Goal: Contribute content: Add original content to the website for others to see

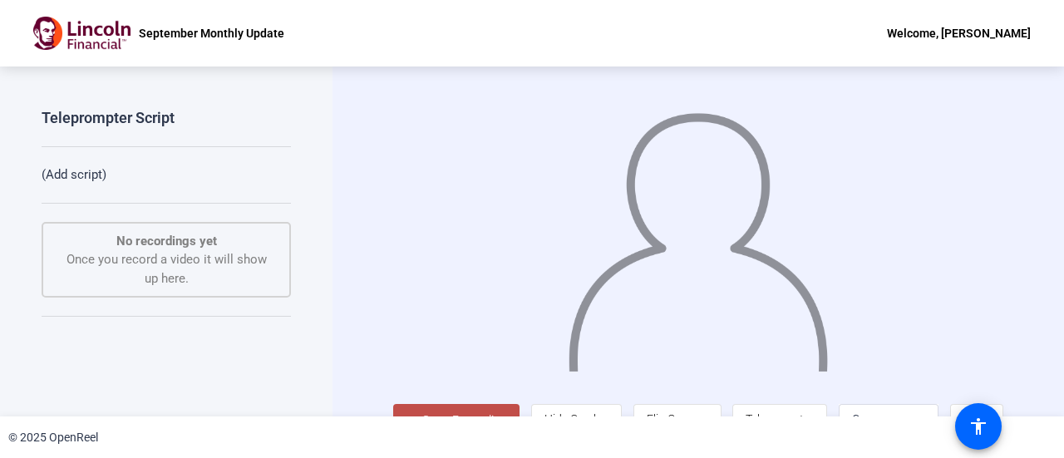
scroll to position [37, 0]
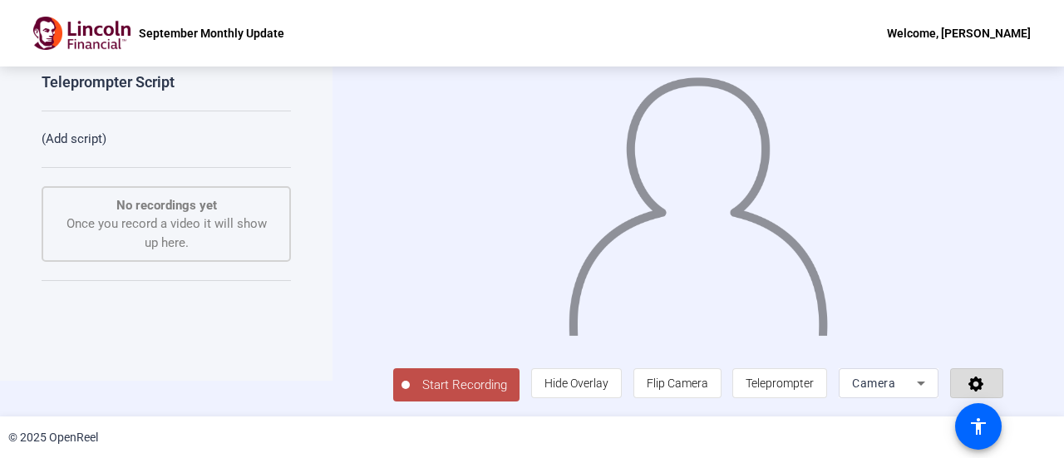
click at [971, 389] on icon at bounding box center [975, 383] width 15 height 15
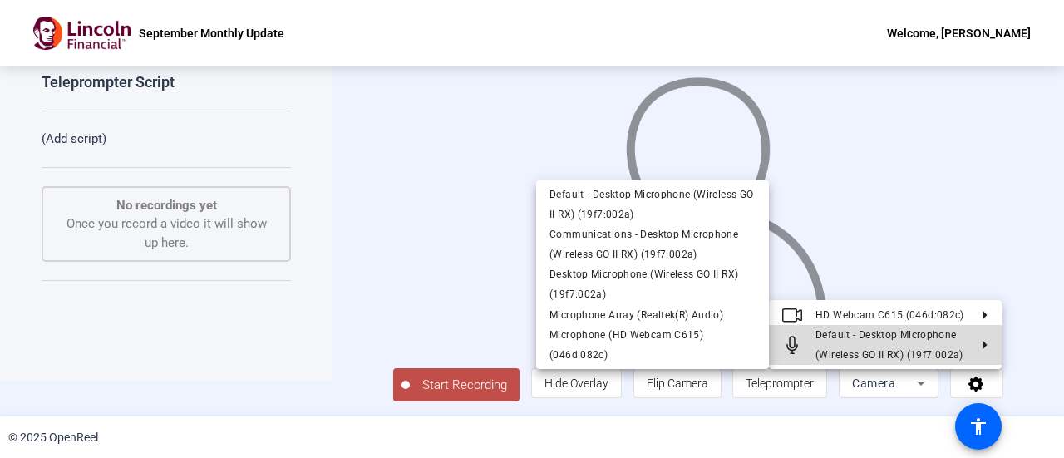
click at [930, 351] on span "Default - Desktop Microphone (Wireless GO II RX) (19f7:002a)" at bounding box center [889, 345] width 148 height 32
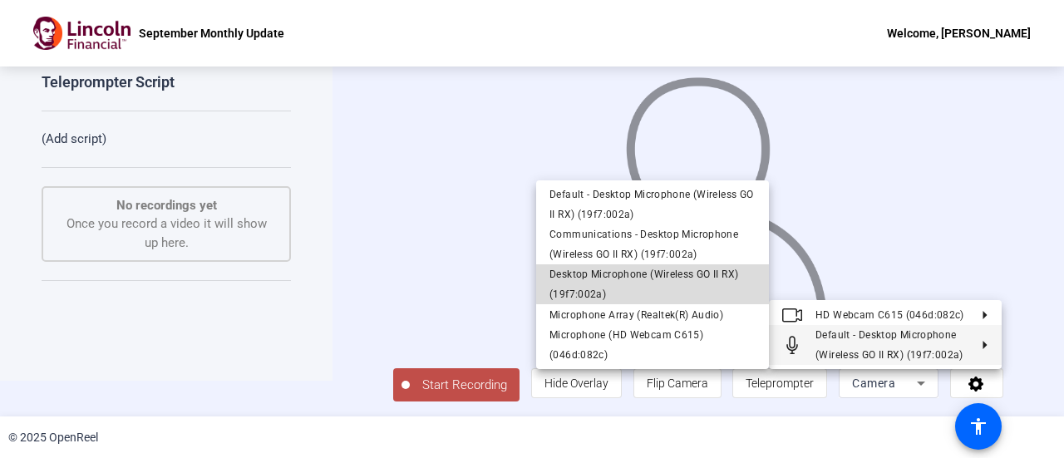
click at [680, 277] on span "Desktop Microphone (Wireless GO II RX) (19f7:002a)" at bounding box center [643, 284] width 189 height 32
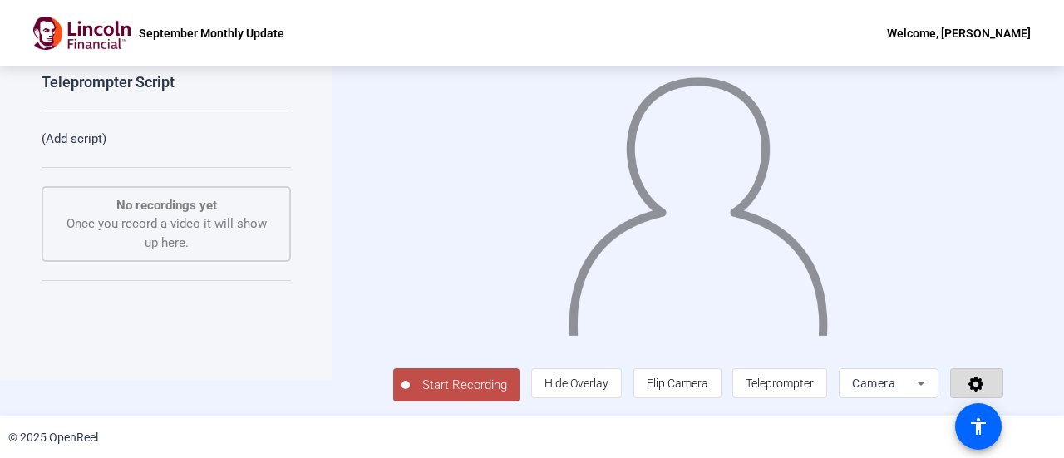
click at [972, 374] on span at bounding box center [977, 383] width 52 height 40
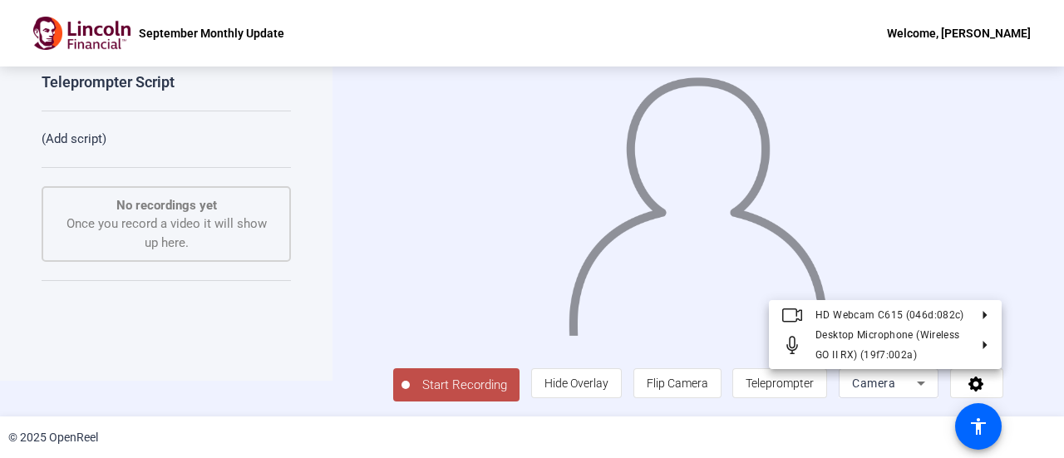
click at [469, 386] on div at bounding box center [532, 229] width 1064 height 458
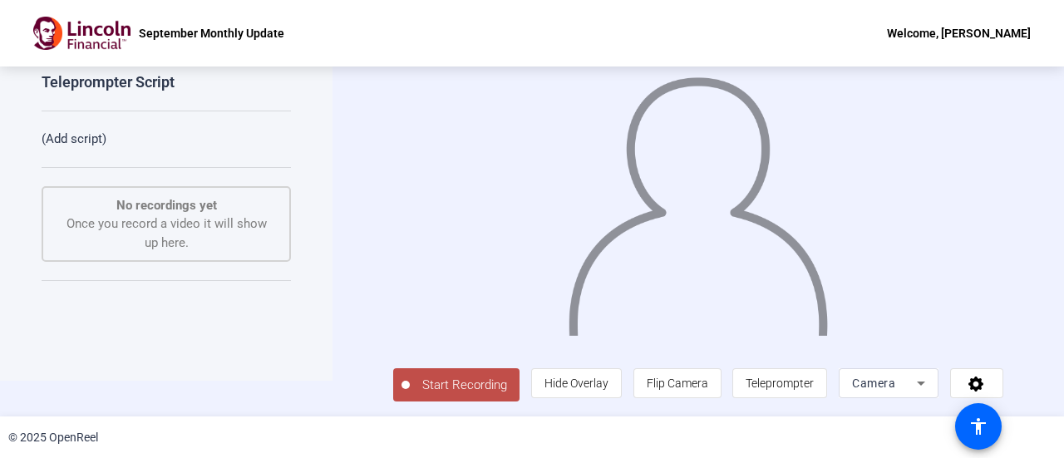
click at [469, 386] on span "Start Recording" at bounding box center [465, 385] width 110 height 19
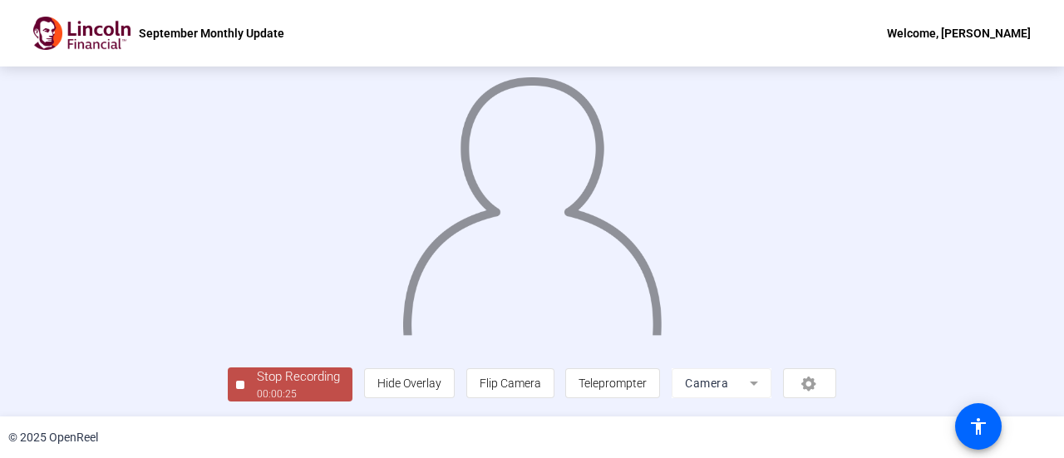
scroll to position [116, 0]
click at [257, 389] on div "00:00:26" at bounding box center [298, 393] width 83 height 15
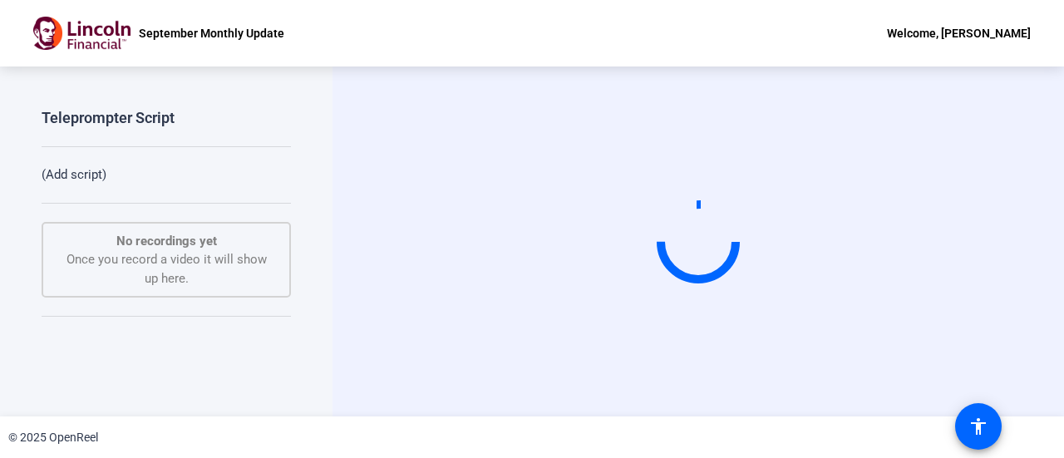
scroll to position [0, 0]
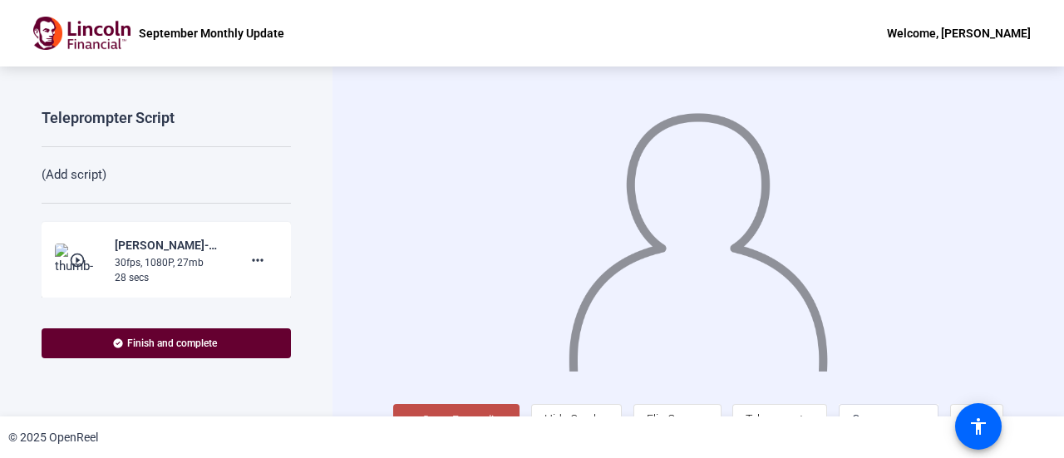
click at [83, 253] on mat-icon "play_circle_outline" at bounding box center [79, 260] width 20 height 17
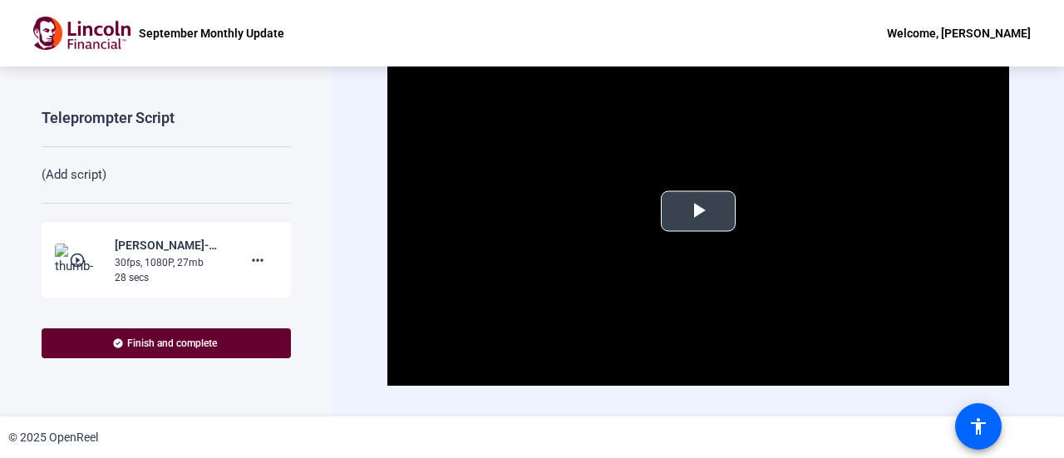
click at [698, 211] on span "Video Player" at bounding box center [698, 211] width 0 height 0
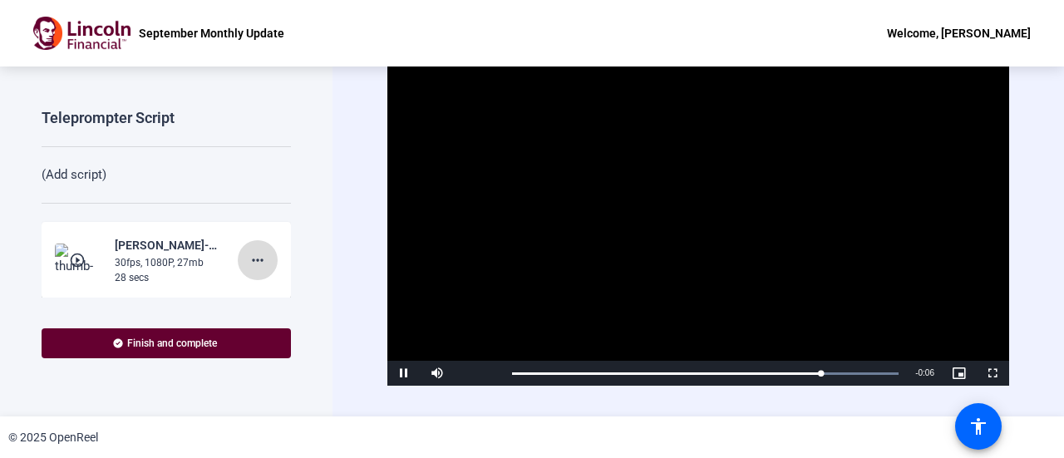
click at [251, 268] on mat-icon "more_horiz" at bounding box center [258, 260] width 20 height 20
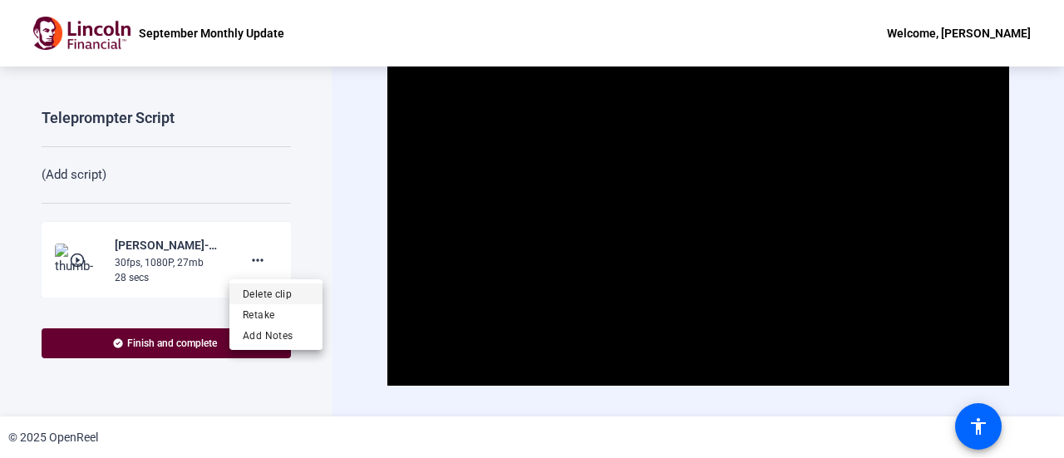
click at [271, 297] on span "Delete clip" at bounding box center [276, 293] width 66 height 20
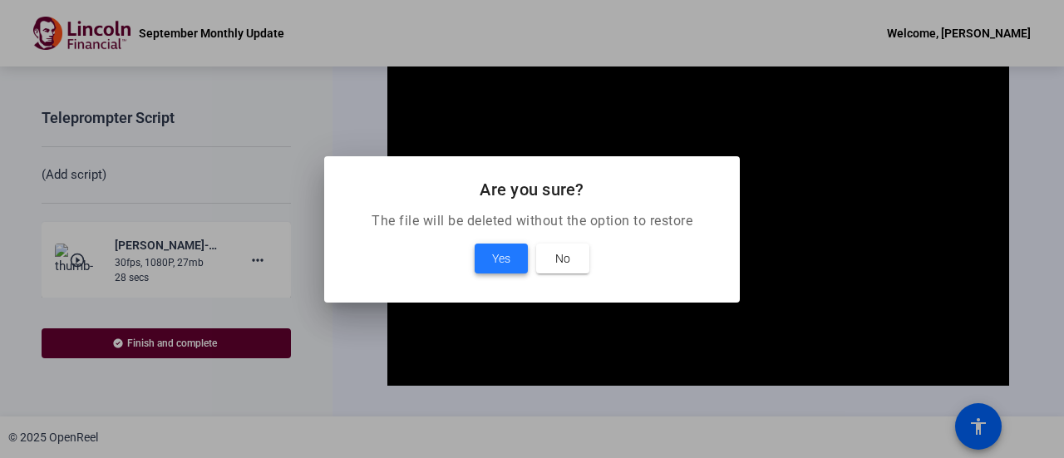
click at [489, 248] on span at bounding box center [500, 258] width 53 height 40
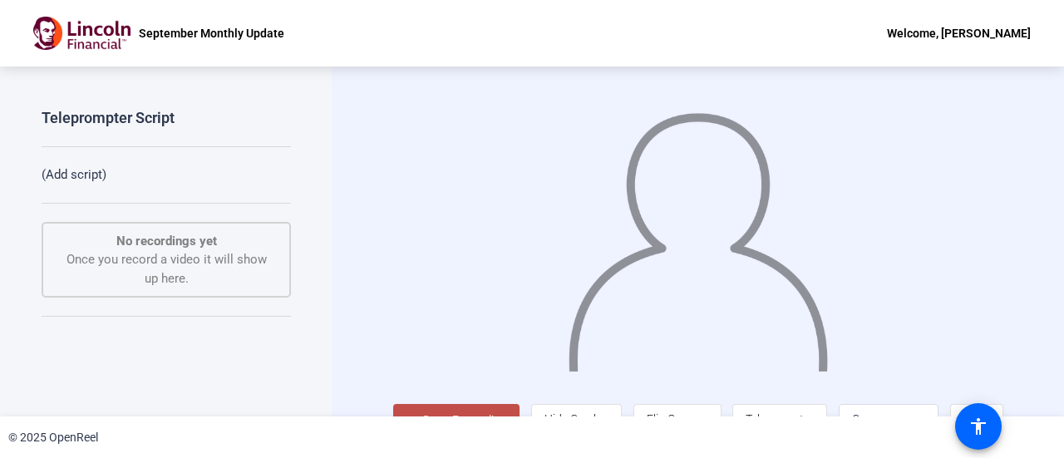
click at [92, 171] on p "(Add script)" at bounding box center [166, 174] width 249 height 19
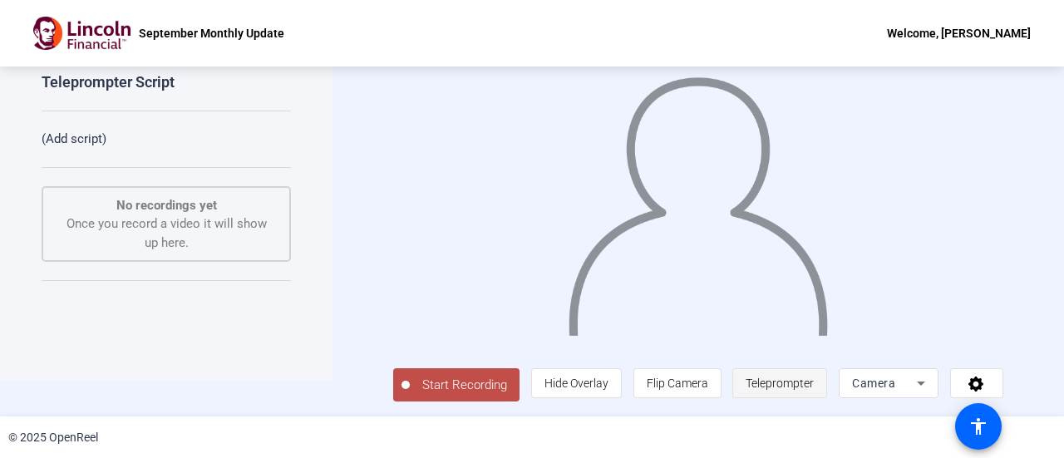
click at [795, 388] on span "Teleprompter" at bounding box center [779, 382] width 68 height 13
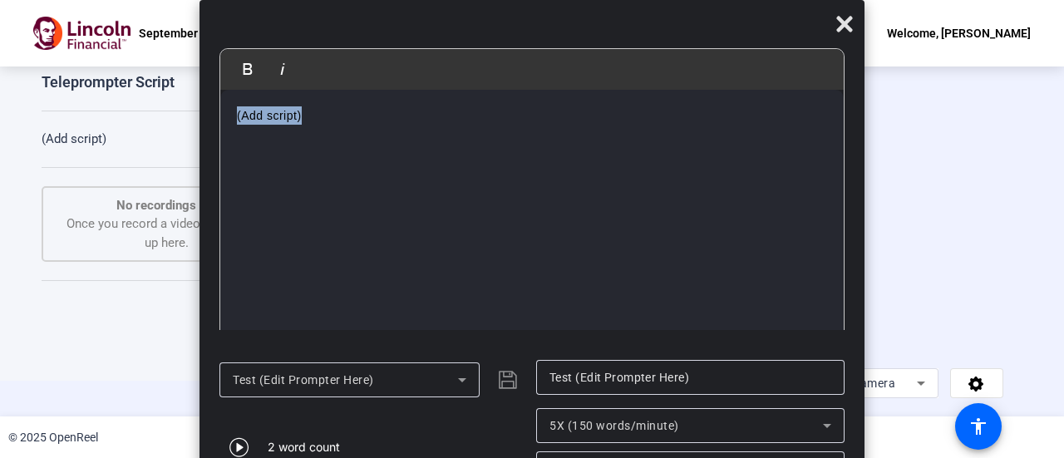
drag, startPoint x: 310, startPoint y: 111, endPoint x: 177, endPoint y: 106, distance: 133.0
click at [177, 106] on body "Accessibility Screen-Reader Guide, Feedback, and Issue Reporting | New window S…" at bounding box center [532, 229] width 1064 height 458
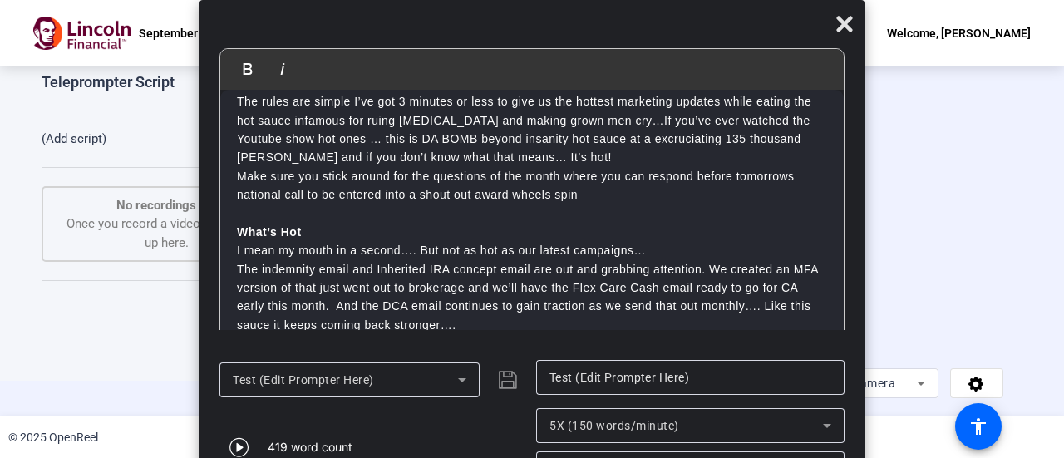
scroll to position [0, 0]
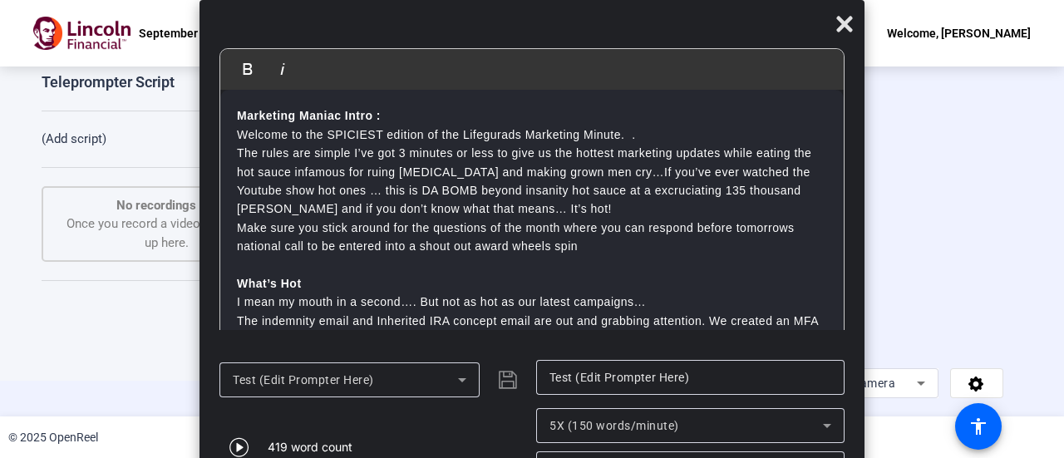
click at [457, 380] on icon at bounding box center [462, 380] width 20 height 20
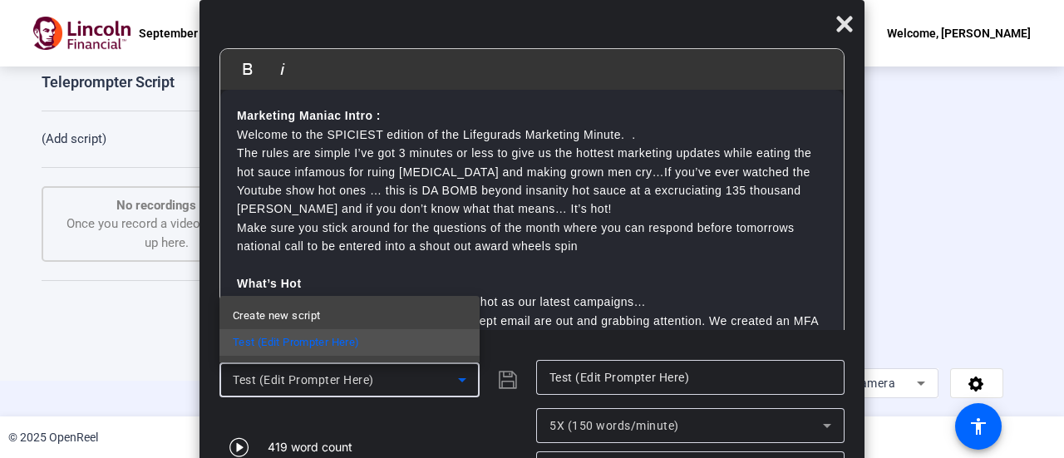
click at [457, 380] on div at bounding box center [532, 229] width 1064 height 458
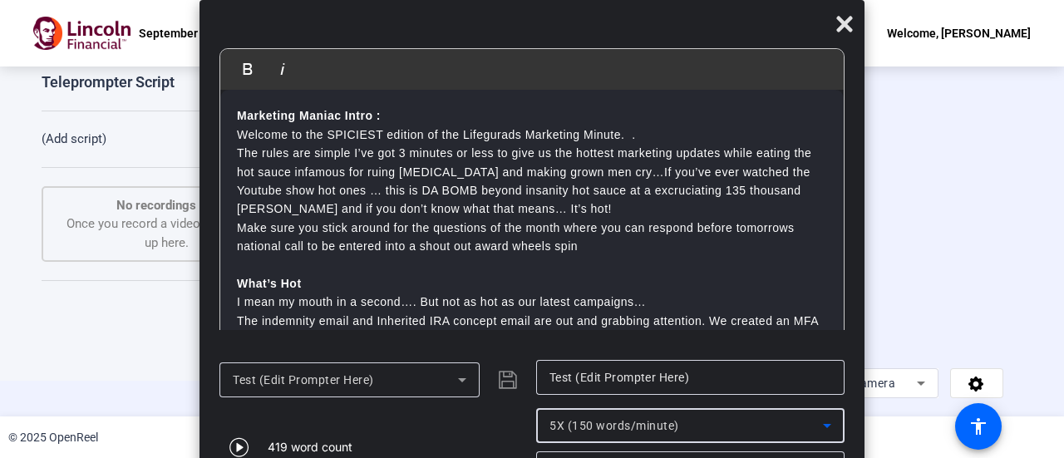
click at [749, 415] on div "5X (150 words/minute)" at bounding box center [685, 425] width 273 height 20
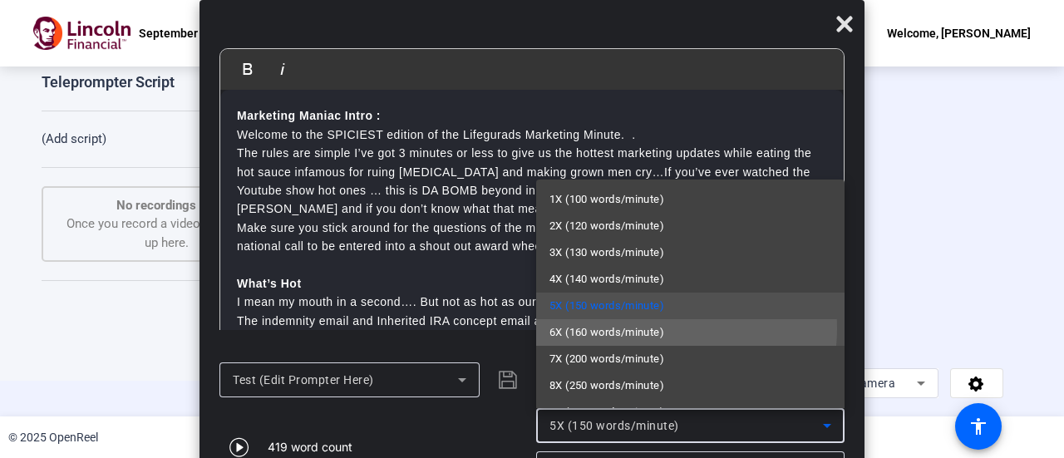
click at [646, 328] on span "6X (160 words/minute)" at bounding box center [606, 332] width 115 height 20
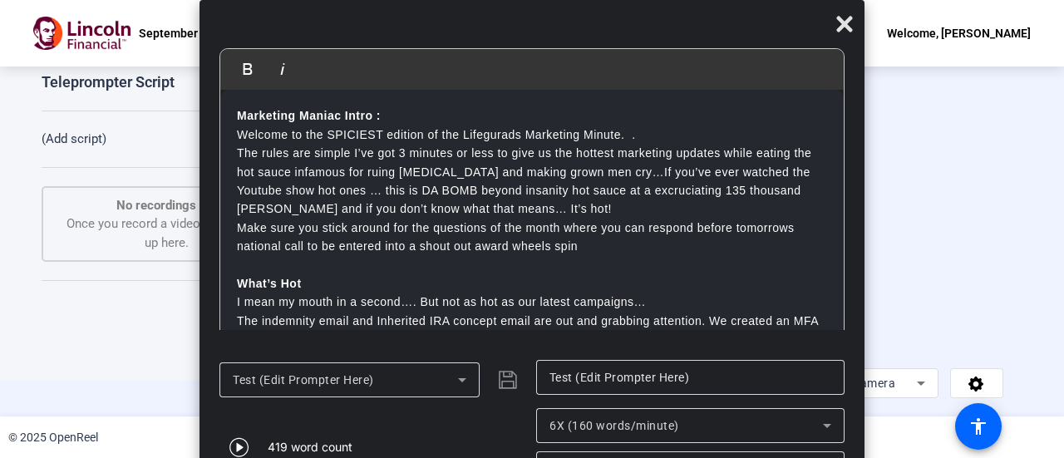
drag, startPoint x: 834, startPoint y: 321, endPoint x: 839, endPoint y: 349, distance: 28.7
click at [839, 349] on div "Bold Italic Marketing Maniac Intro : Welcome to the SPICIEST edition of the Lif…" at bounding box center [531, 249] width 665 height 499
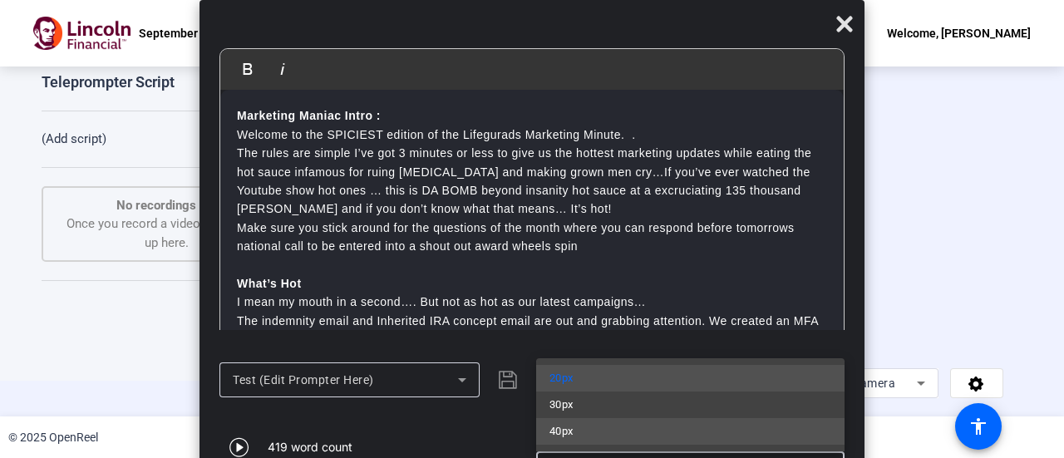
click at [703, 432] on mat-option "40px" at bounding box center [690, 431] width 308 height 27
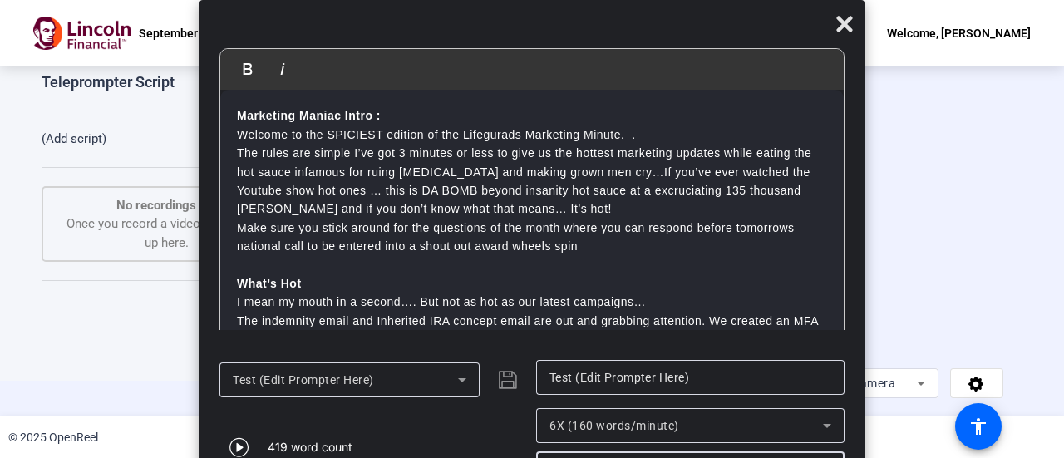
click at [507, 383] on div "Test (Edit Prompter Here)" at bounding box center [373, 380] width 308 height 40
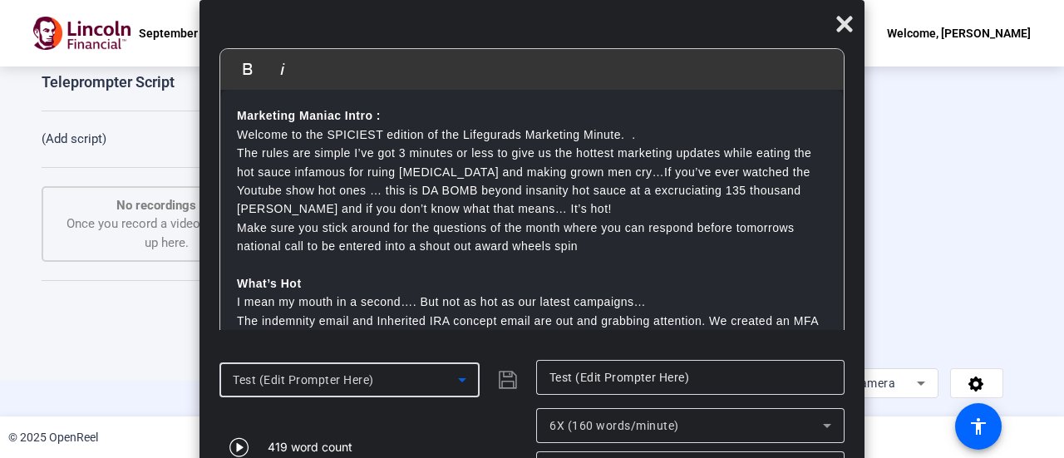
click at [460, 381] on icon at bounding box center [462, 380] width 20 height 20
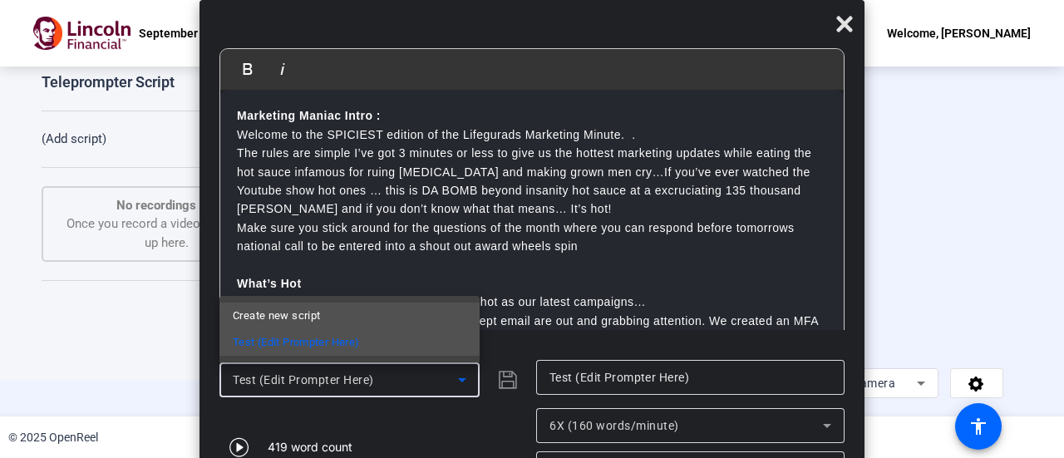
click at [365, 318] on mat-option "Create new script" at bounding box center [349, 315] width 260 height 27
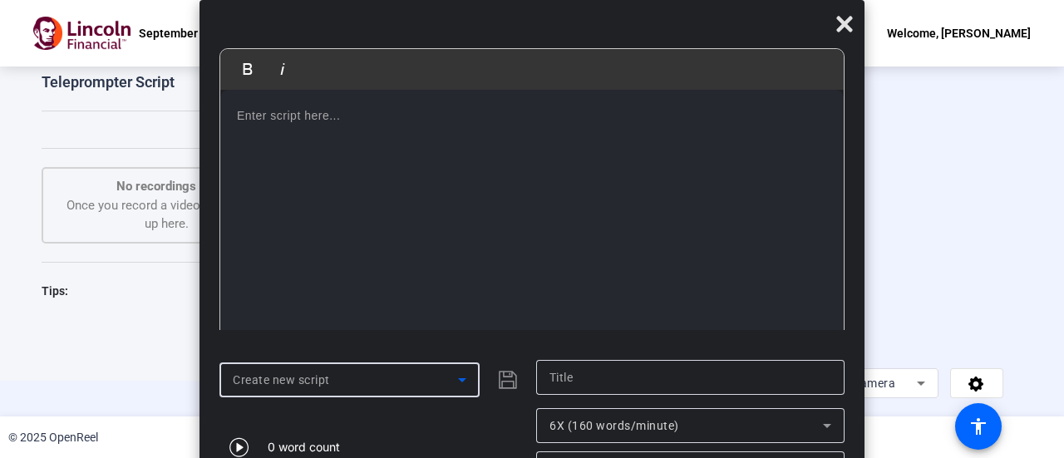
click at [262, 124] on p at bounding box center [532, 115] width 590 height 18
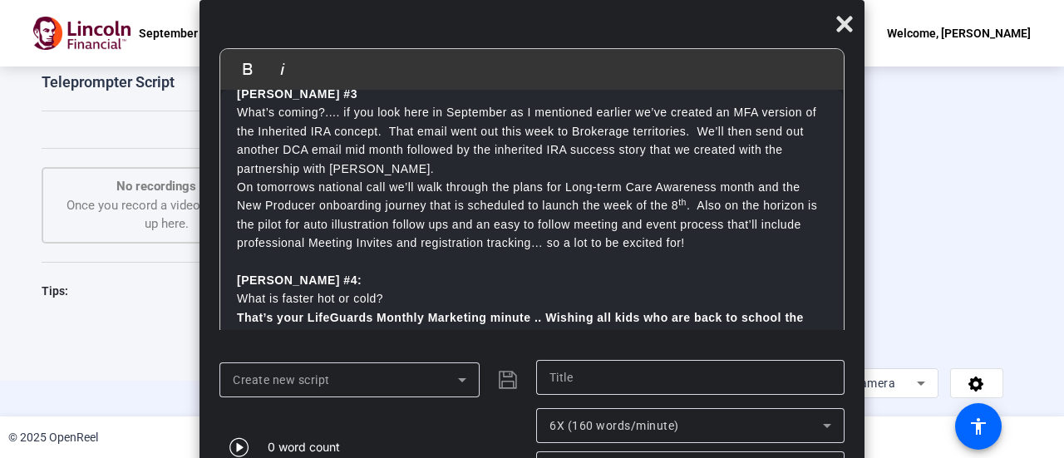
click at [453, 380] on icon at bounding box center [462, 380] width 20 height 20
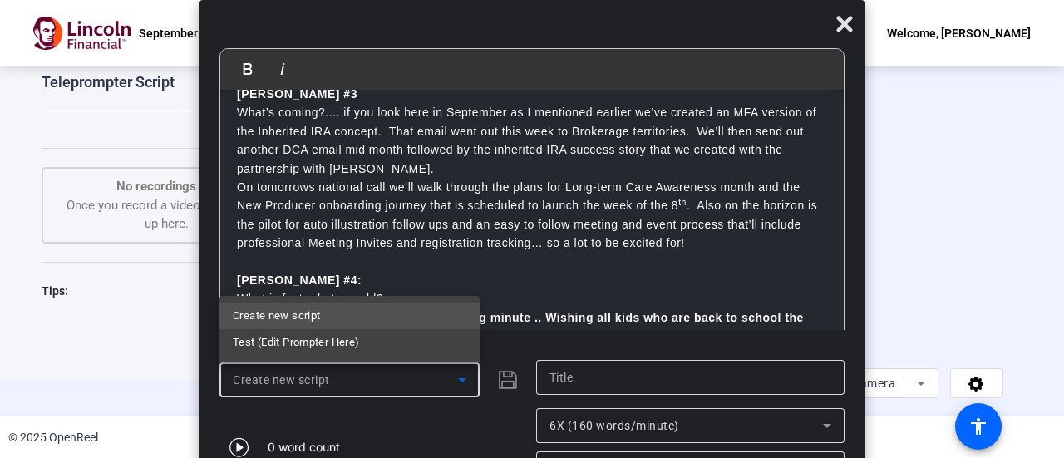
click at [496, 381] on div at bounding box center [532, 229] width 1064 height 458
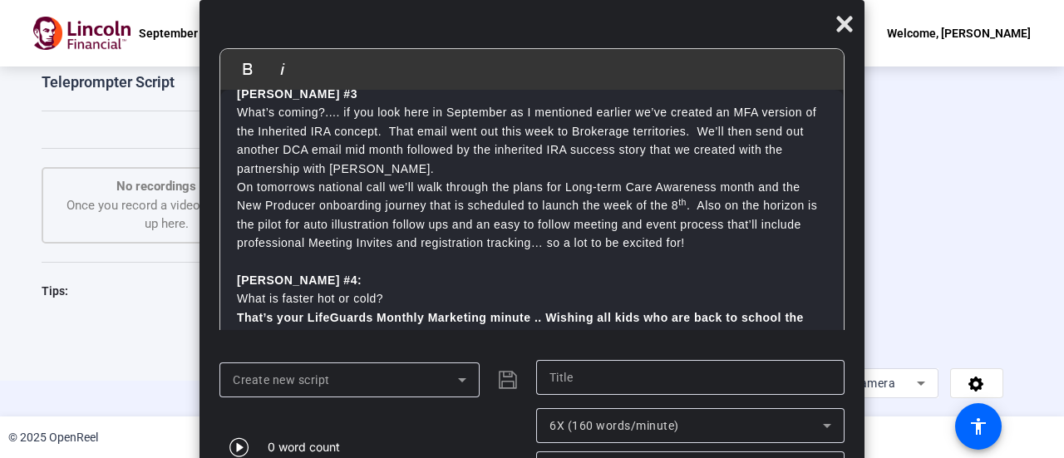
click at [496, 381] on div "Create new script" at bounding box center [373, 380] width 308 height 40
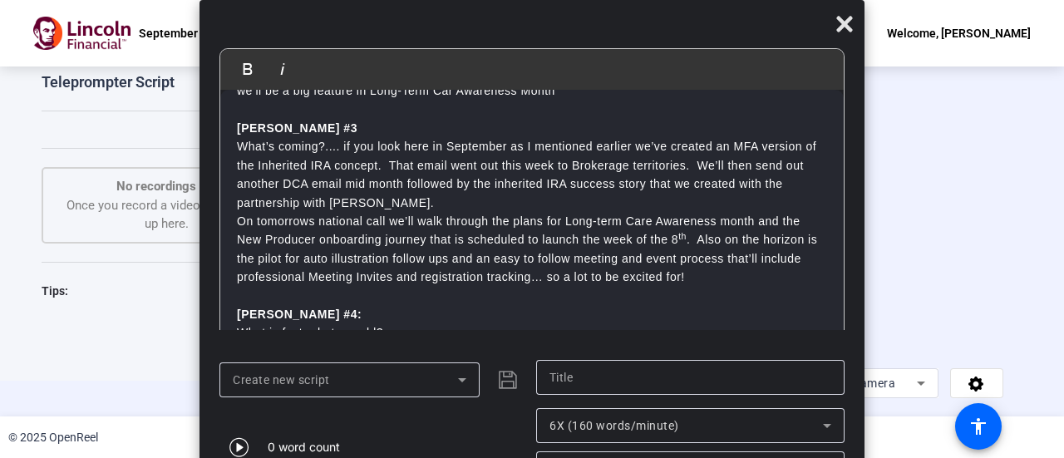
scroll to position [447, 0]
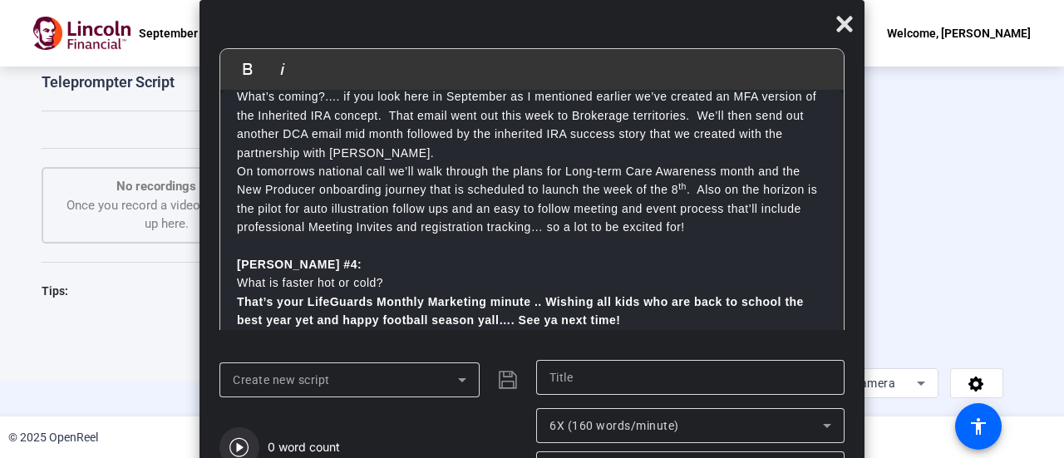
click at [236, 443] on icon "button" at bounding box center [239, 447] width 20 height 20
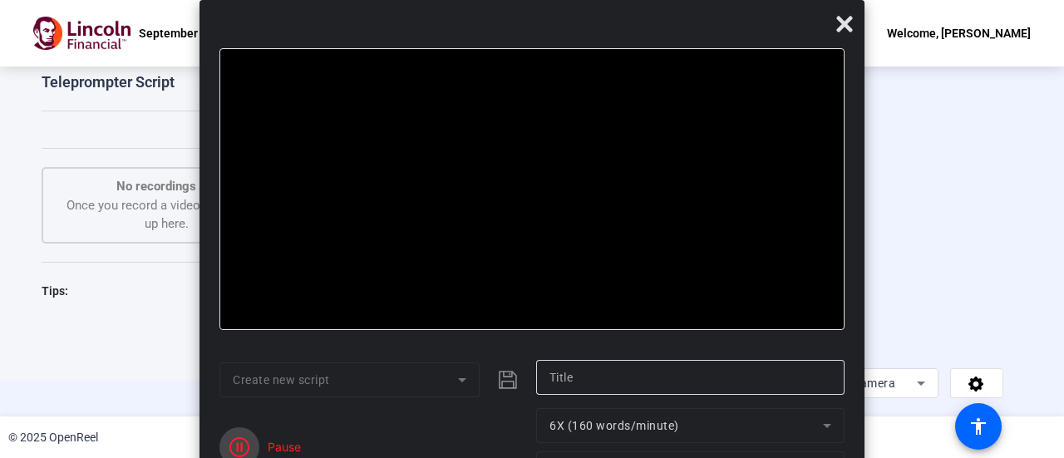
click at [243, 440] on icon "button" at bounding box center [239, 447] width 20 height 20
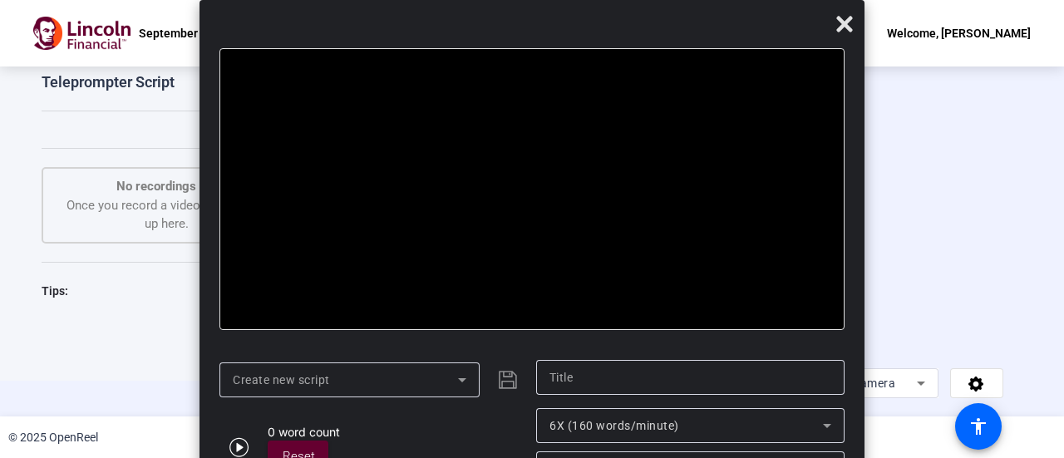
click at [401, 389] on div "Create new script" at bounding box center [345, 380] width 225 height 20
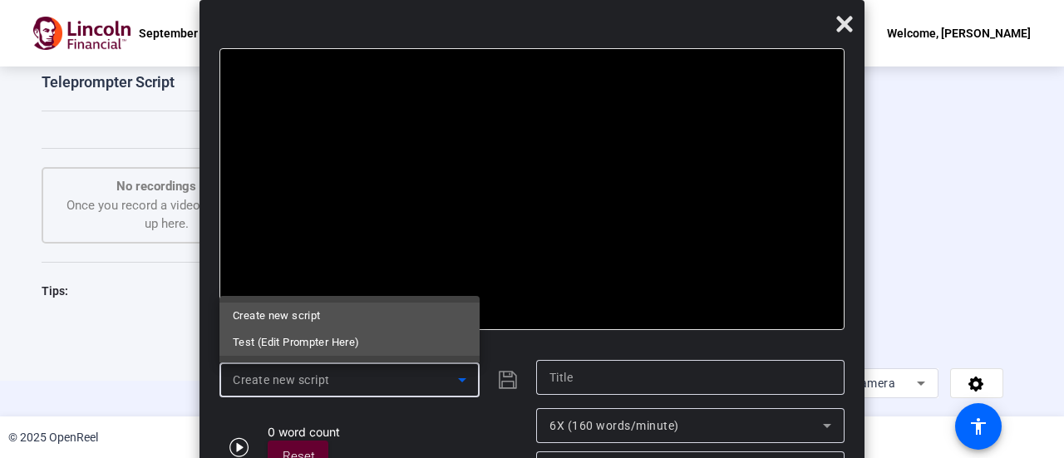
click at [357, 346] on span "Test (Edit Prompter Here)" at bounding box center [296, 342] width 126 height 20
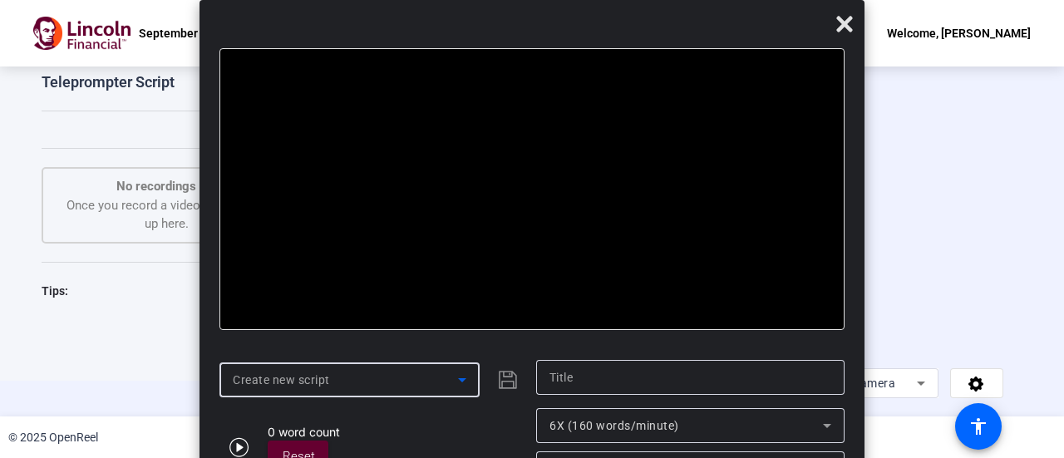
type input "Test (Edit Prompter Here)"
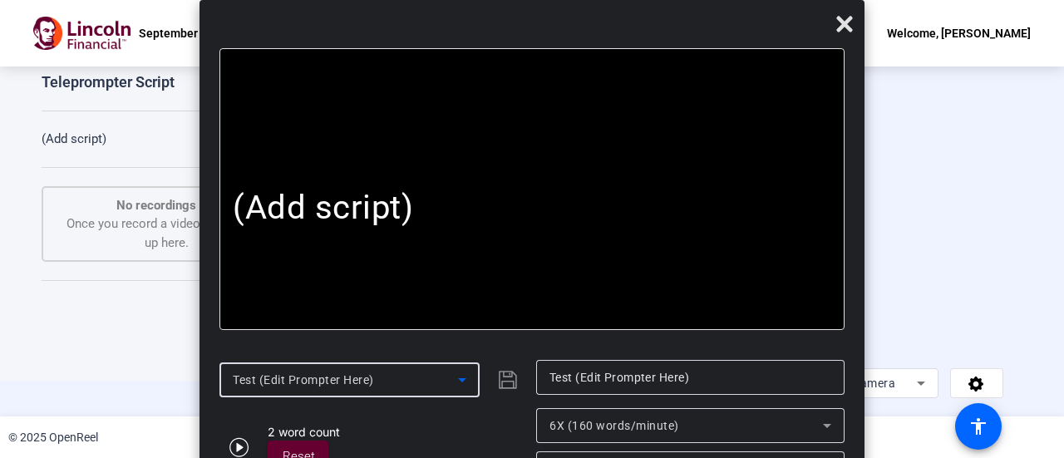
click at [423, 214] on p "(Add script)" at bounding box center [532, 208] width 598 height 39
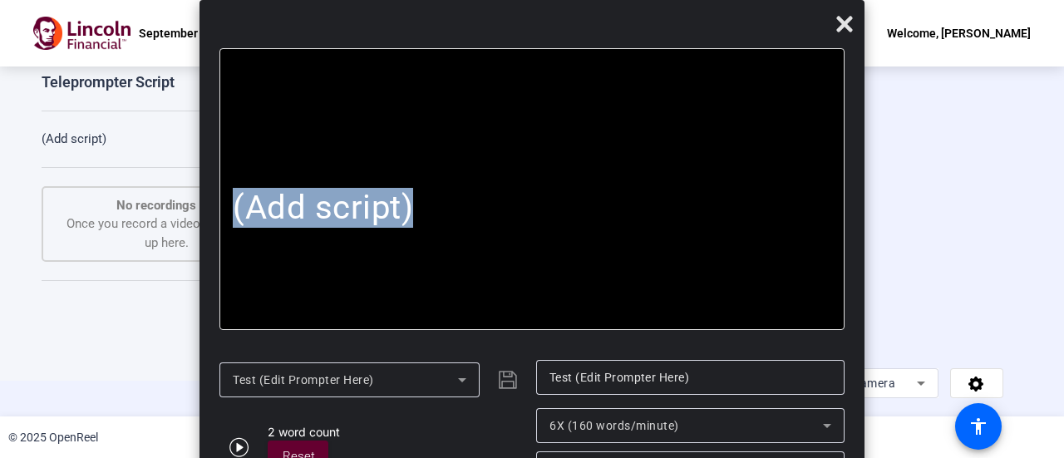
drag, startPoint x: 410, startPoint y: 209, endPoint x: 218, endPoint y: 195, distance: 193.3
click at [218, 195] on mat-dialog-content "Bold Italic (Add script) Enter script here... (Add script)" at bounding box center [531, 196] width 665 height 297
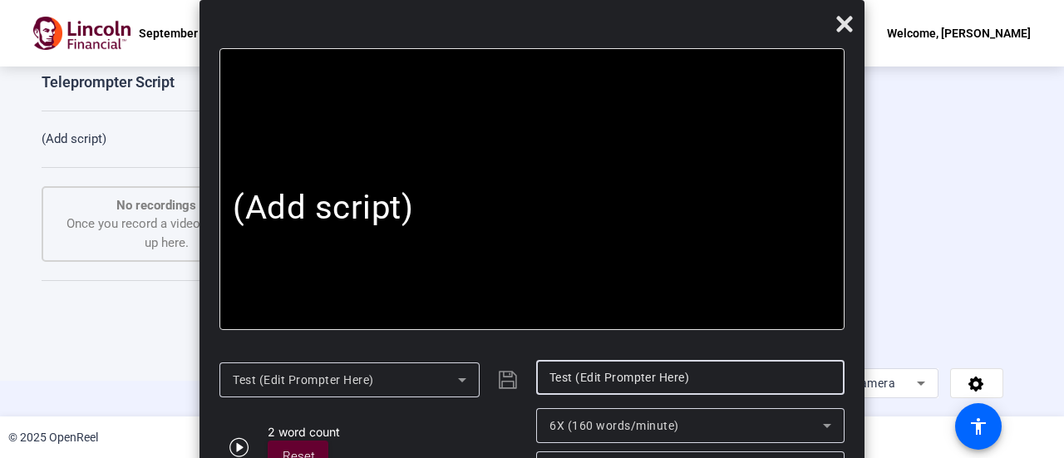
click at [648, 372] on input "Test (Edit Prompter Here)" at bounding box center [690, 377] width 282 height 20
click at [499, 385] on div "Test (Edit Prompter Here)" at bounding box center [373, 380] width 308 height 40
click at [846, 24] on icon at bounding box center [844, 25] width 16 height 16
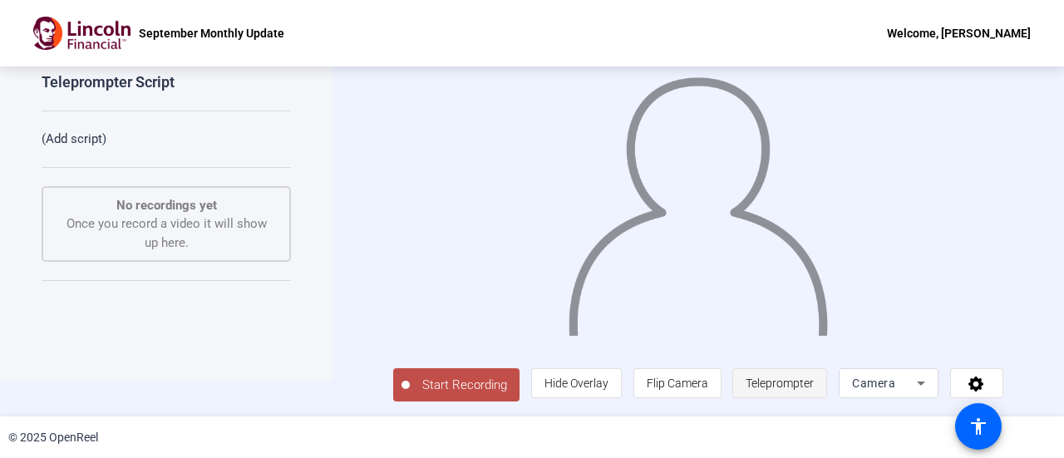
click at [790, 389] on span "Teleprompter" at bounding box center [779, 382] width 68 height 13
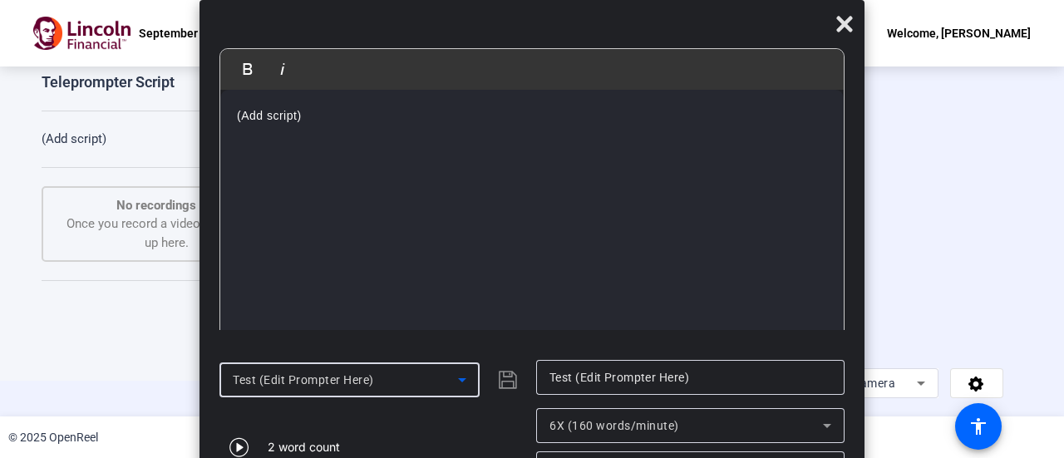
click at [460, 380] on icon at bounding box center [462, 380] width 8 height 4
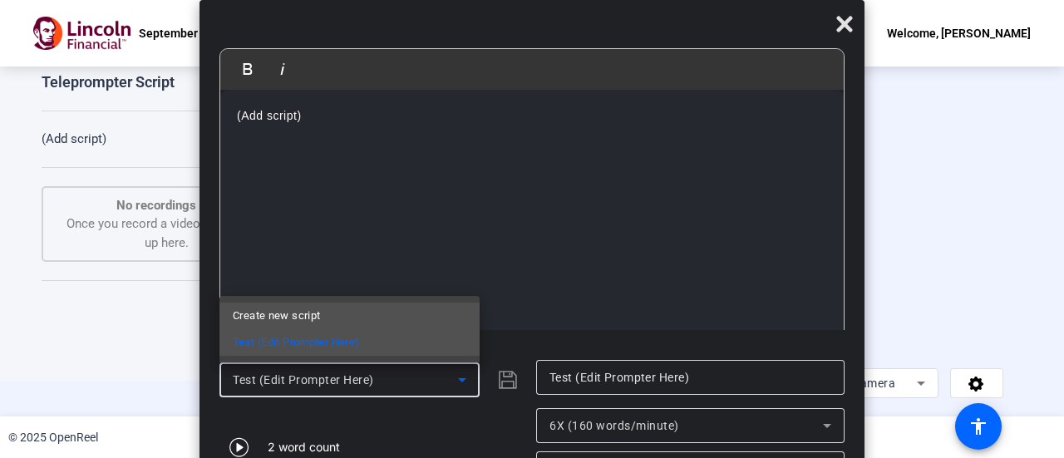
click at [348, 317] on mat-option "Create new script" at bounding box center [349, 315] width 260 height 27
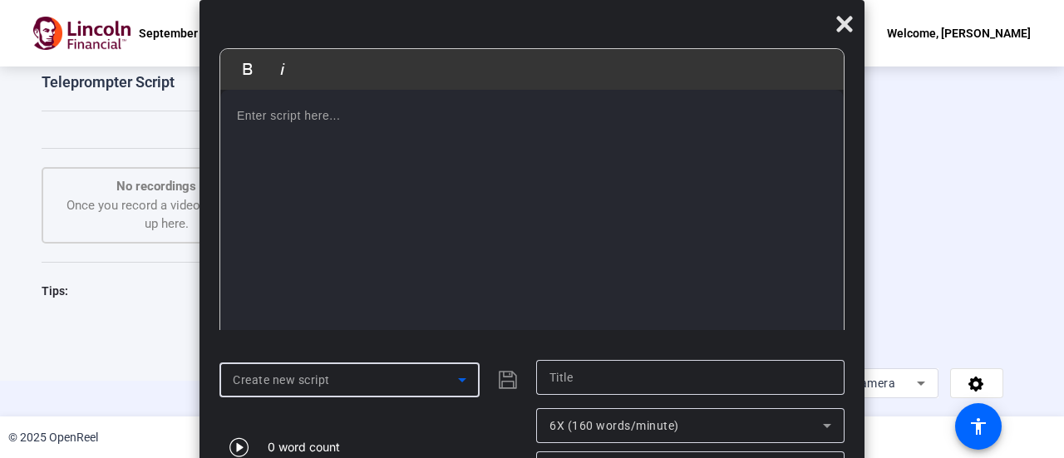
click at [334, 113] on p at bounding box center [532, 115] width 590 height 18
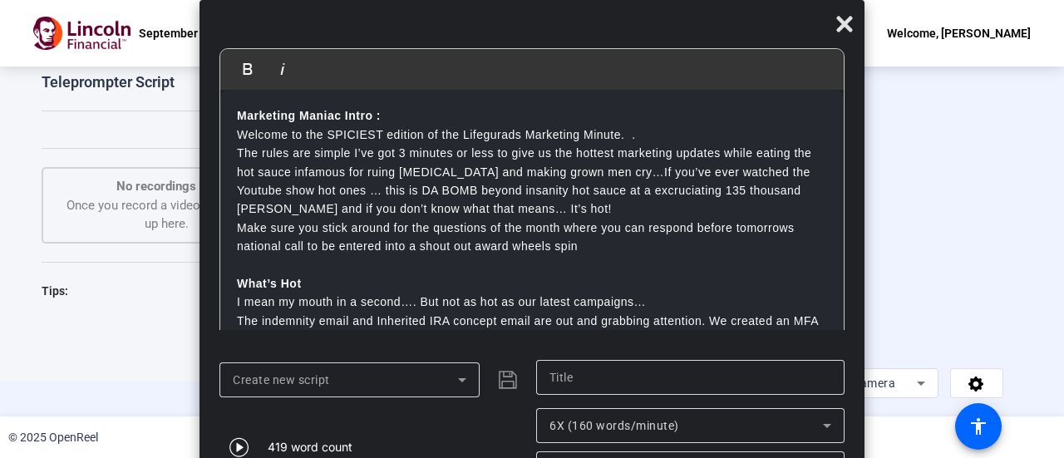
scroll to position [431, 0]
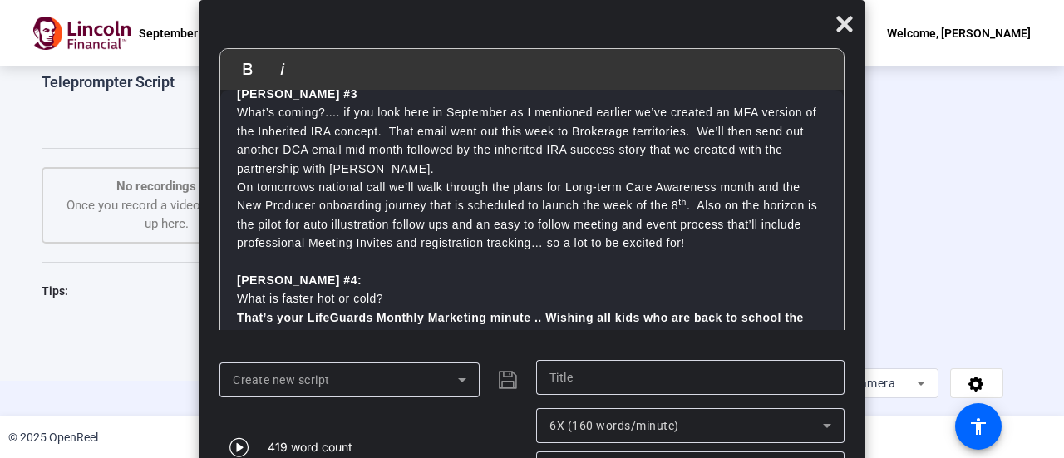
click at [715, 237] on p "On tomorrows national call we’ll walk through the plans for Long-term Care Awar…" at bounding box center [532, 215] width 590 height 75
click at [499, 368] on div "Create new script" at bounding box center [373, 380] width 308 height 40
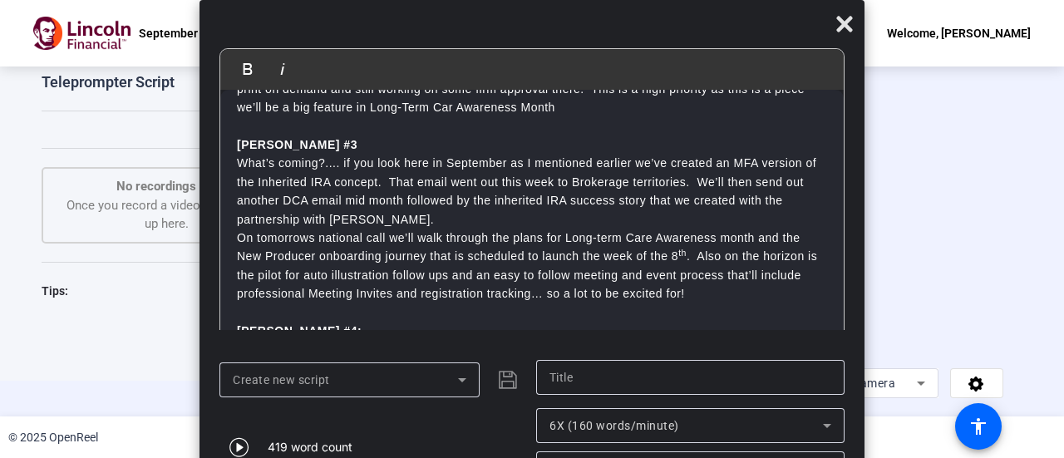
scroll to position [447, 0]
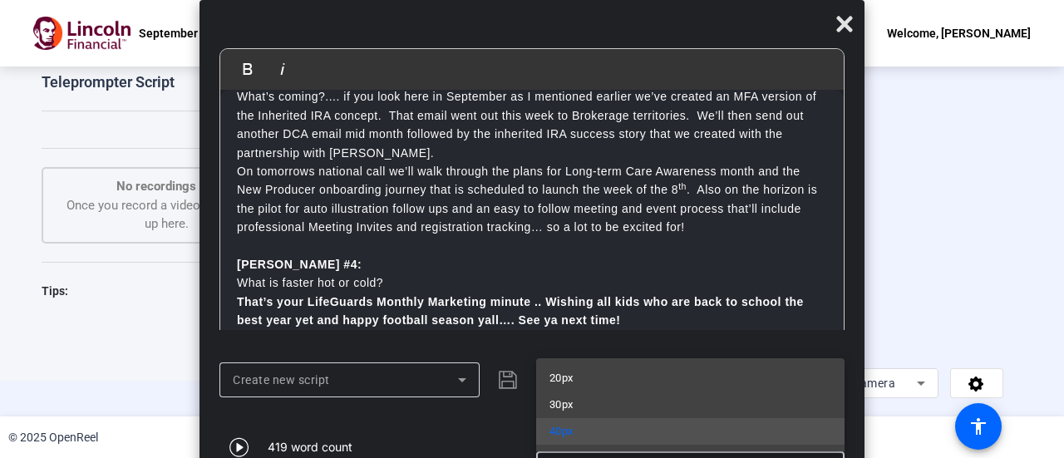
click at [342, 391] on div at bounding box center [532, 229] width 1064 height 458
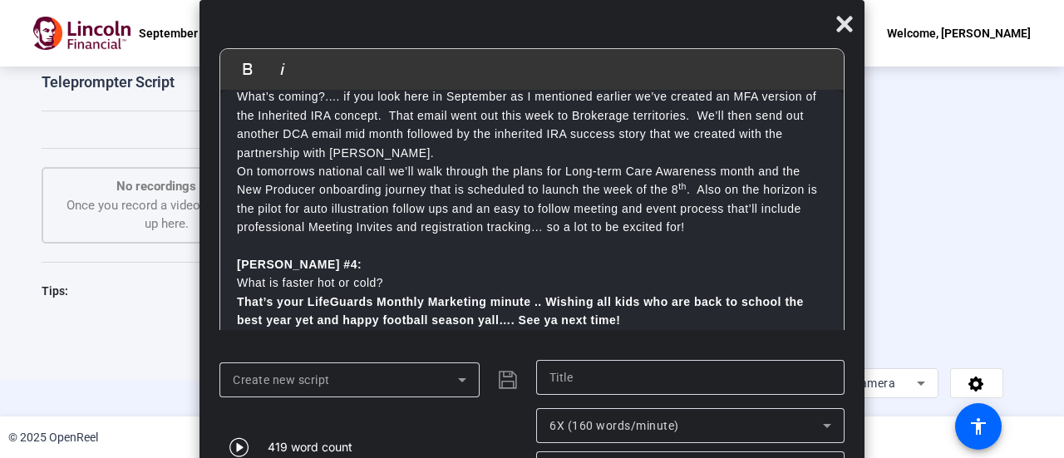
click at [342, 391] on div "Create new script" at bounding box center [349, 379] width 233 height 35
click at [329, 383] on span "Create new script" at bounding box center [281, 379] width 97 height 13
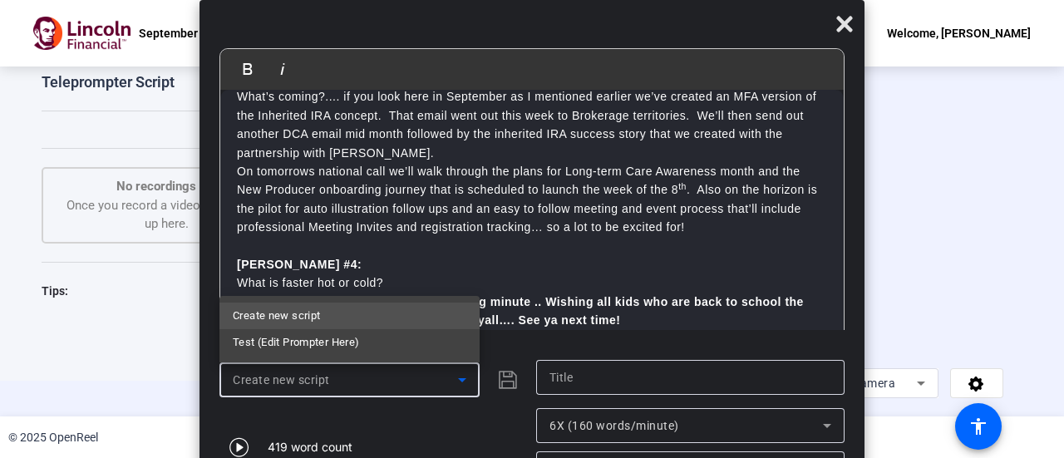
click at [511, 385] on div at bounding box center [532, 229] width 1064 height 458
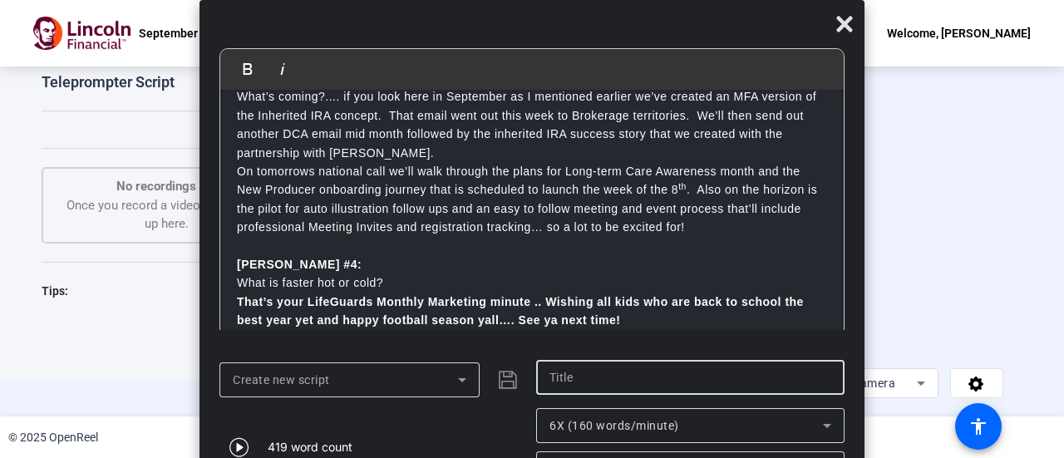
click at [583, 381] on input "text" at bounding box center [690, 377] width 282 height 20
type input "t"
click at [567, 384] on input "text" at bounding box center [690, 377] width 282 height 20
type input "script 1"
click at [504, 387] on icon "submit" at bounding box center [508, 380] width 18 height 18
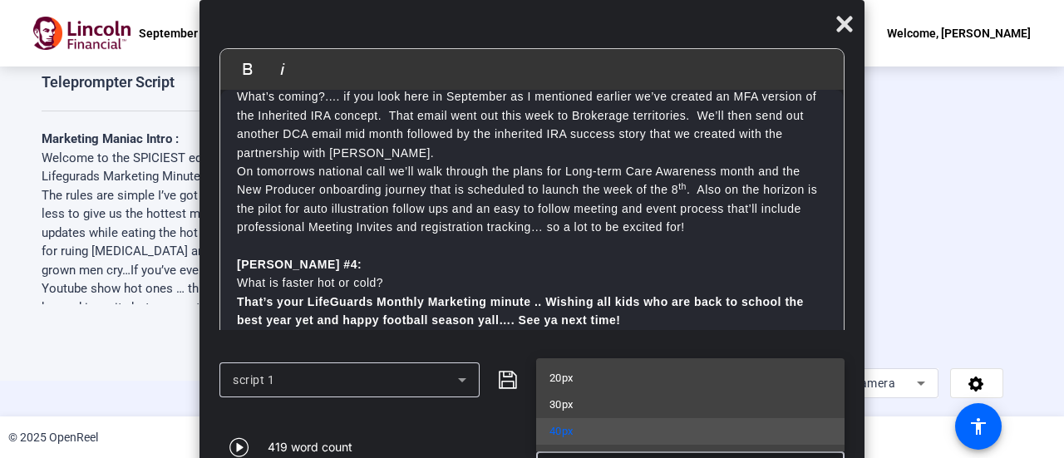
click at [847, 25] on div at bounding box center [532, 229] width 1064 height 458
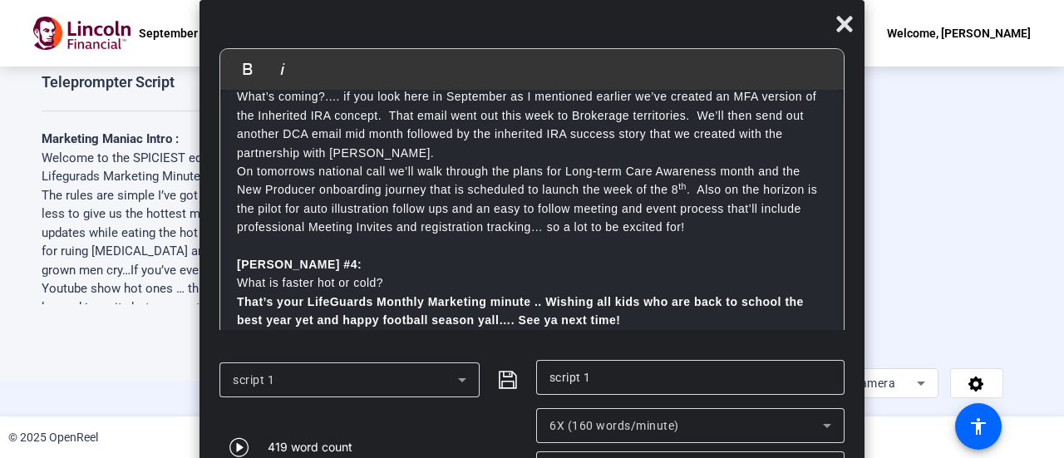
click at [847, 25] on icon at bounding box center [844, 25] width 16 height 16
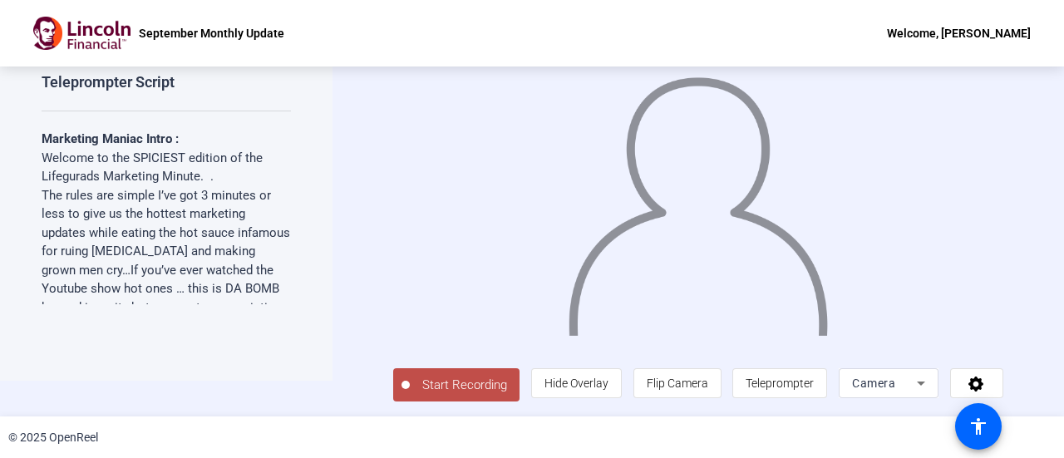
click at [463, 376] on span "Start Recording" at bounding box center [465, 385] width 110 height 19
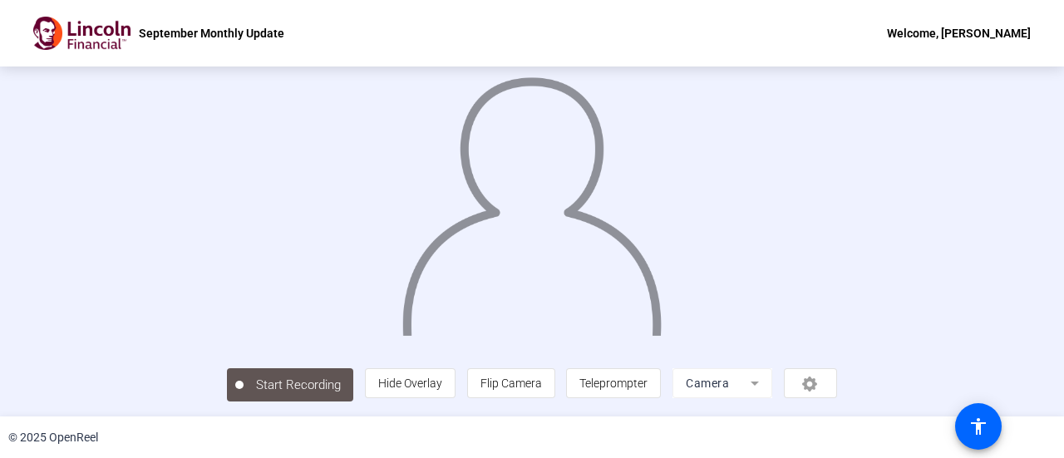
scroll to position [116, 0]
click at [646, 386] on span "Teleprompter" at bounding box center [612, 382] width 68 height 13
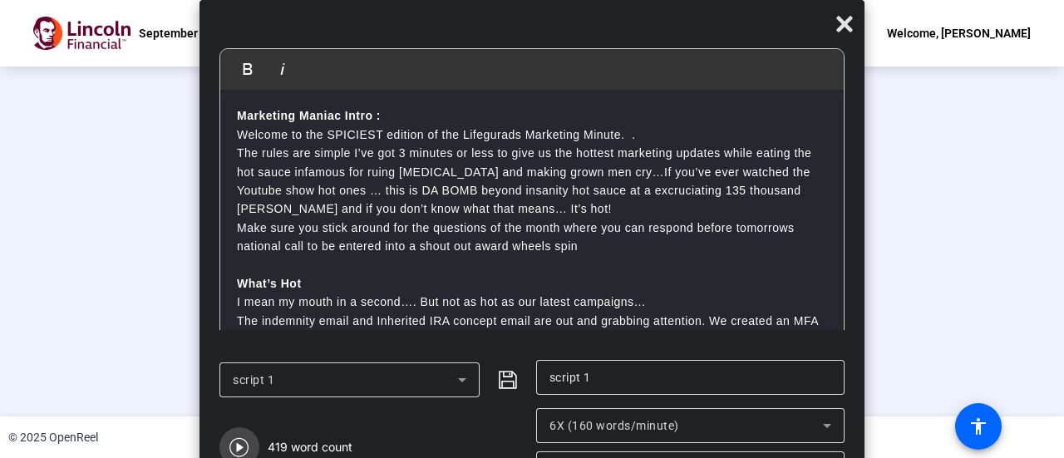
click at [237, 446] on icon "button" at bounding box center [238, 447] width 19 height 19
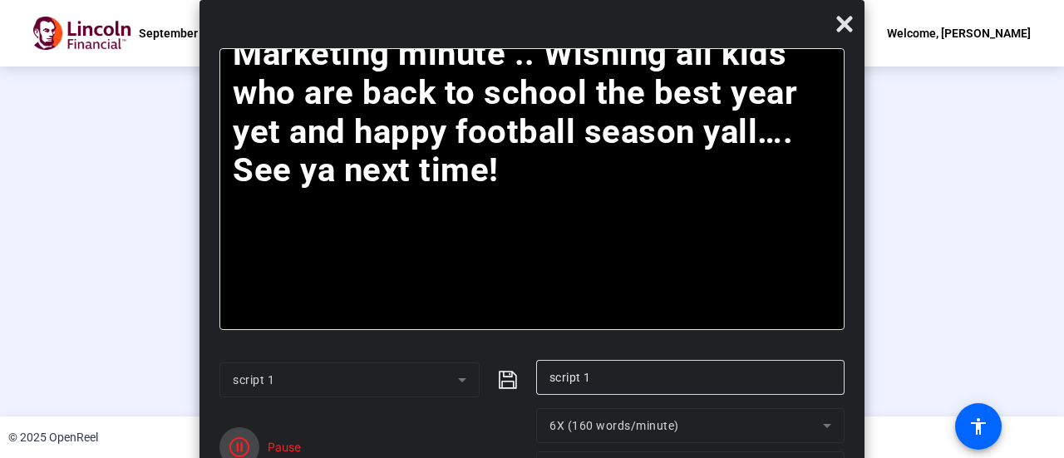
click at [239, 436] on span "button" at bounding box center [239, 447] width 40 height 40
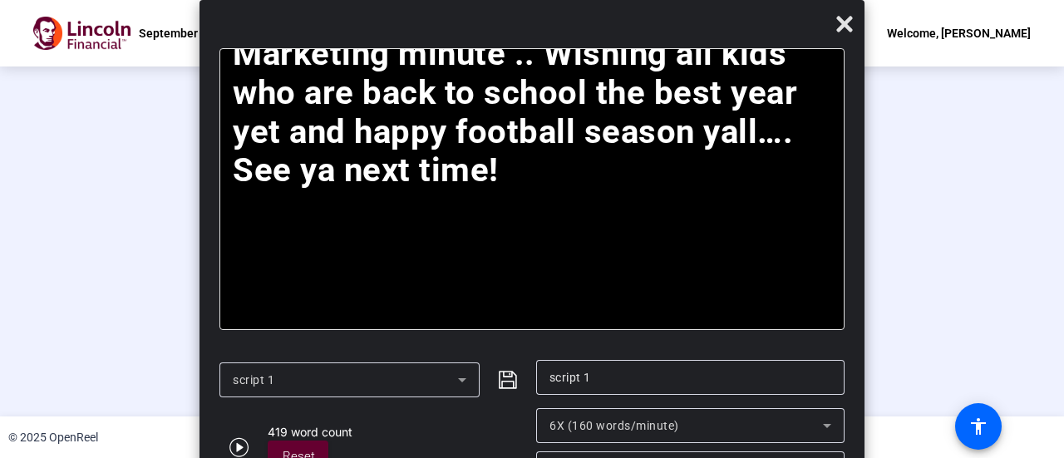
click at [563, 430] on span "6X (160 words/minute)" at bounding box center [614, 425] width 130 height 13
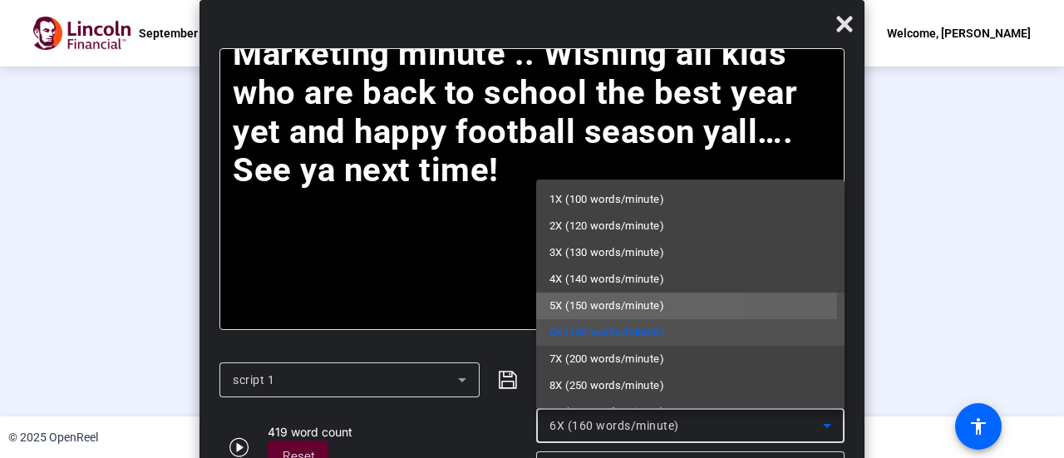
click at [580, 310] on span "5X (150 words/minute)" at bounding box center [606, 306] width 115 height 20
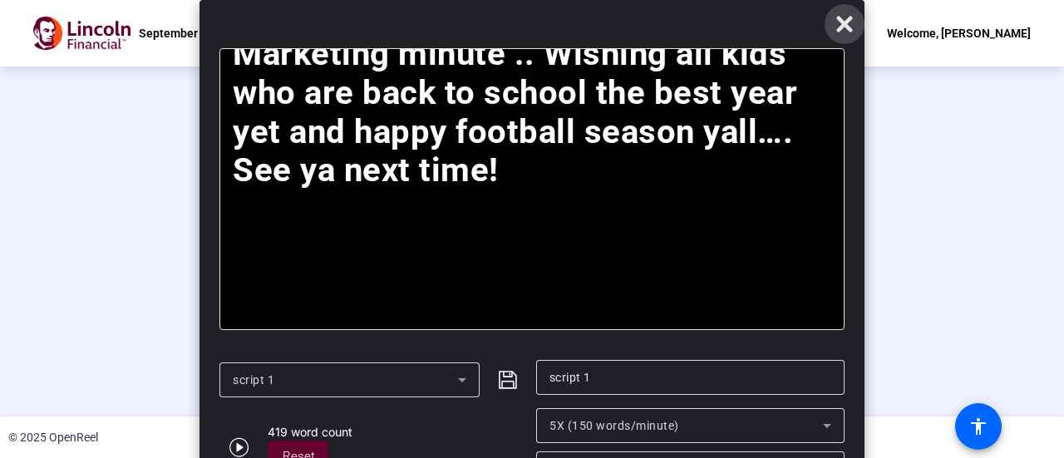
click at [857, 26] on span at bounding box center [844, 24] width 40 height 40
click at [436, 386] on div "script 1" at bounding box center [345, 380] width 225 height 20
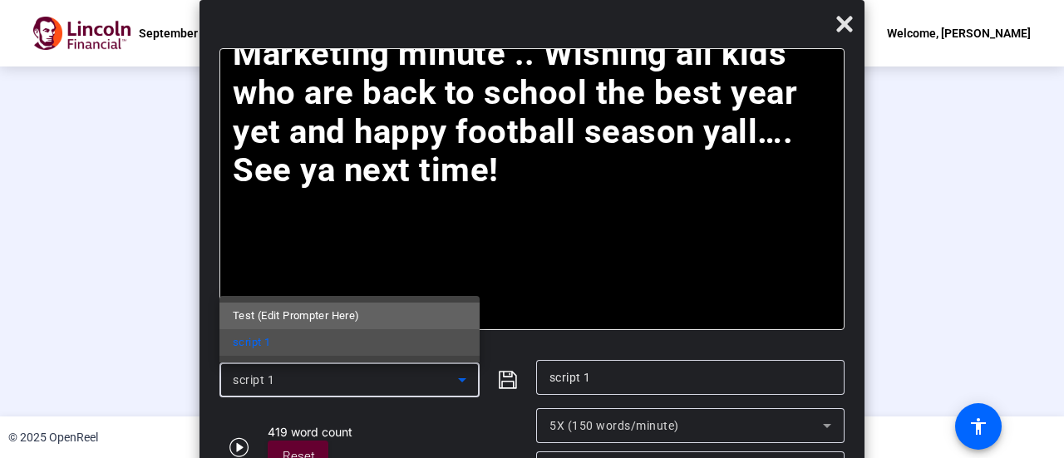
click at [386, 312] on mat-option "Test (Edit Prompter Here)" at bounding box center [349, 315] width 260 height 27
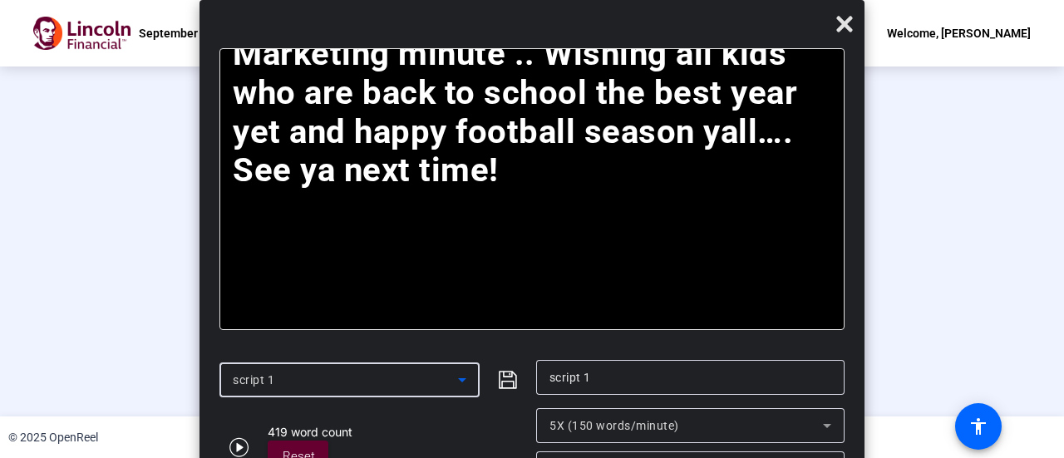
type input "Test (Edit Prompter Here)"
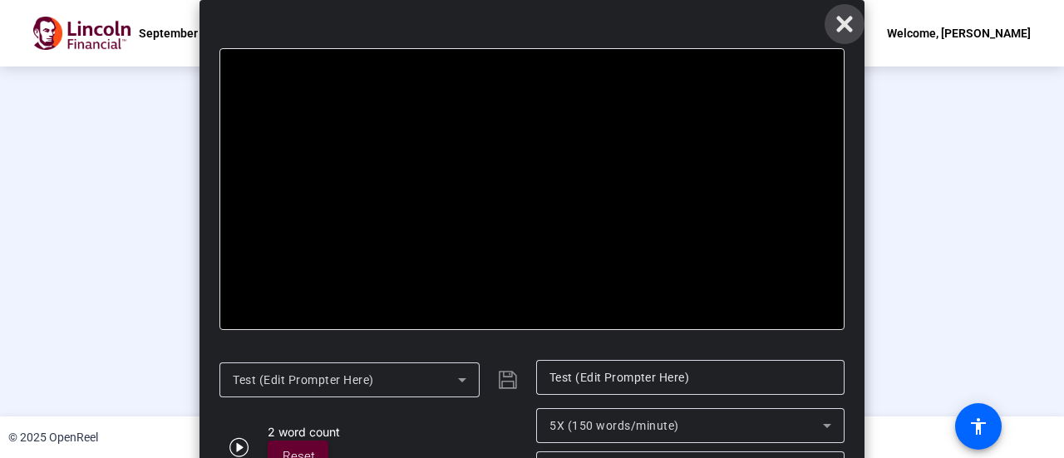
click at [852, 22] on icon at bounding box center [844, 24] width 20 height 20
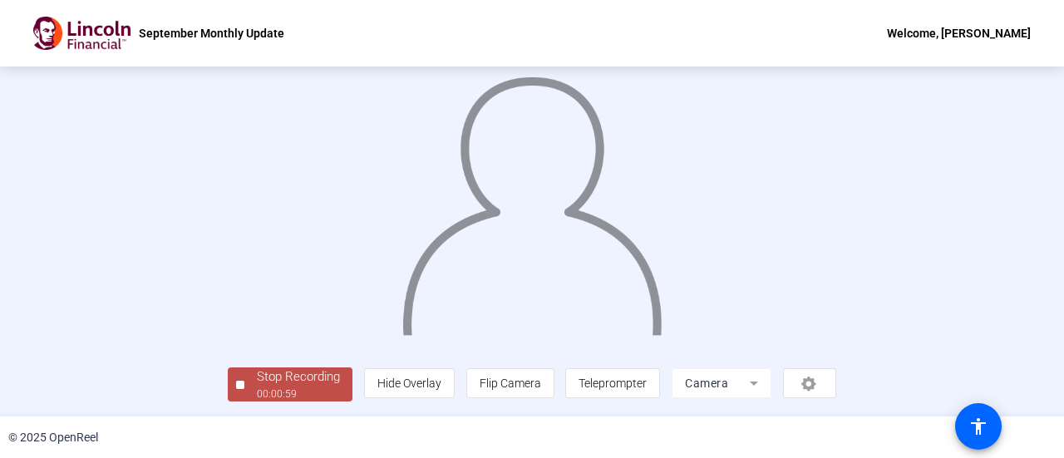
click at [257, 378] on div "Stop Recording" at bounding box center [298, 376] width 83 height 19
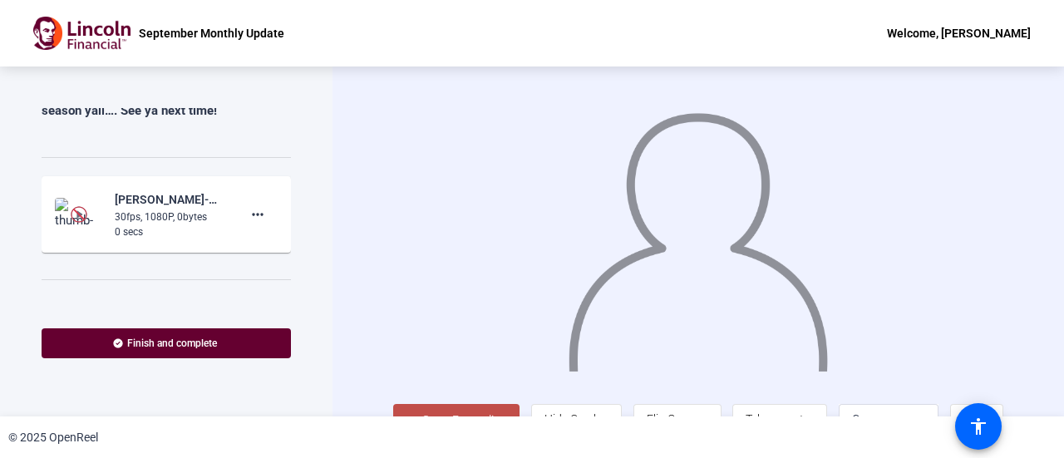
scroll to position [1436, 0]
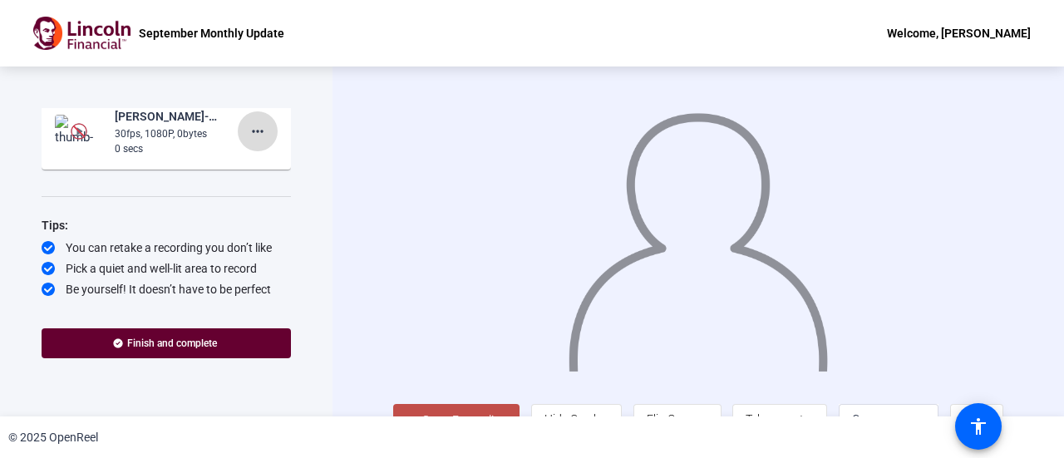
click at [248, 127] on mat-icon "more_horiz" at bounding box center [258, 131] width 20 height 20
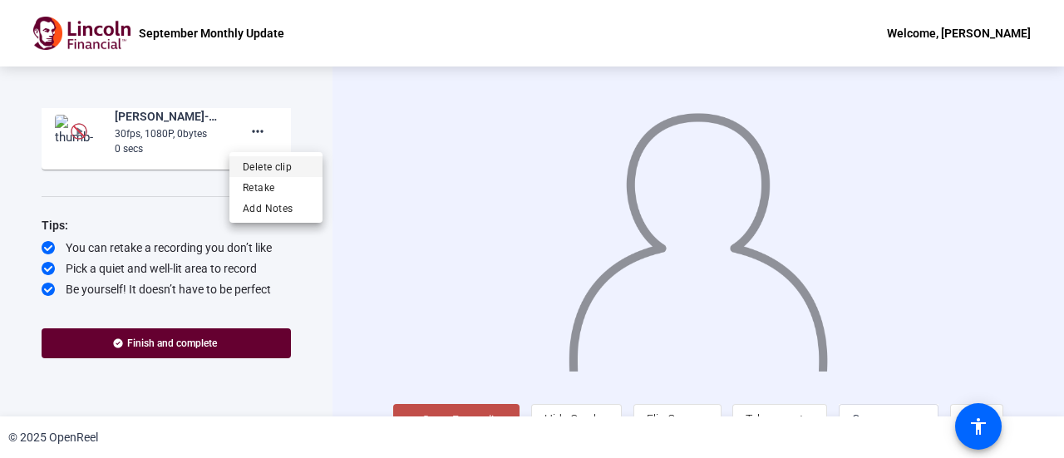
click at [263, 161] on span "Delete clip" at bounding box center [276, 166] width 66 height 20
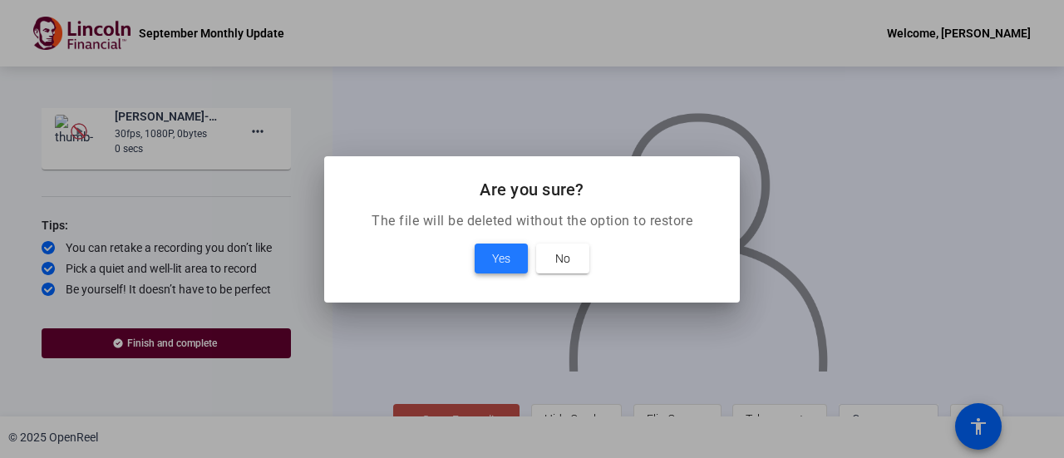
click at [503, 255] on span "Yes" at bounding box center [501, 258] width 18 height 20
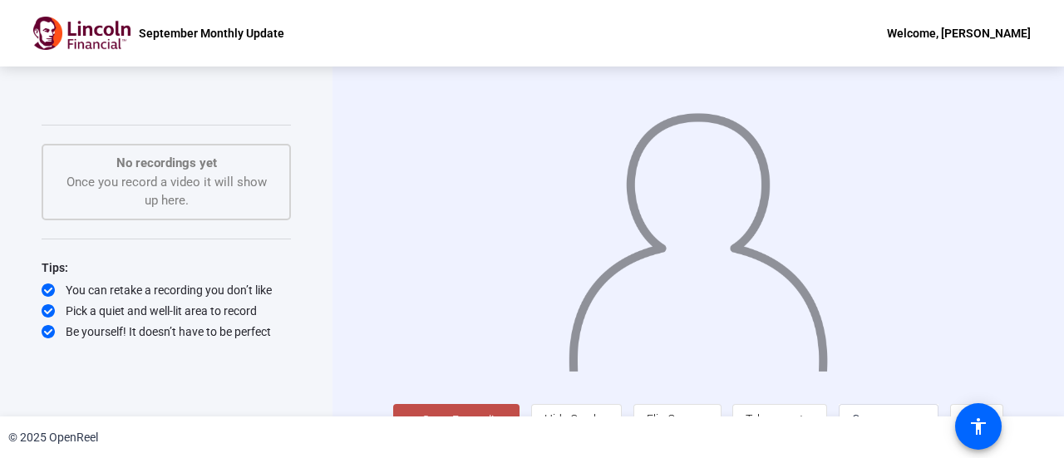
scroll to position [37, 0]
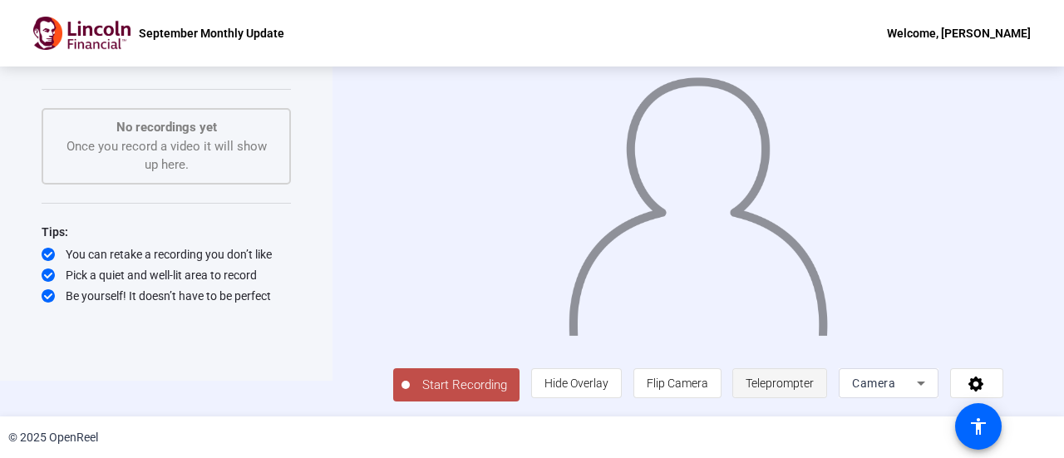
click at [750, 391] on span "Teleprompter" at bounding box center [779, 383] width 68 height 32
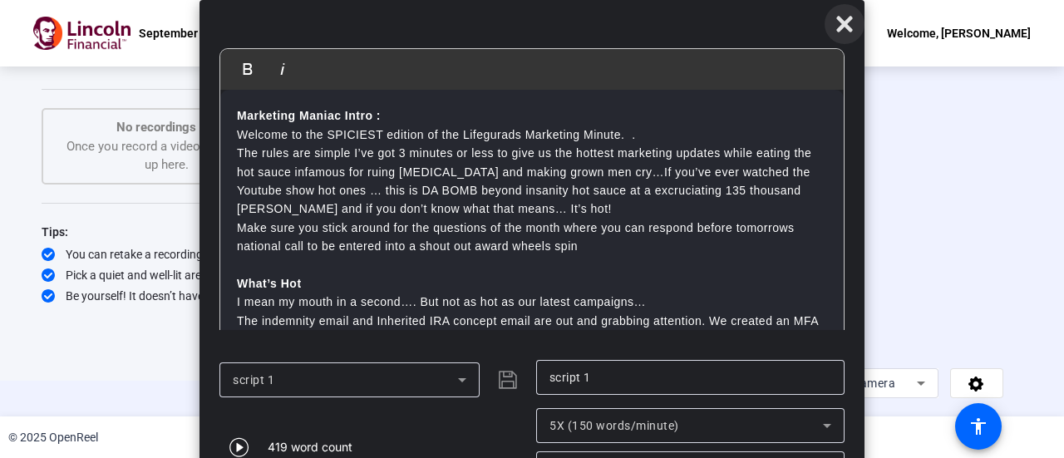
click at [843, 26] on icon at bounding box center [844, 25] width 16 height 16
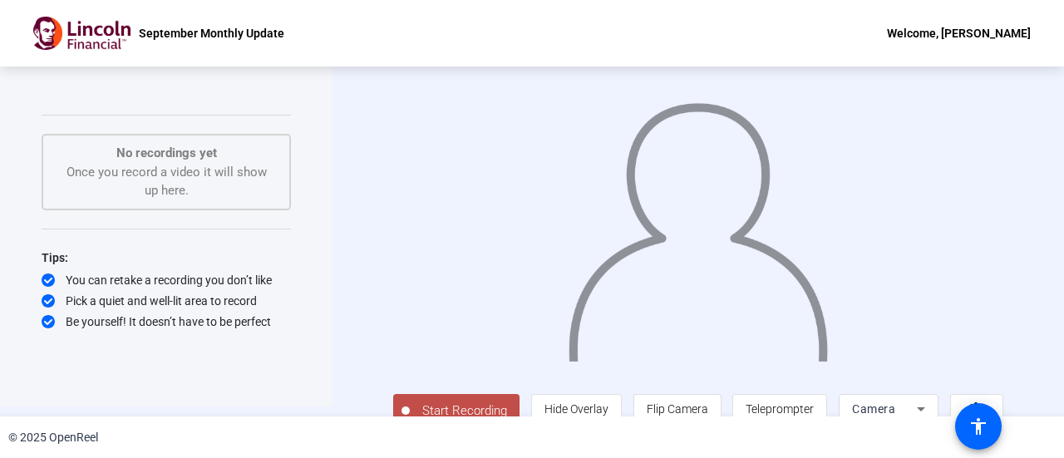
scroll to position [10, 0]
click at [772, 415] on span "Teleprompter" at bounding box center [779, 408] width 68 height 13
click at [771, 405] on span "Teleprompter" at bounding box center [779, 408] width 68 height 13
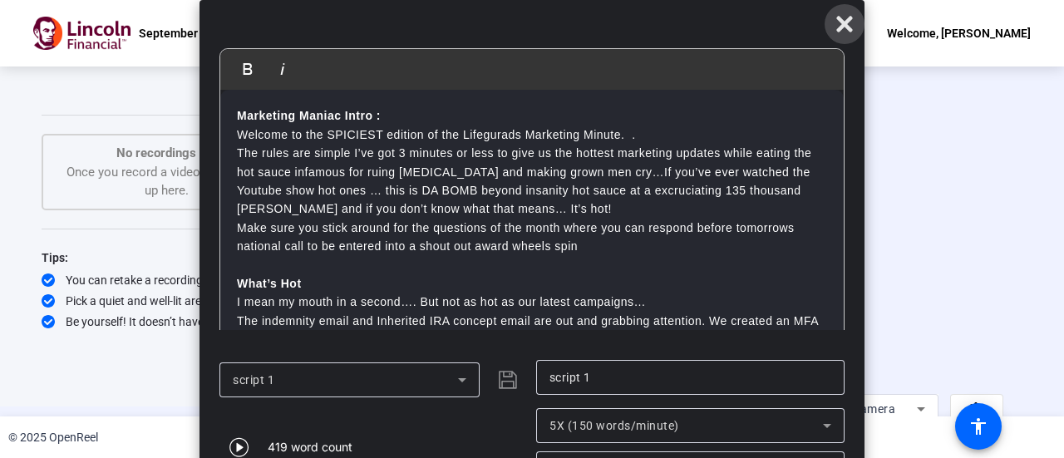
click at [850, 16] on icon at bounding box center [844, 24] width 20 height 20
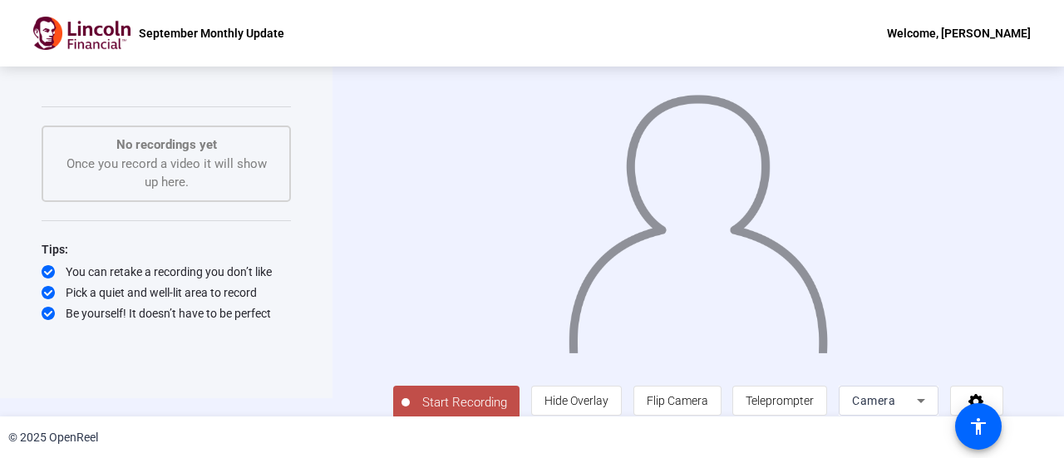
click at [412, 393] on button "Start Recording" at bounding box center [456, 402] width 126 height 33
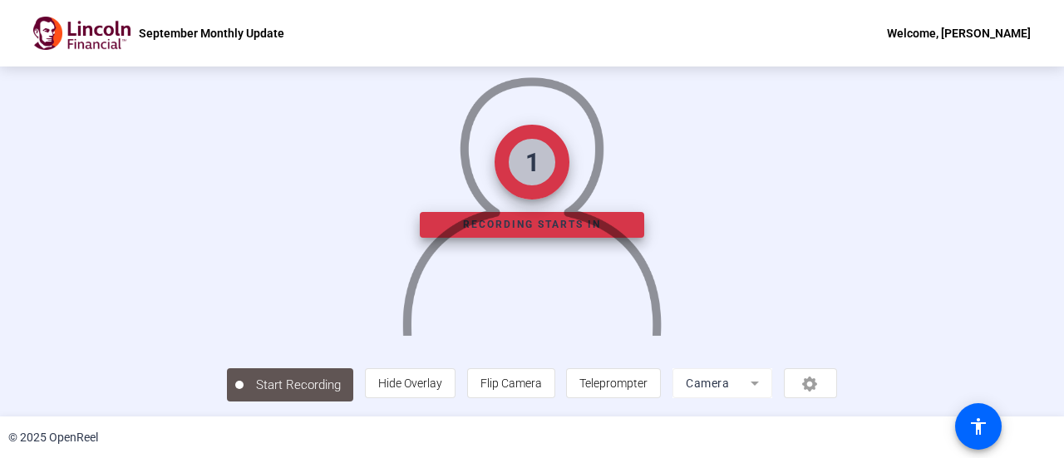
scroll to position [116, 0]
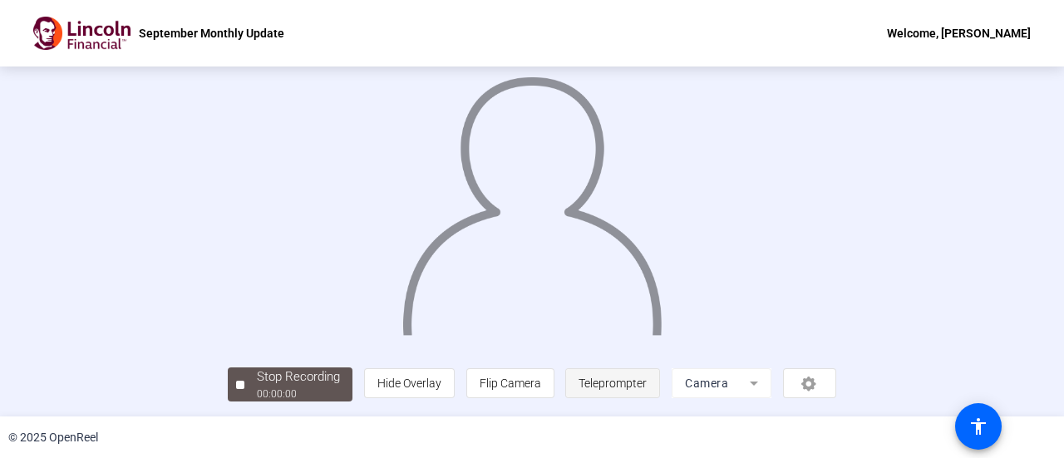
click at [646, 384] on span "Teleprompter" at bounding box center [612, 382] width 68 height 13
click at [646, 380] on span "Teleprompter" at bounding box center [612, 382] width 68 height 13
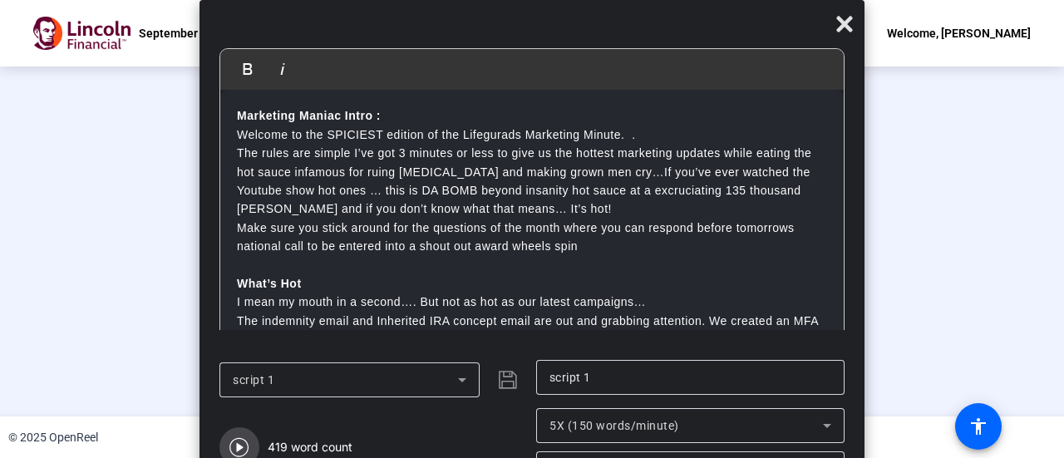
click at [238, 449] on icon "button" at bounding box center [238, 447] width 19 height 19
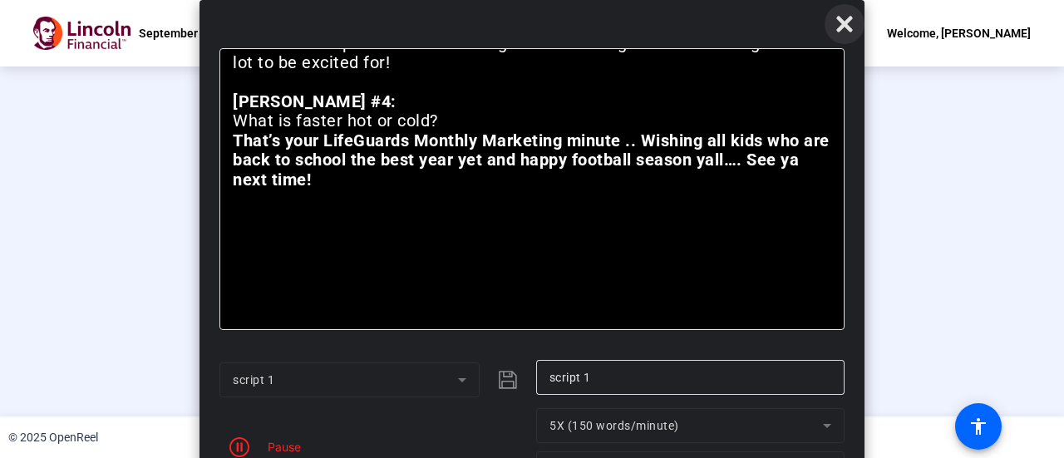
click at [836, 24] on icon at bounding box center [844, 24] width 20 height 20
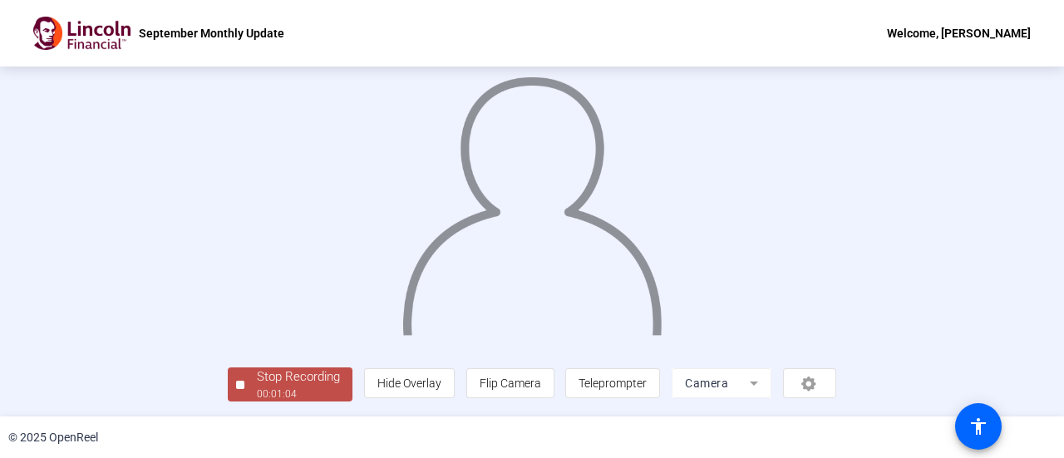
click at [257, 385] on div "Stop Recording" at bounding box center [298, 376] width 83 height 19
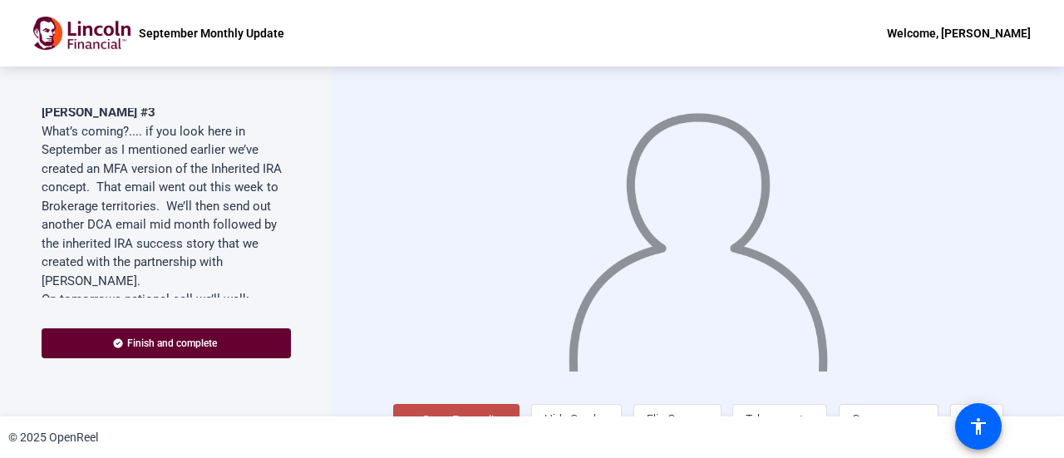
scroll to position [1436, 0]
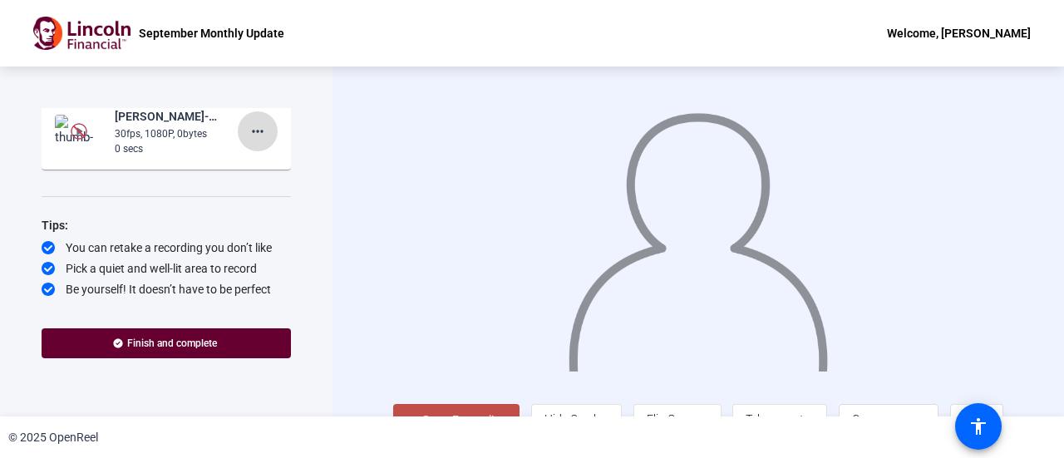
click at [248, 130] on mat-icon "more_horiz" at bounding box center [258, 131] width 20 height 20
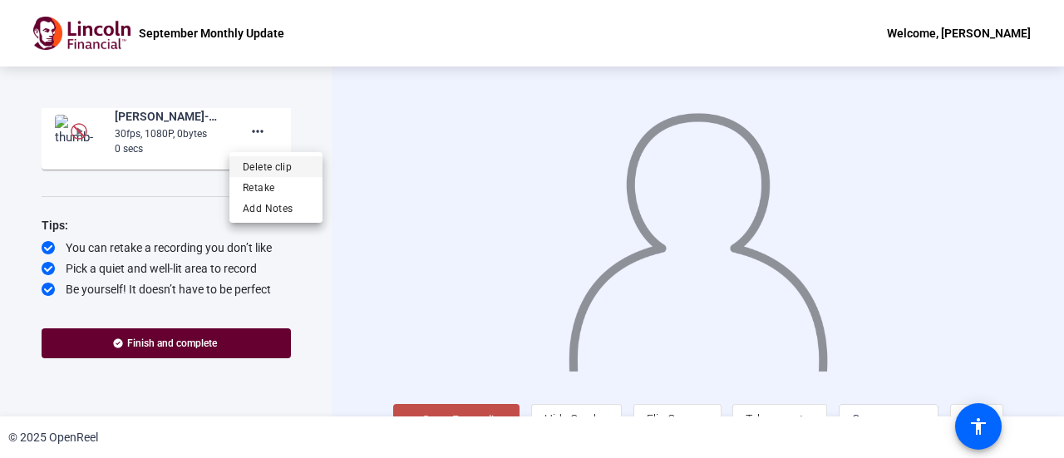
click at [263, 174] on span "Delete clip" at bounding box center [276, 166] width 66 height 20
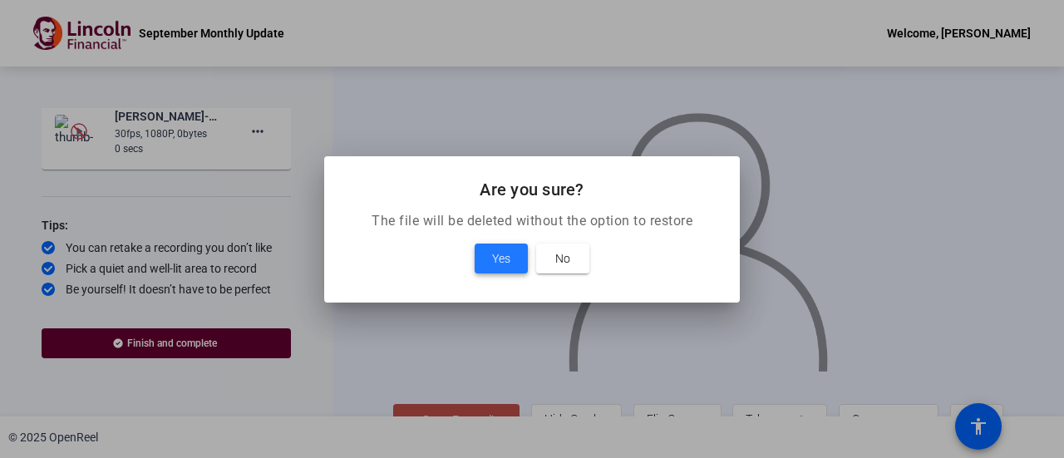
click at [484, 265] on span at bounding box center [500, 258] width 53 height 40
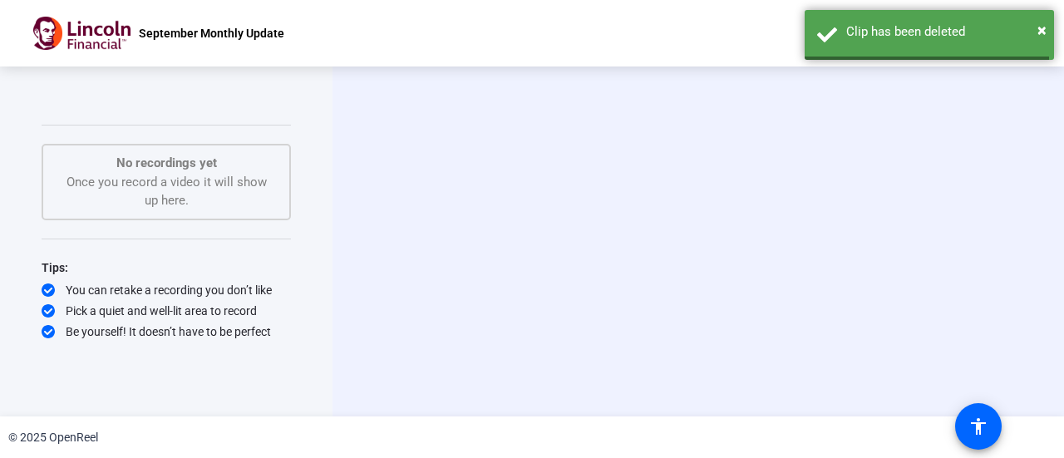
scroll to position [1384, 0]
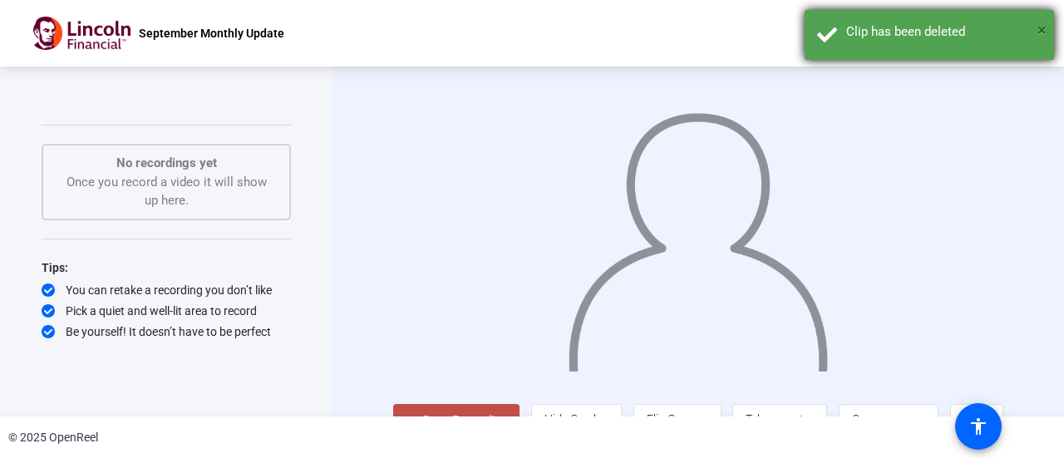
click at [1040, 26] on span "×" at bounding box center [1041, 30] width 9 height 20
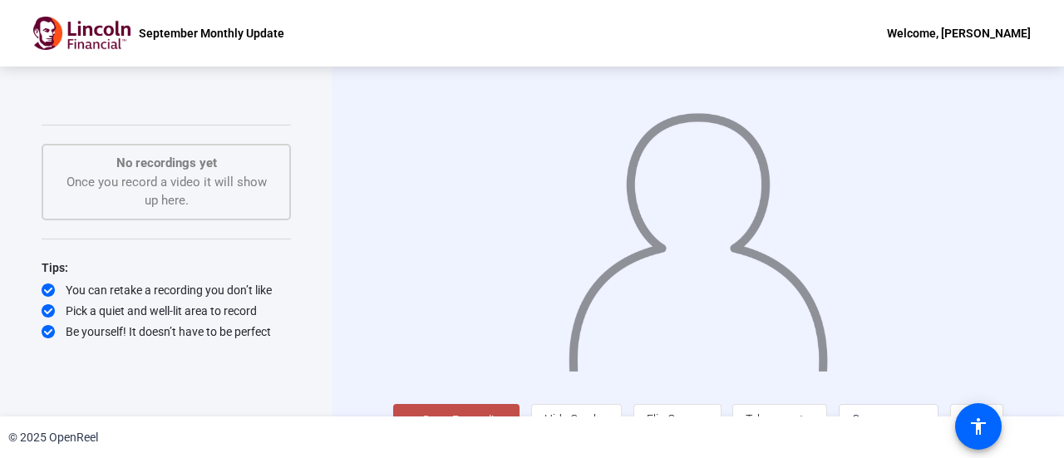
click at [479, 408] on button "Start Recording" at bounding box center [456, 420] width 126 height 33
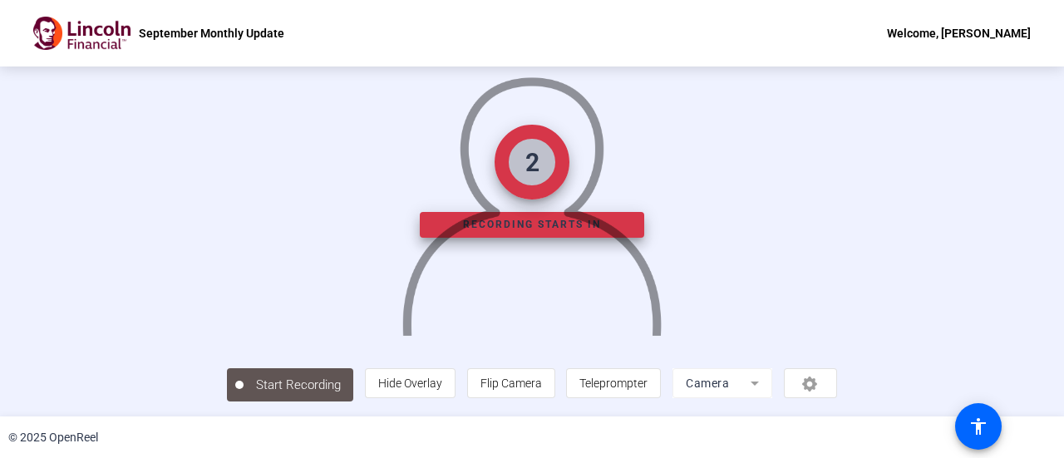
scroll to position [115, 0]
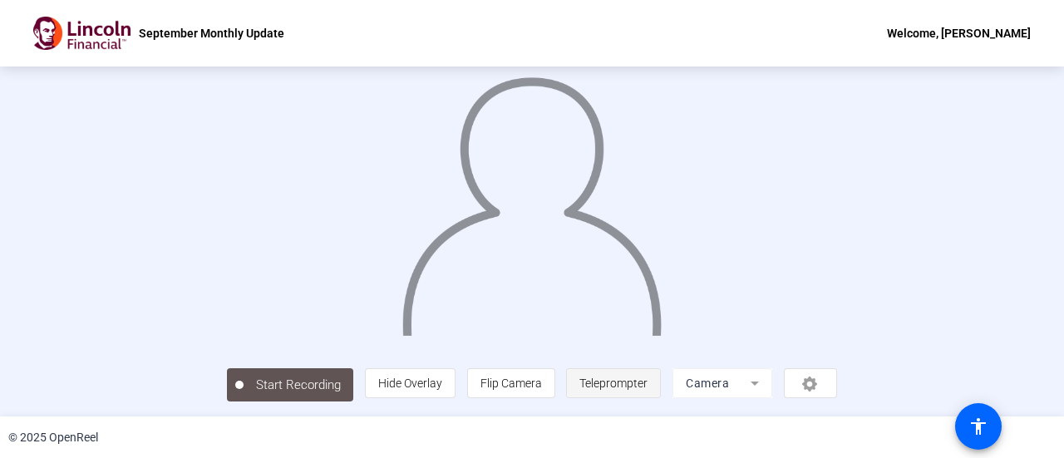
click at [647, 380] on span "Teleprompter" at bounding box center [613, 382] width 68 height 13
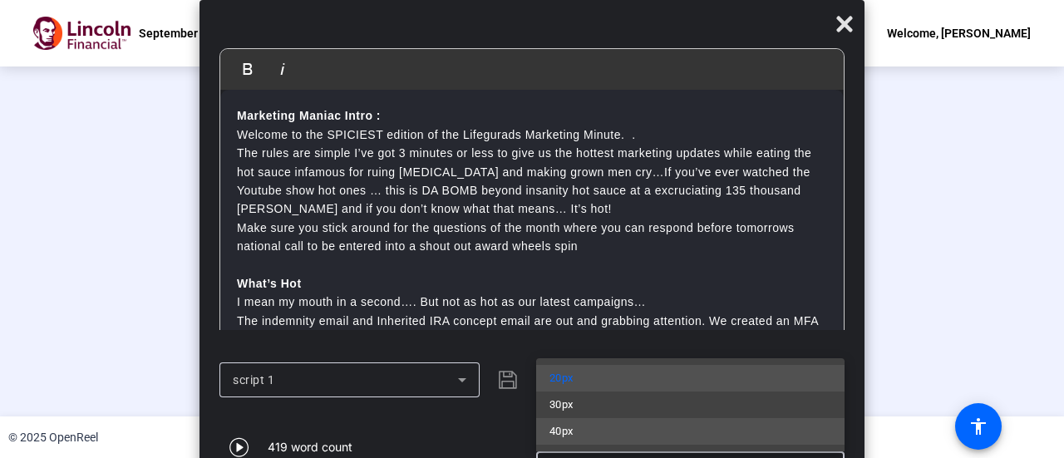
click at [588, 435] on mat-option "40px" at bounding box center [690, 431] width 308 height 27
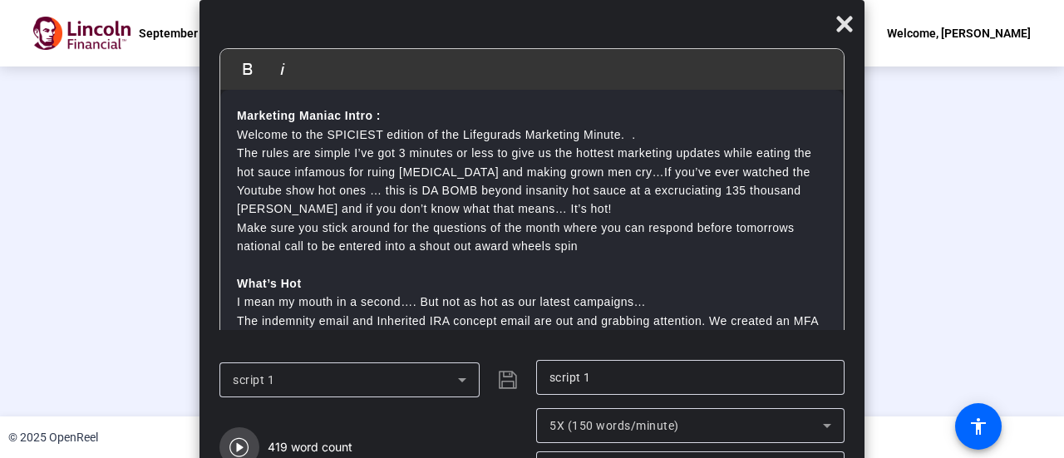
click at [239, 446] on icon "button" at bounding box center [238, 447] width 19 height 19
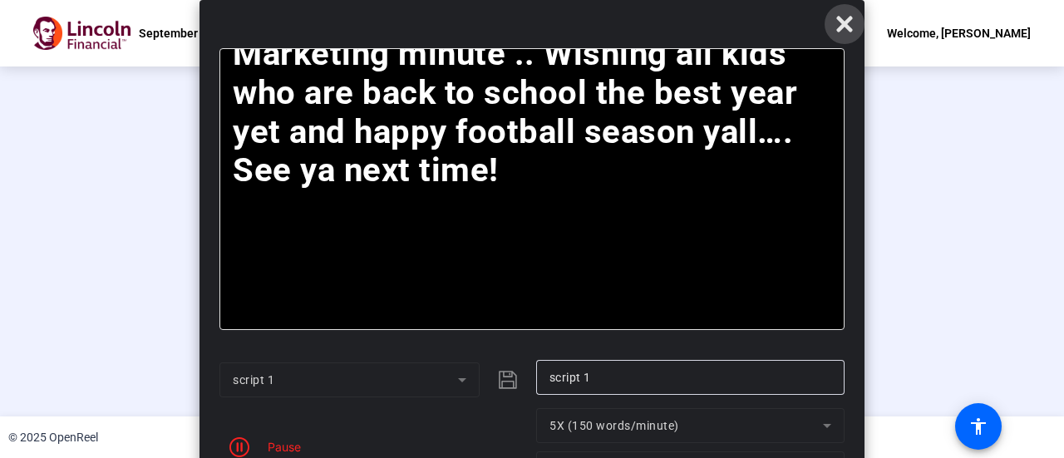
click at [848, 30] on icon at bounding box center [844, 25] width 16 height 16
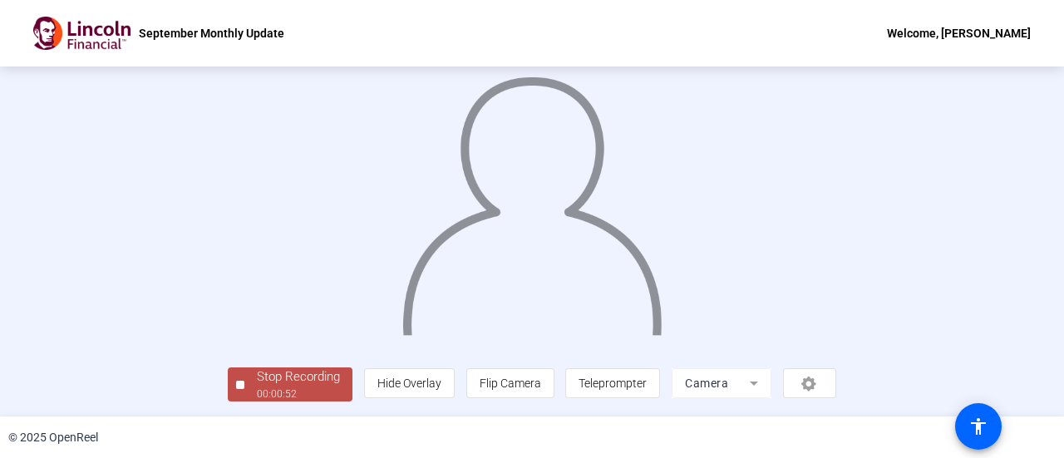
click at [257, 383] on div "Stop Recording" at bounding box center [298, 376] width 83 height 19
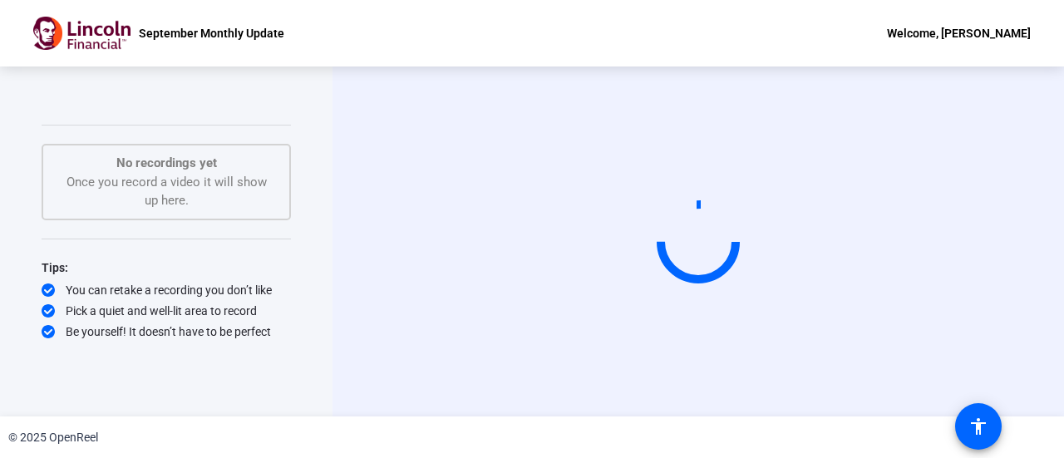
scroll to position [0, 0]
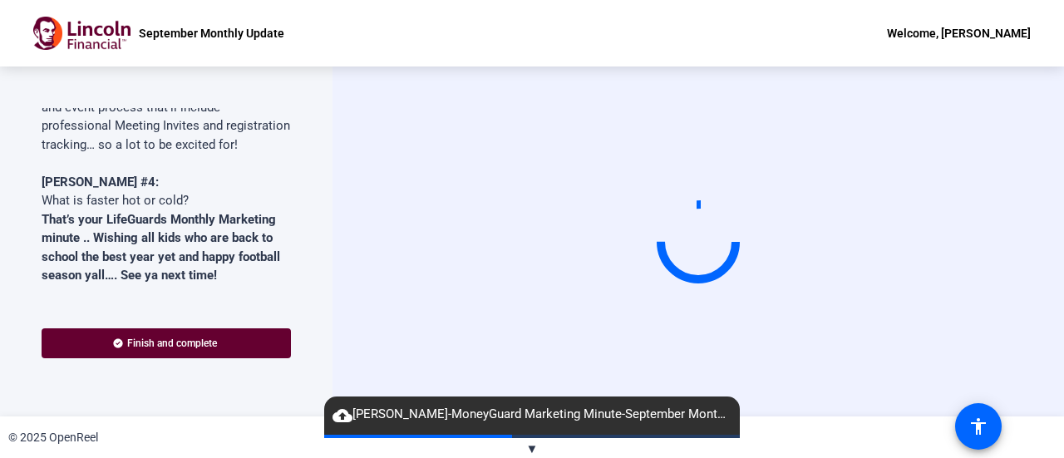
scroll to position [1436, 0]
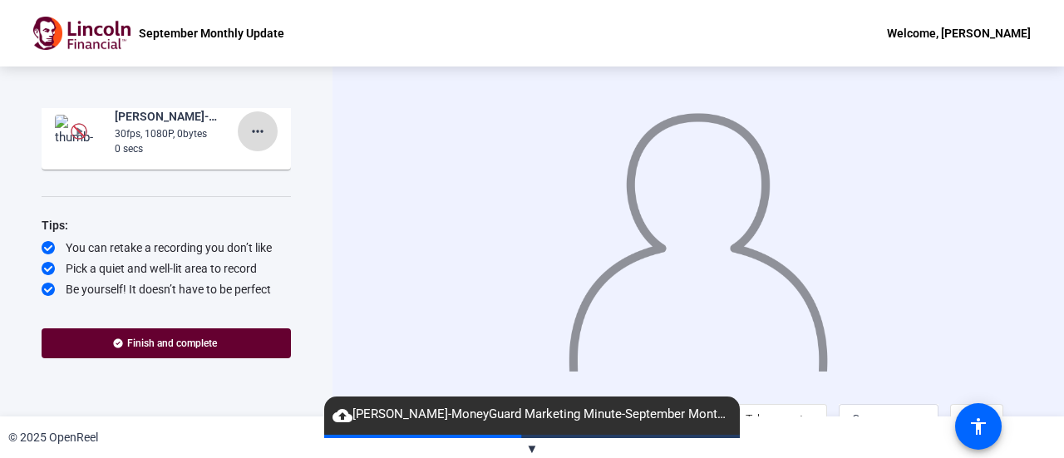
click at [251, 136] on mat-icon "more_horiz" at bounding box center [258, 131] width 20 height 20
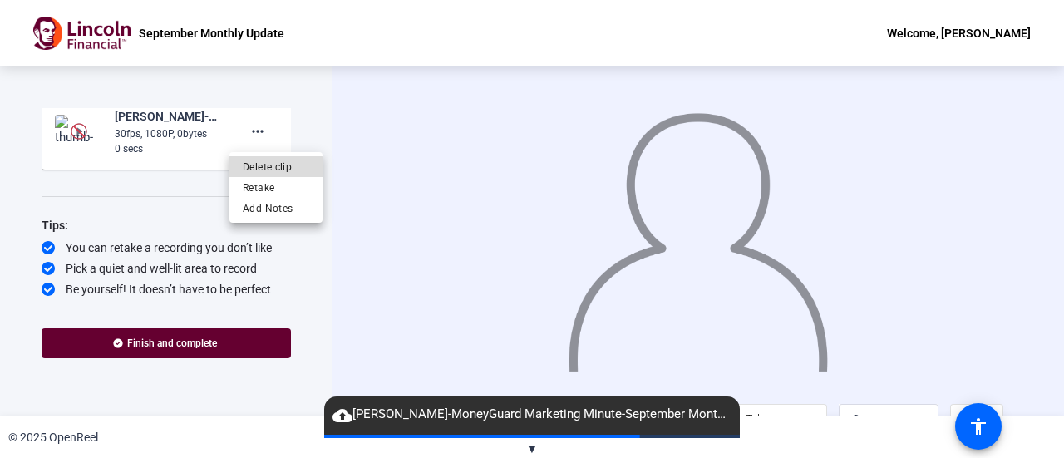
click at [259, 171] on span "Delete clip" at bounding box center [276, 166] width 66 height 20
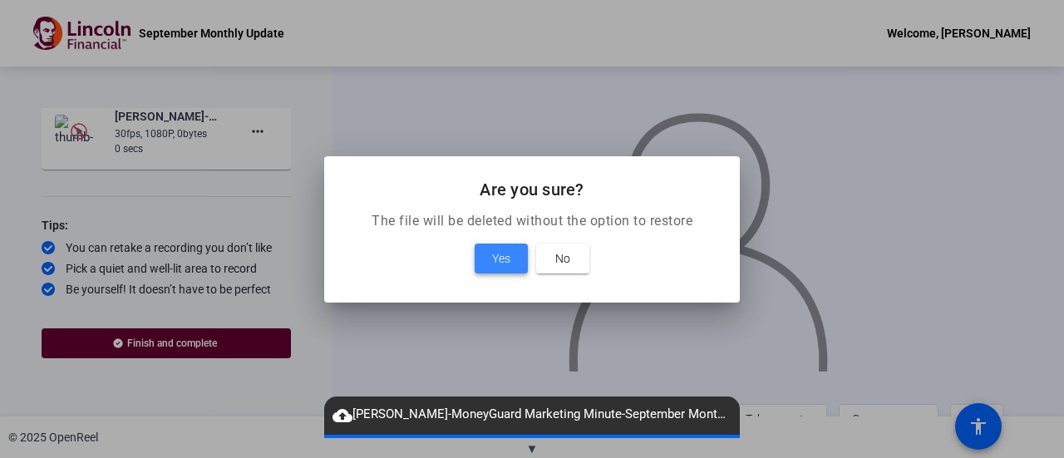
click at [506, 258] on span "Yes" at bounding box center [501, 258] width 18 height 20
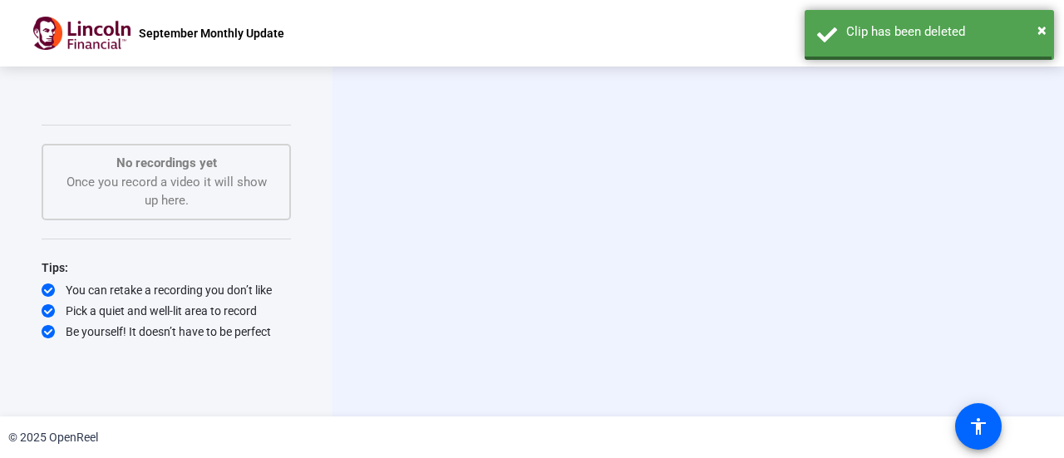
scroll to position [1384, 0]
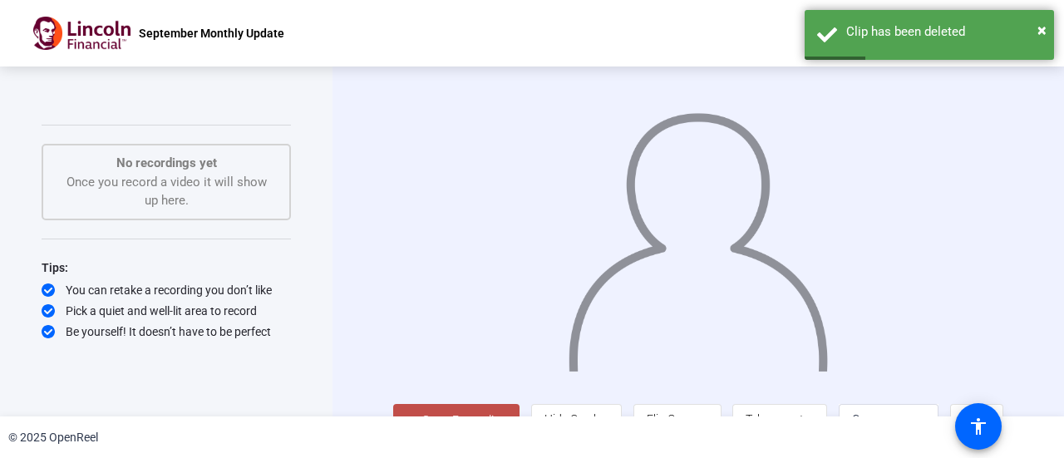
click at [439, 405] on button "Start Recording" at bounding box center [456, 420] width 126 height 33
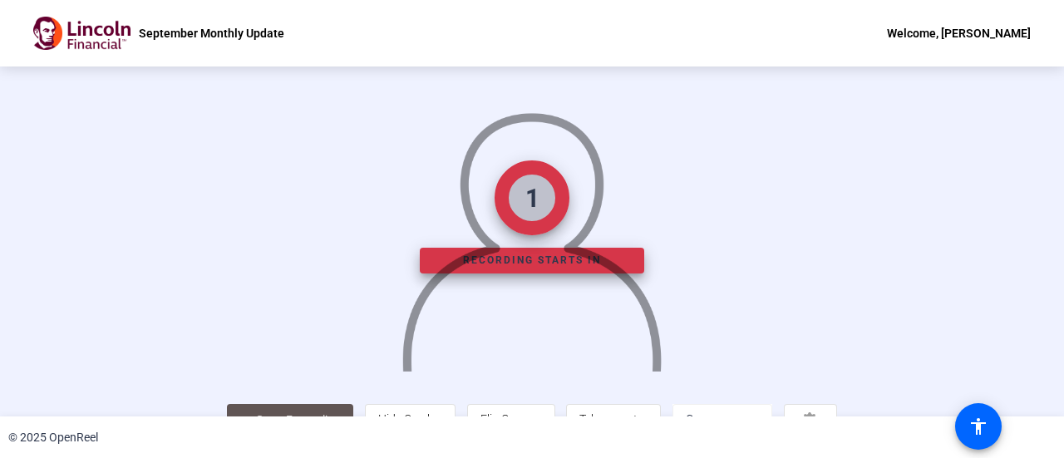
scroll to position [116, 0]
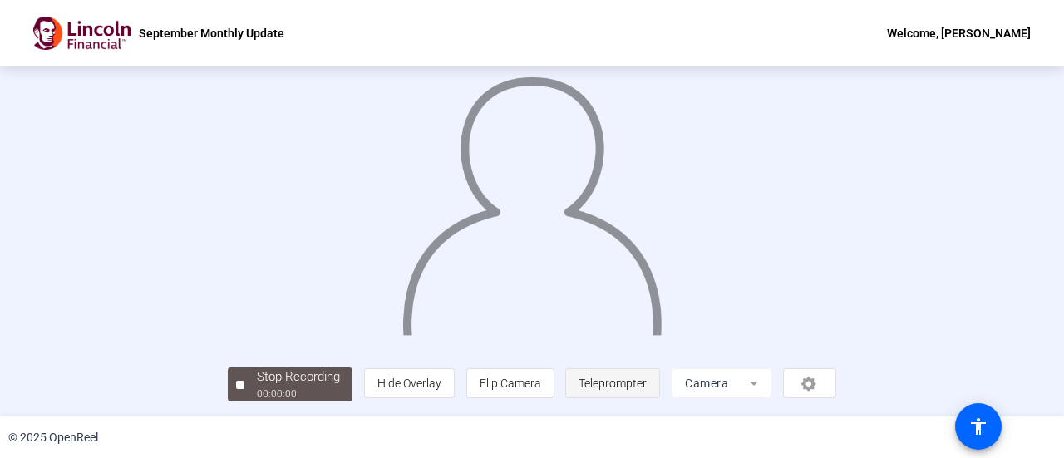
click at [646, 390] on span "Teleprompter" at bounding box center [612, 383] width 68 height 32
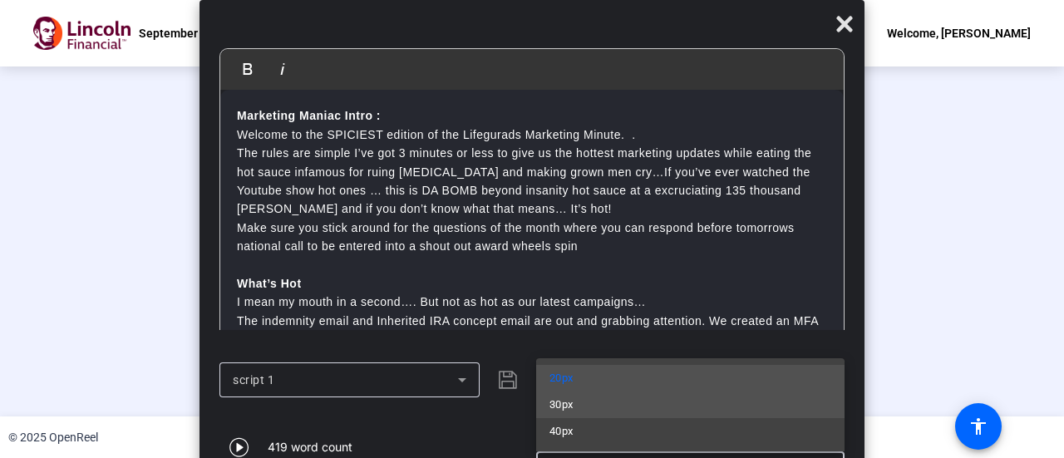
click at [550, 407] on span "30px" at bounding box center [561, 405] width 24 height 20
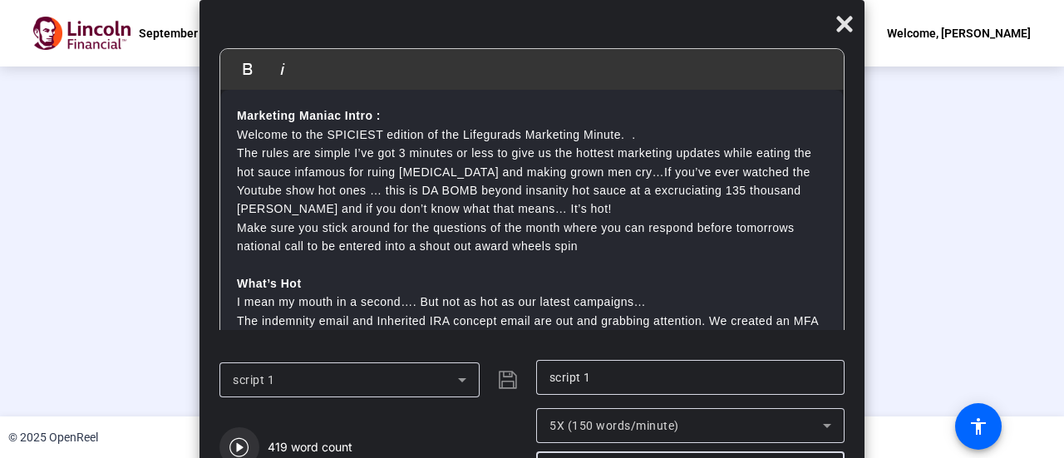
click at [238, 448] on icon "button" at bounding box center [238, 447] width 19 height 19
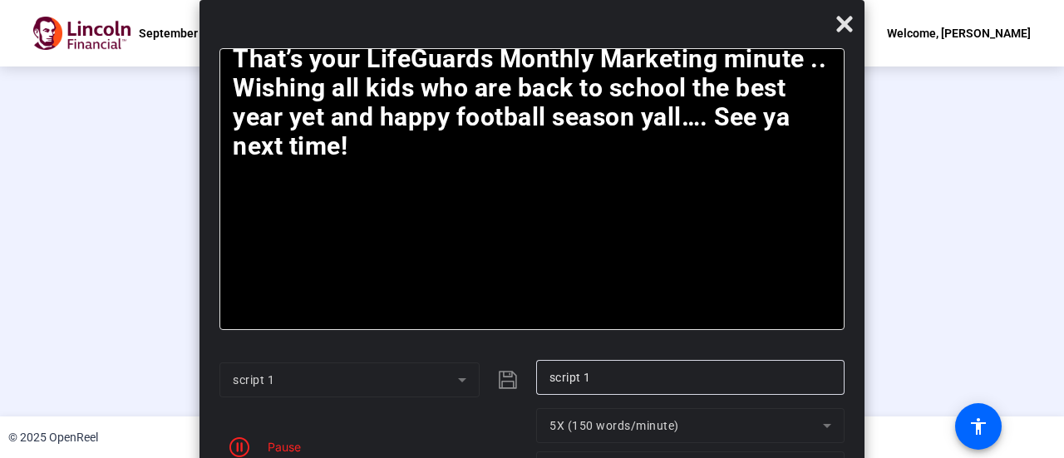
click at [257, 384] on div "Stop Recording" at bounding box center [298, 376] width 83 height 19
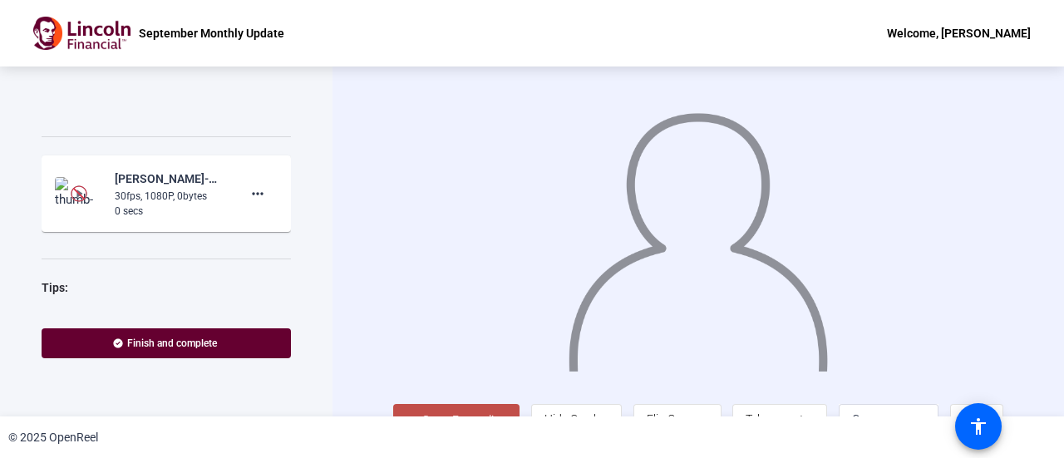
scroll to position [1373, 0]
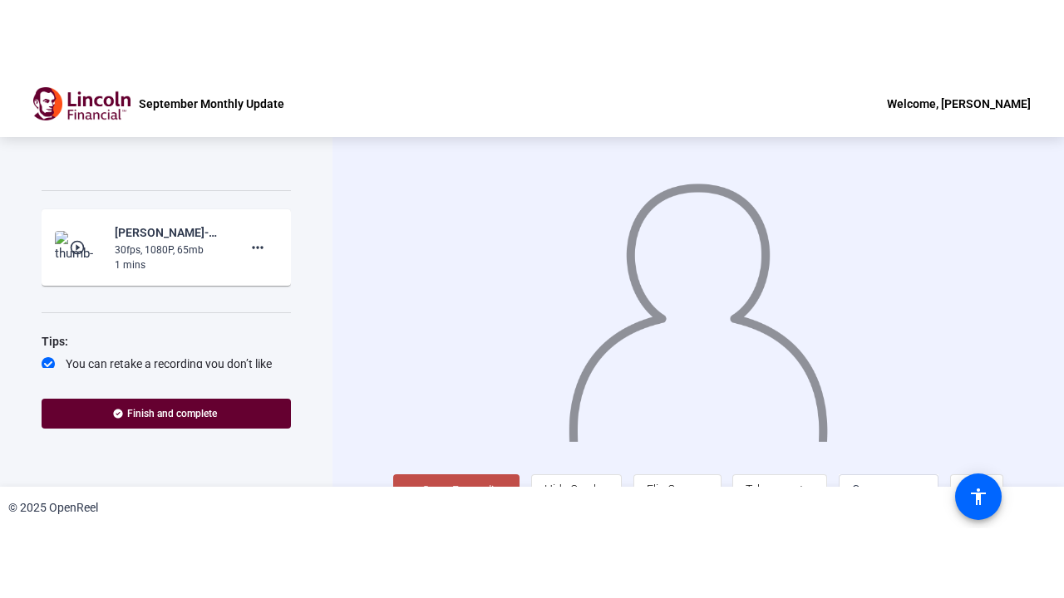
scroll to position [1377, 0]
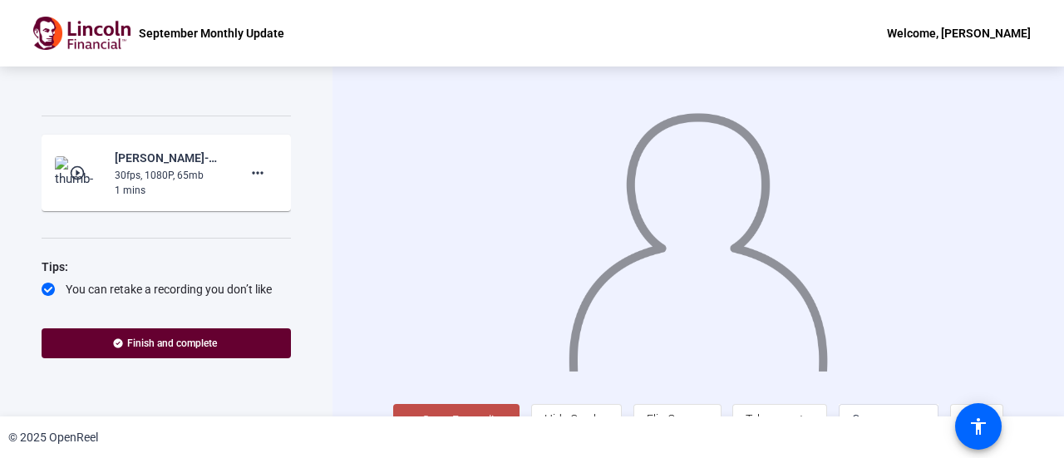
click at [80, 181] on mat-icon "play_circle_outline" at bounding box center [79, 173] width 20 height 17
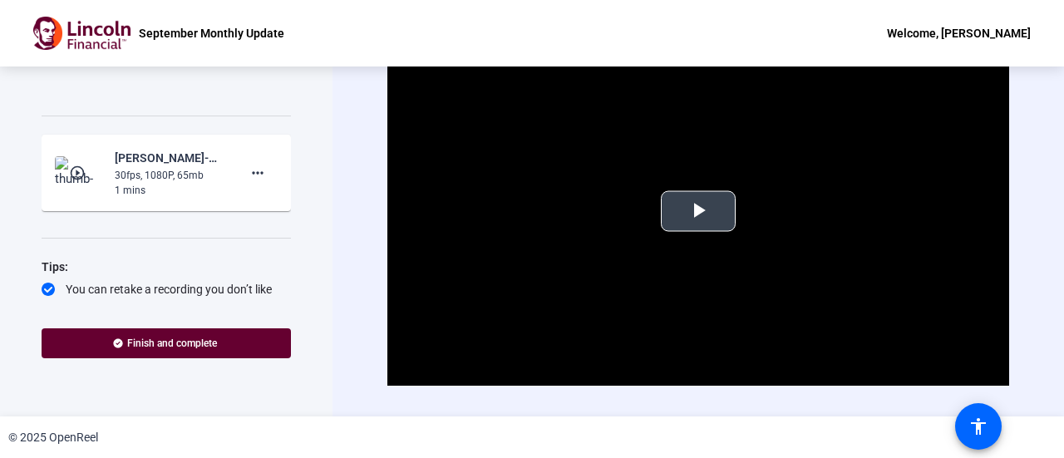
click at [698, 211] on span "Video Player" at bounding box center [698, 211] width 0 height 0
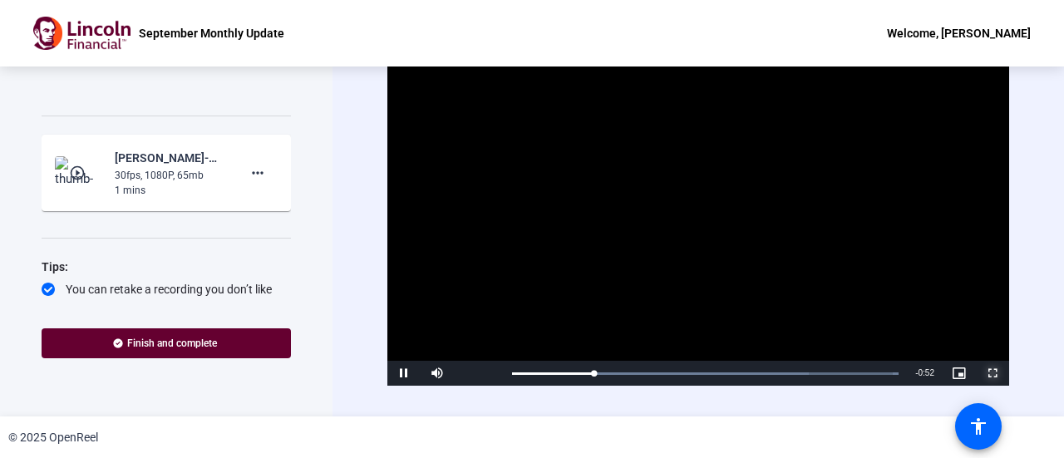
click at [985, 373] on span "Video Player" at bounding box center [991, 373] width 33 height 0
click at [248, 183] on mat-icon "more_horiz" at bounding box center [258, 173] width 20 height 20
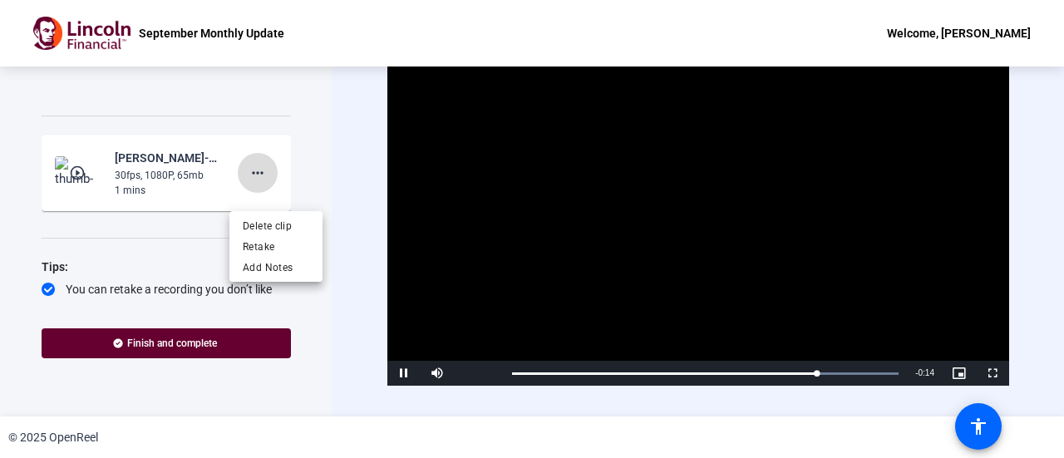
click at [246, 198] on body "Accessibility Screen-Reader Guide, Feedback, and Issue Reporting | New window S…" at bounding box center [532, 229] width 1064 height 458
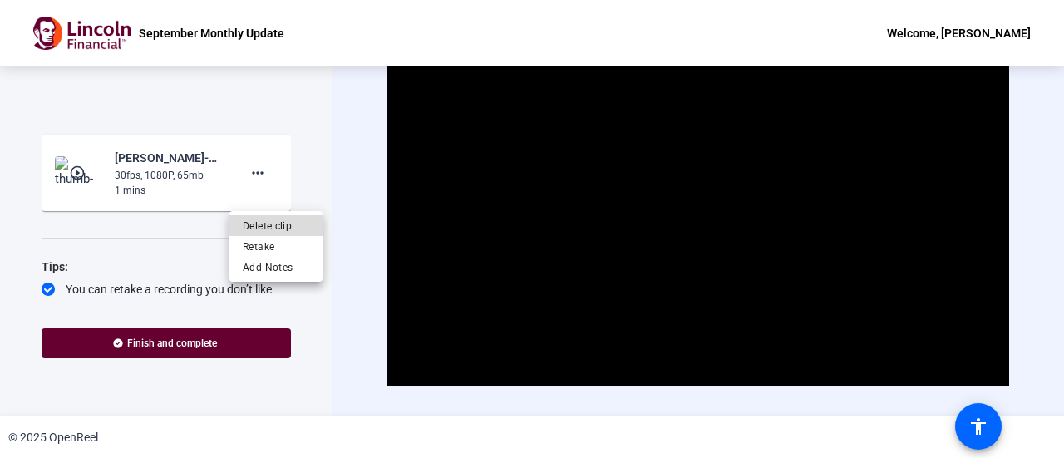
click at [261, 223] on span "Delete clip" at bounding box center [276, 225] width 66 height 20
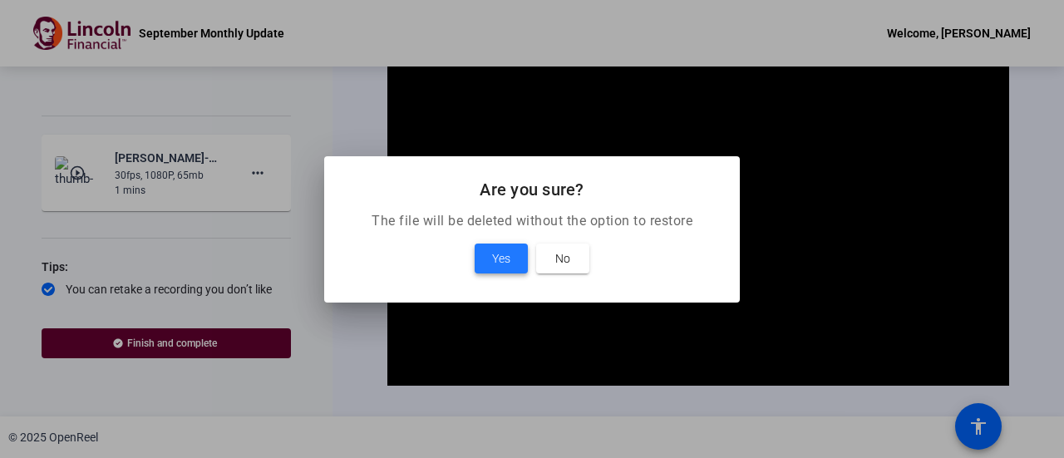
click at [495, 261] on span "Yes" at bounding box center [501, 258] width 18 height 20
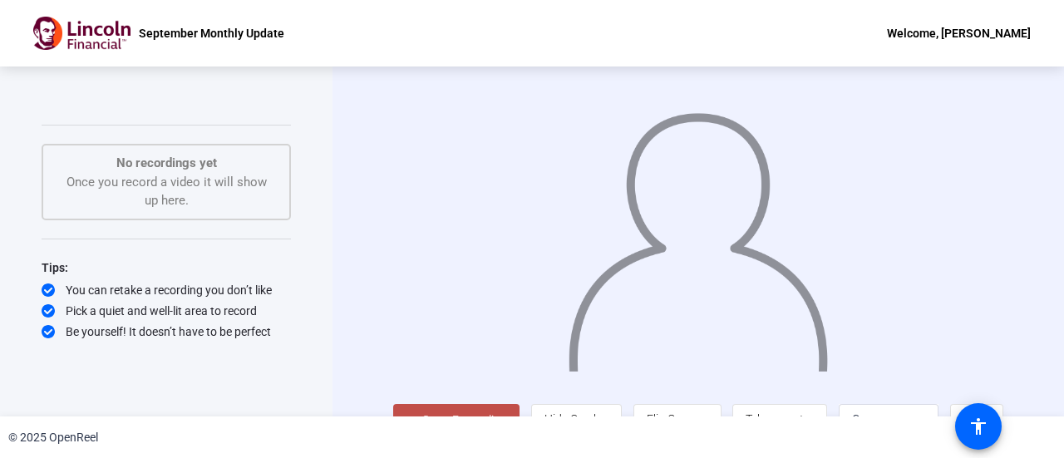
click at [450, 408] on button "Start Recording" at bounding box center [456, 420] width 126 height 33
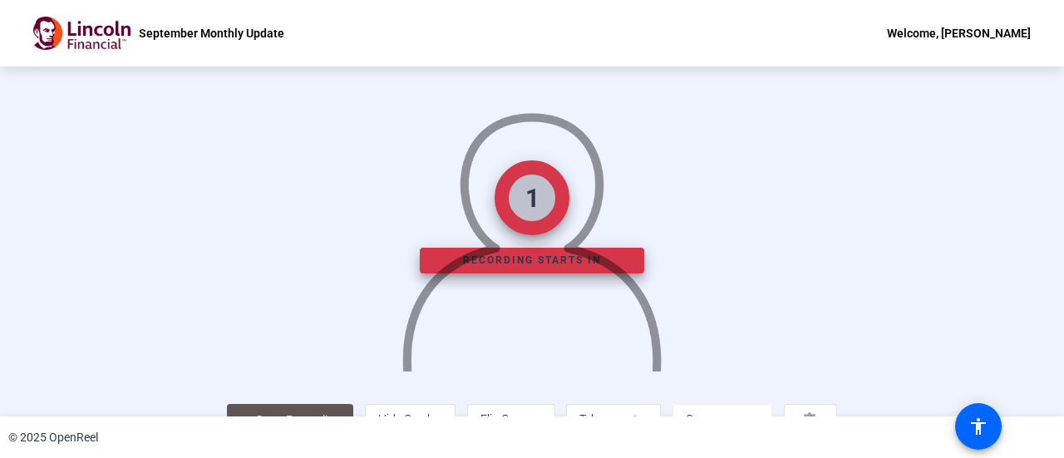
scroll to position [116, 0]
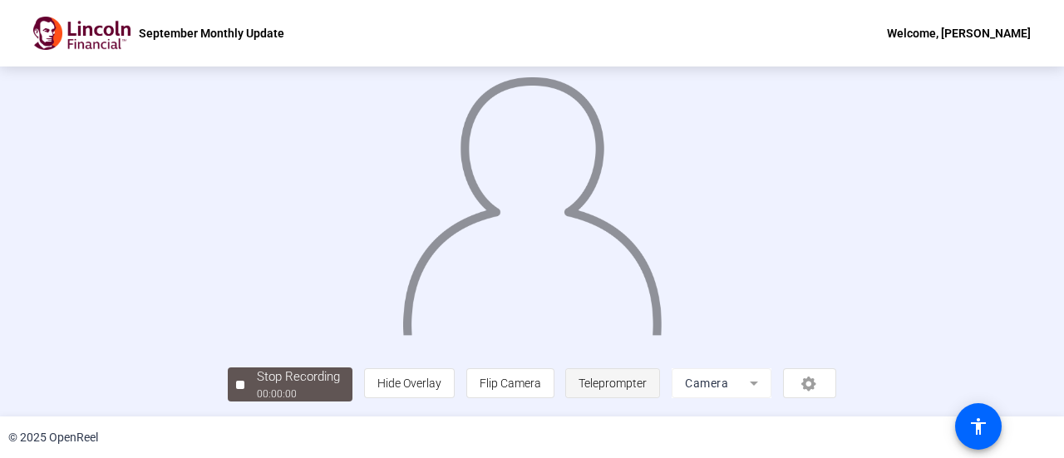
click at [646, 388] on span "Teleprompter" at bounding box center [612, 382] width 68 height 13
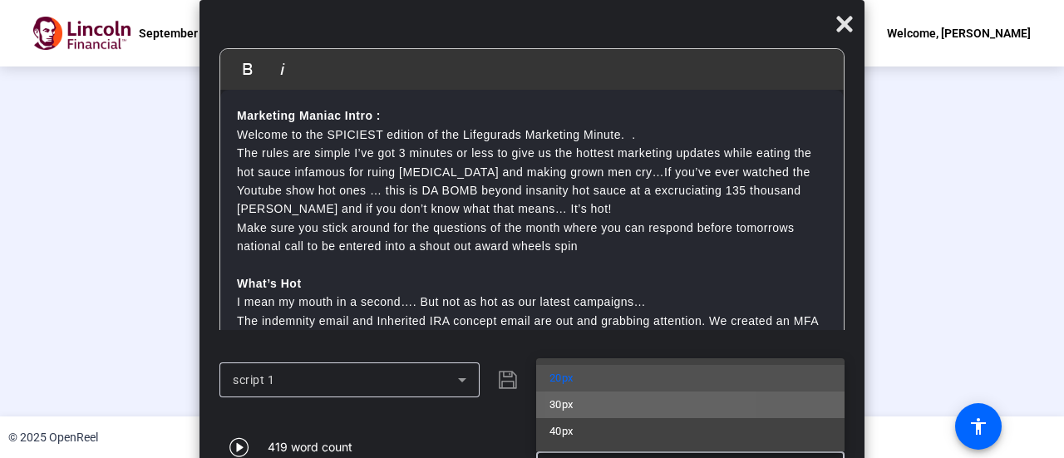
click at [589, 401] on mat-option "30px" at bounding box center [690, 404] width 308 height 27
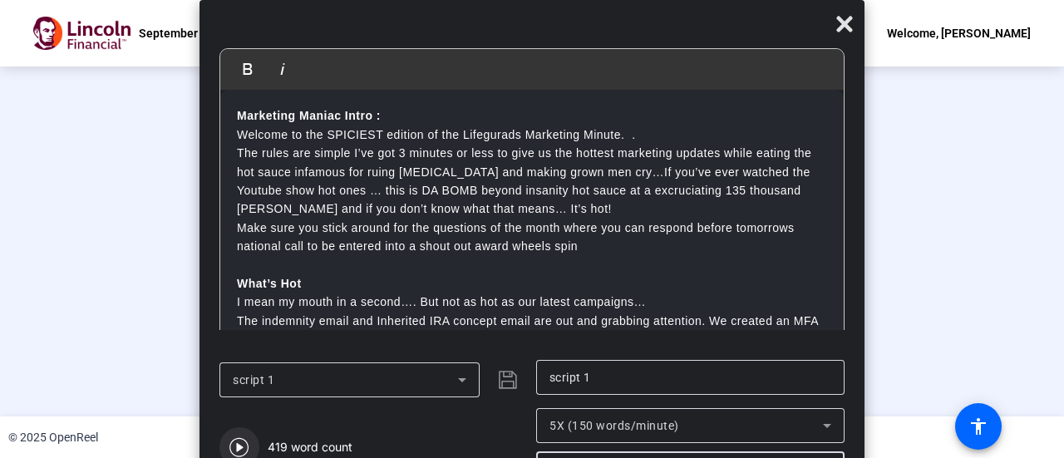
click at [243, 443] on icon "button" at bounding box center [239, 447] width 20 height 20
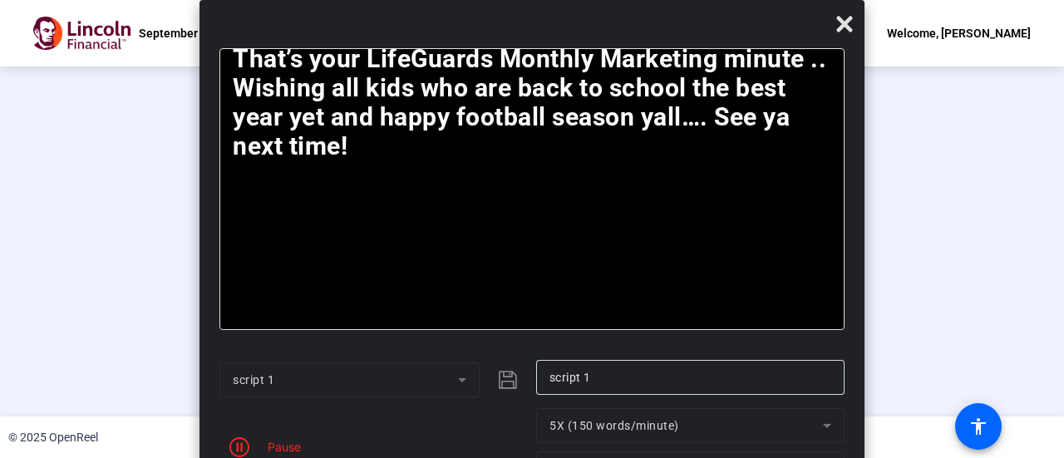
click at [257, 378] on div "Stop Recording" at bounding box center [298, 376] width 83 height 19
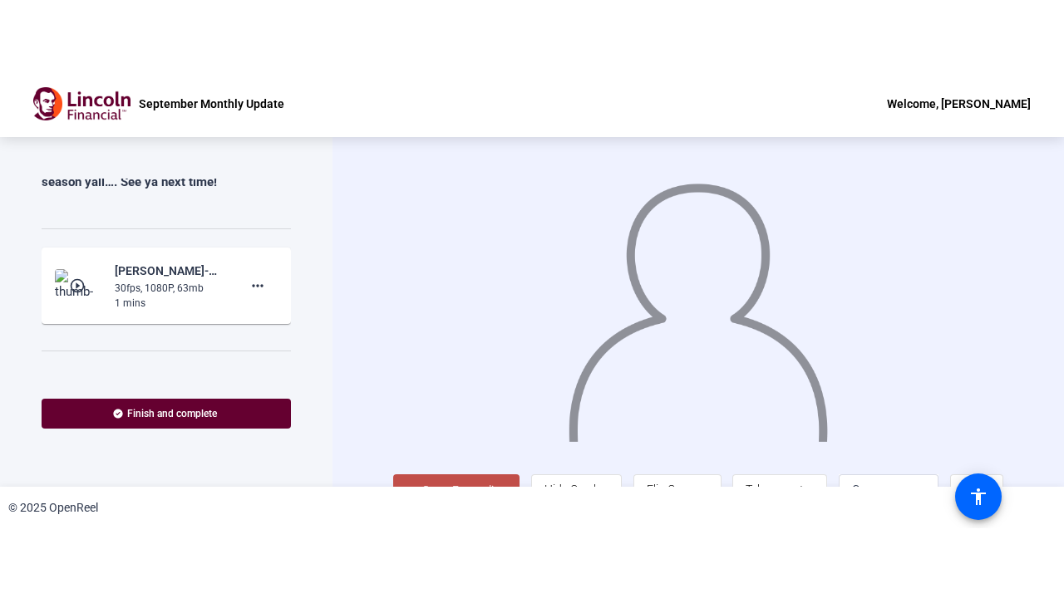
scroll to position [1393, 0]
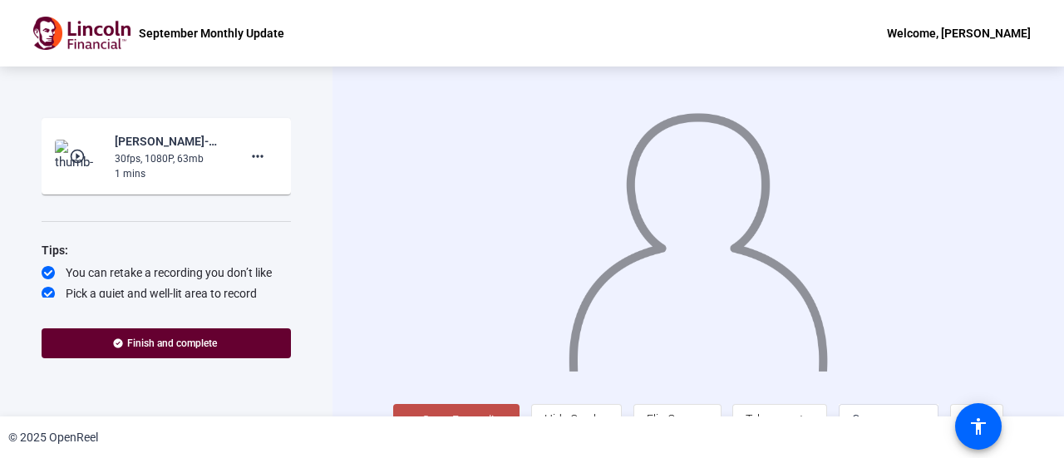
click at [80, 165] on mat-icon "play_circle_outline" at bounding box center [79, 156] width 20 height 17
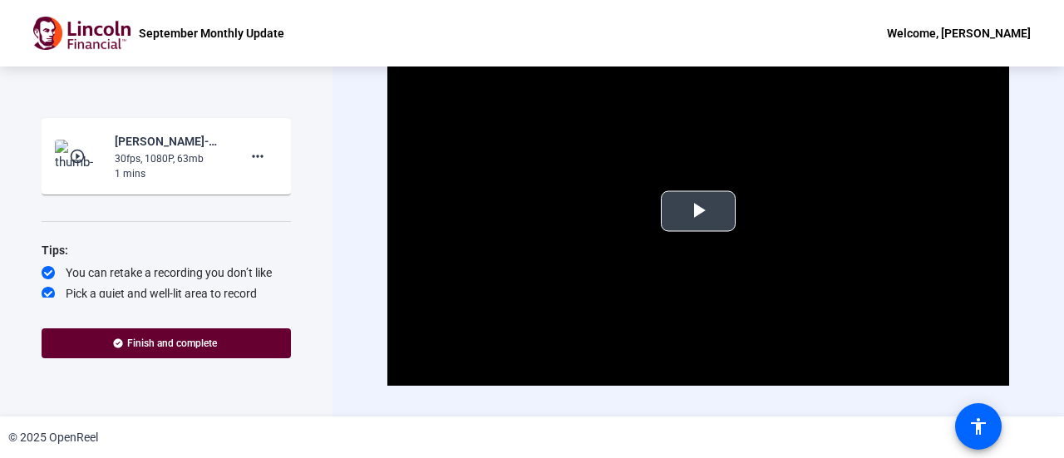
click at [698, 211] on span "Video Player" at bounding box center [698, 211] width 0 height 0
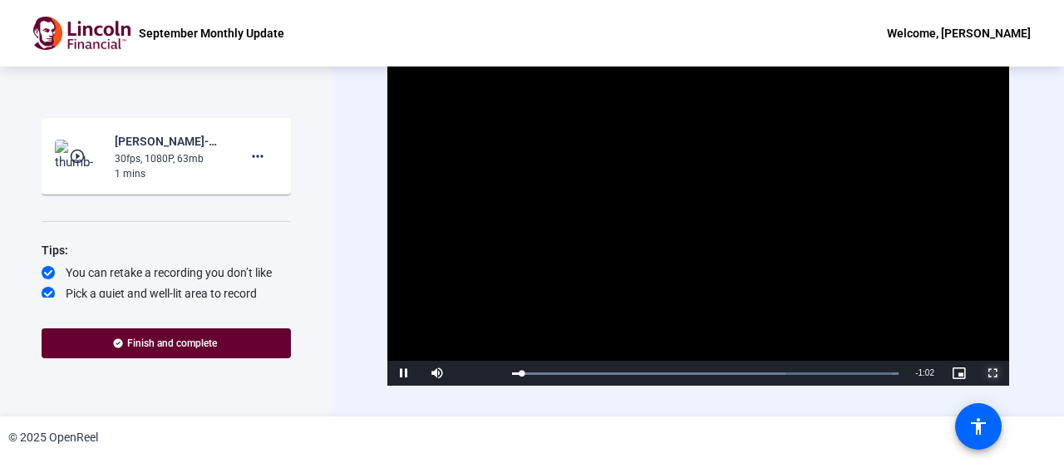
click at [984, 373] on span "Video Player" at bounding box center [991, 373] width 33 height 0
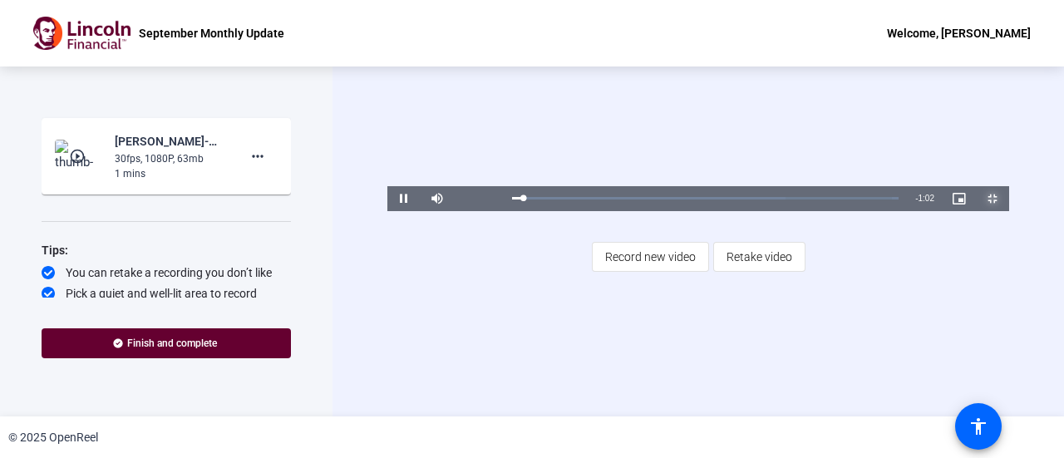
scroll to position [1295, 0]
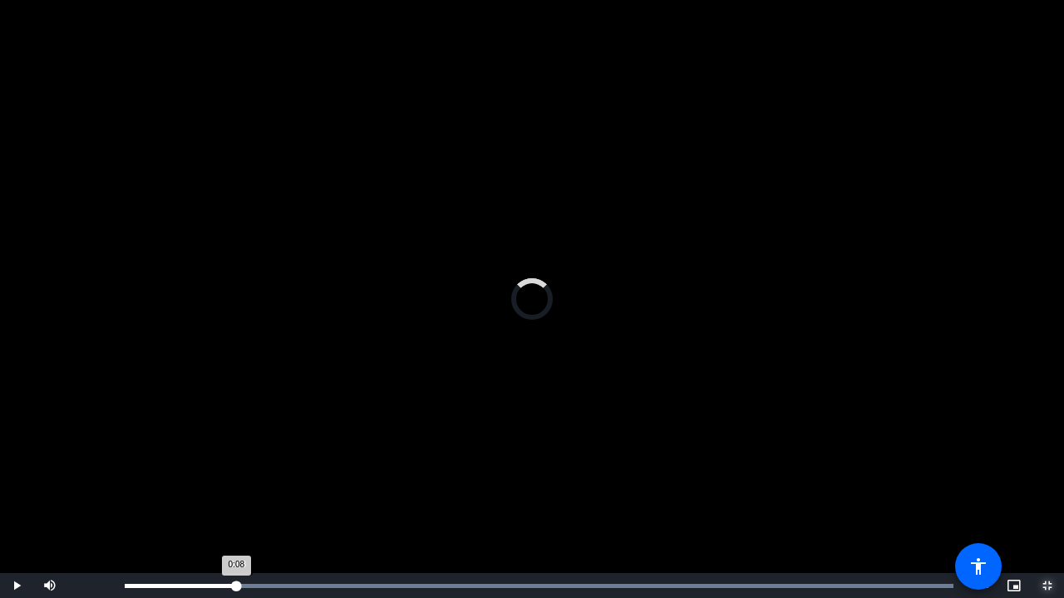
drag, startPoint x: 594, startPoint y: 580, endPoint x: 240, endPoint y: 597, distance: 354.4
click at [240, 457] on div "Loaded : 100.00% 0:08 0:08" at bounding box center [538, 585] width 845 height 25
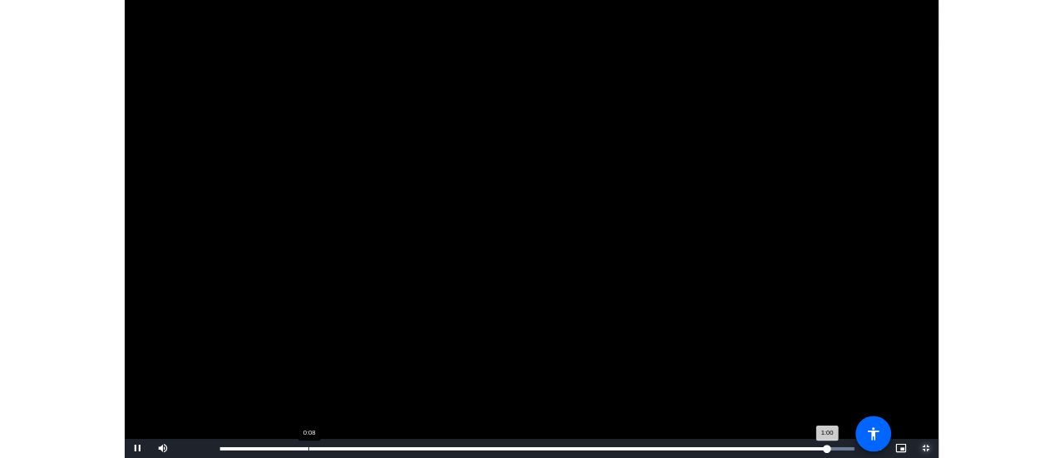
scroll to position [1393, 0]
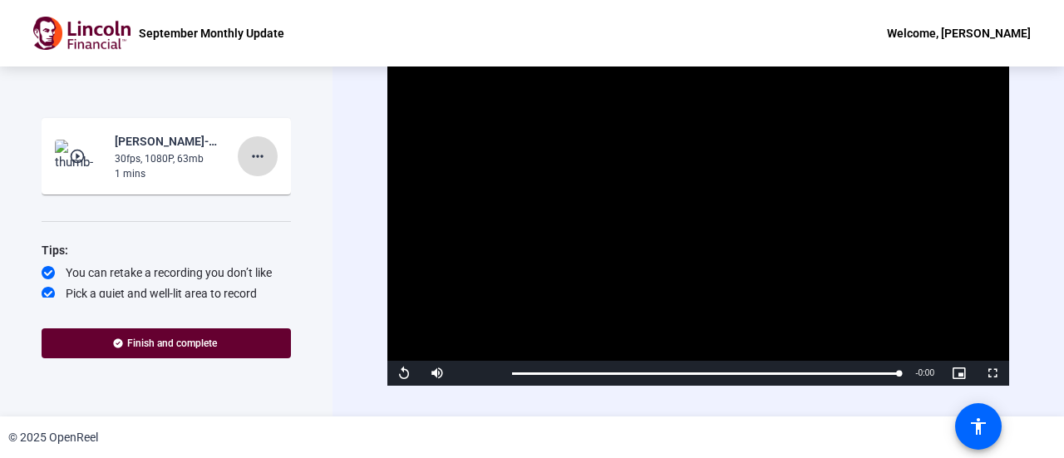
click at [258, 166] on mat-icon "more_horiz" at bounding box center [258, 156] width 20 height 20
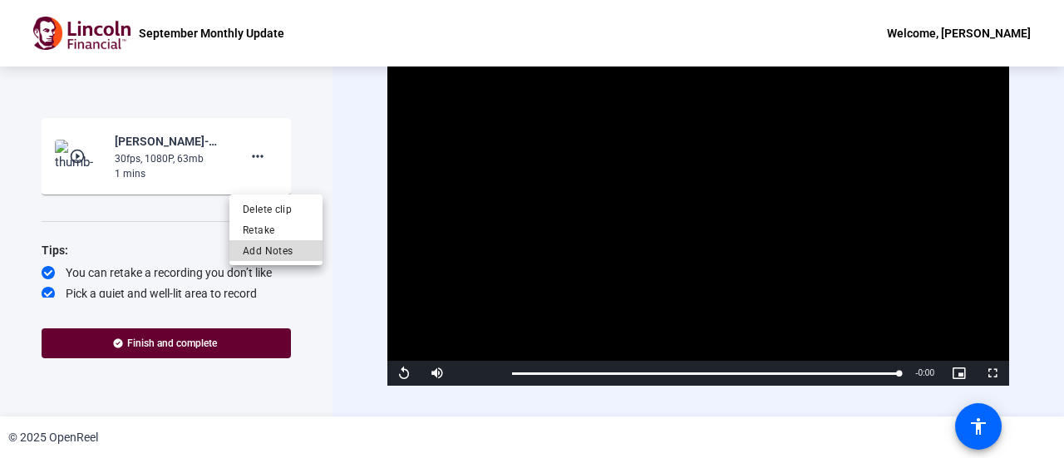
click at [267, 257] on span "Add Notes" at bounding box center [276, 250] width 66 height 20
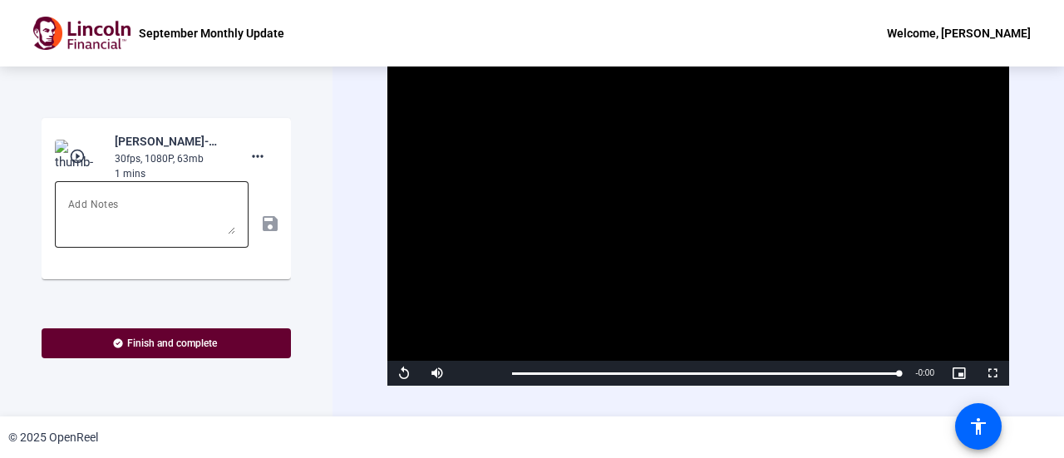
click at [120, 227] on textarea at bounding box center [151, 214] width 167 height 40
type textarea "clean intro 1"
click at [265, 233] on mat-icon "save" at bounding box center [268, 224] width 17 height 20
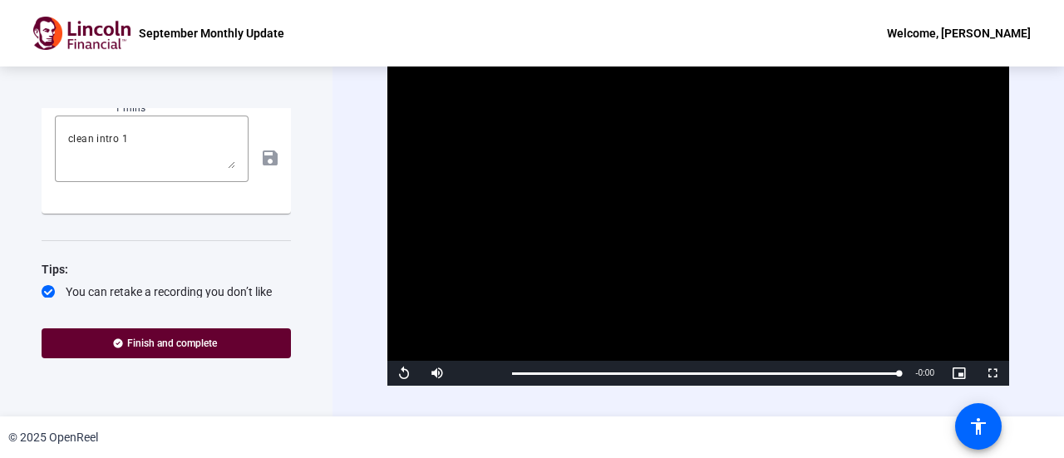
scroll to position [1521, 0]
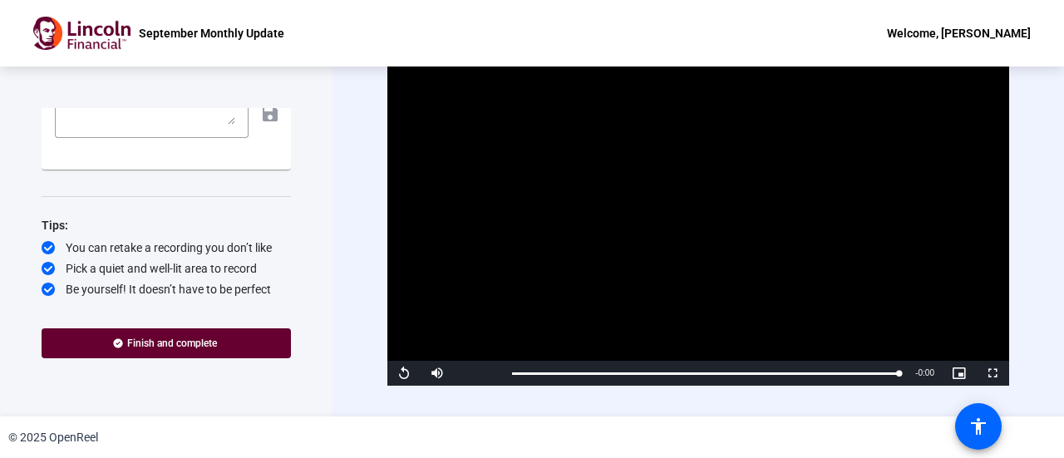
click at [268, 155] on div "clean intro 1 save" at bounding box center [166, 113] width 223 height 85
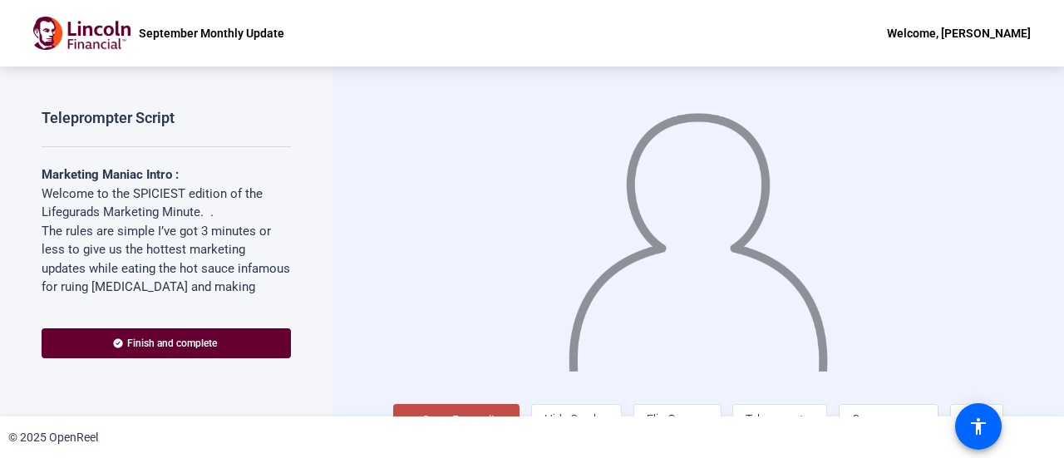
scroll to position [37, 0]
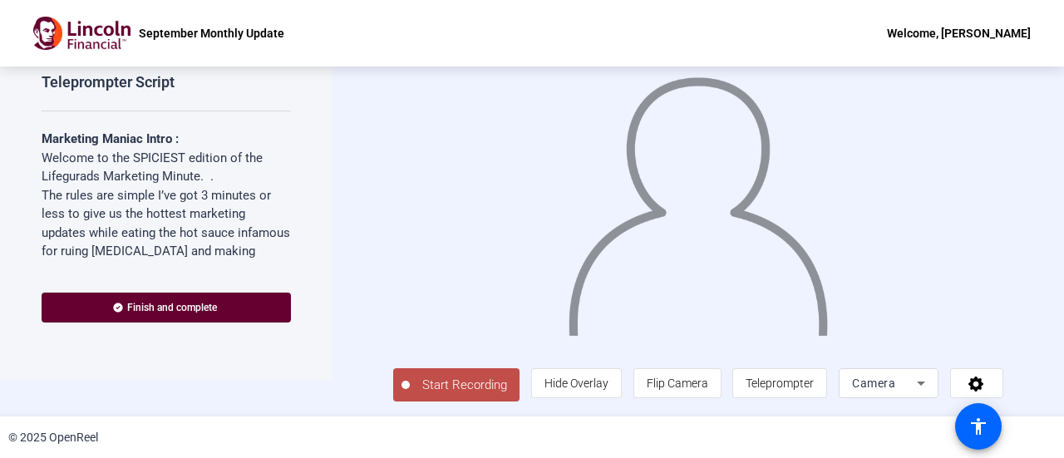
click at [474, 378] on span "Start Recording" at bounding box center [465, 385] width 110 height 19
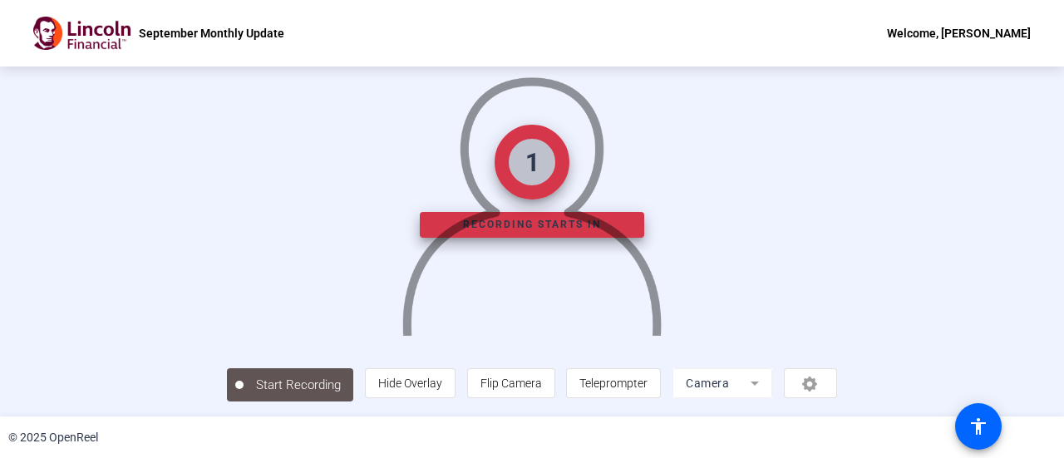
scroll to position [116, 0]
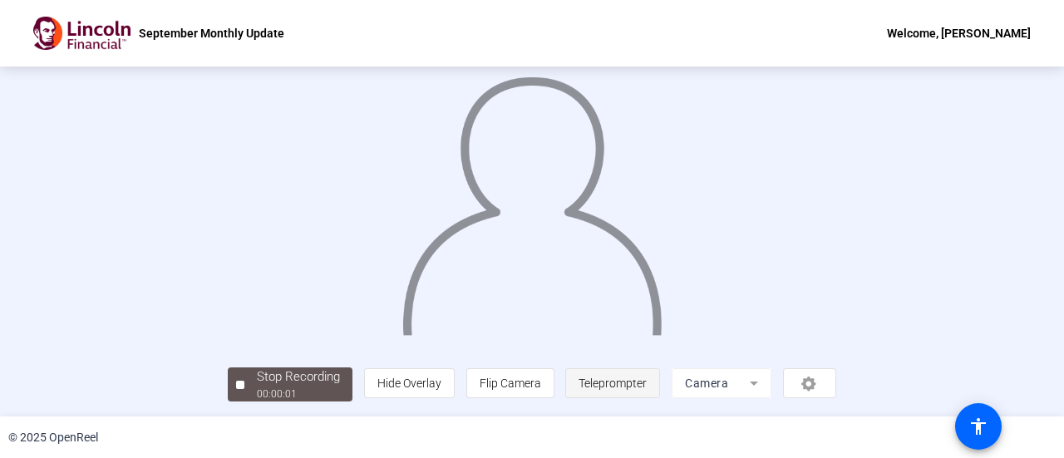
click at [646, 372] on span "Teleprompter" at bounding box center [612, 383] width 68 height 32
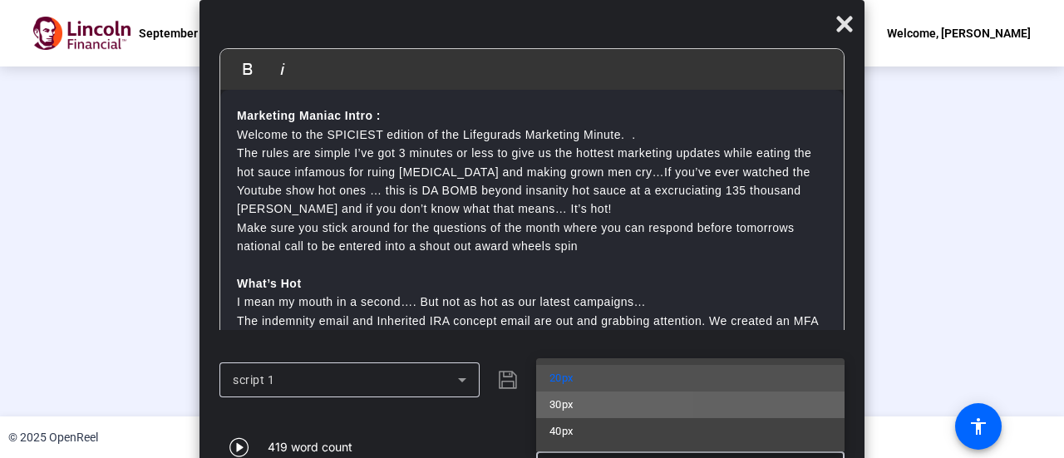
click at [558, 408] on span "30px" at bounding box center [561, 405] width 24 height 20
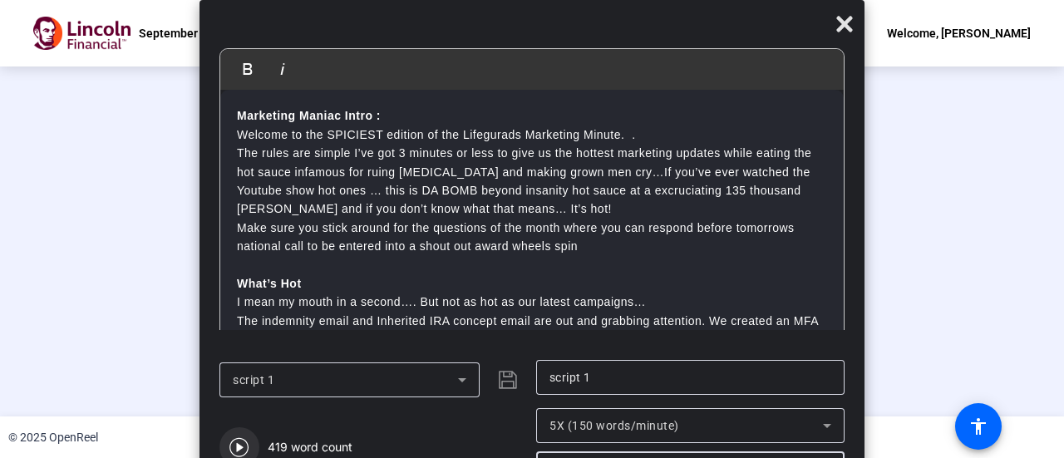
click at [241, 446] on icon "button" at bounding box center [238, 447] width 19 height 19
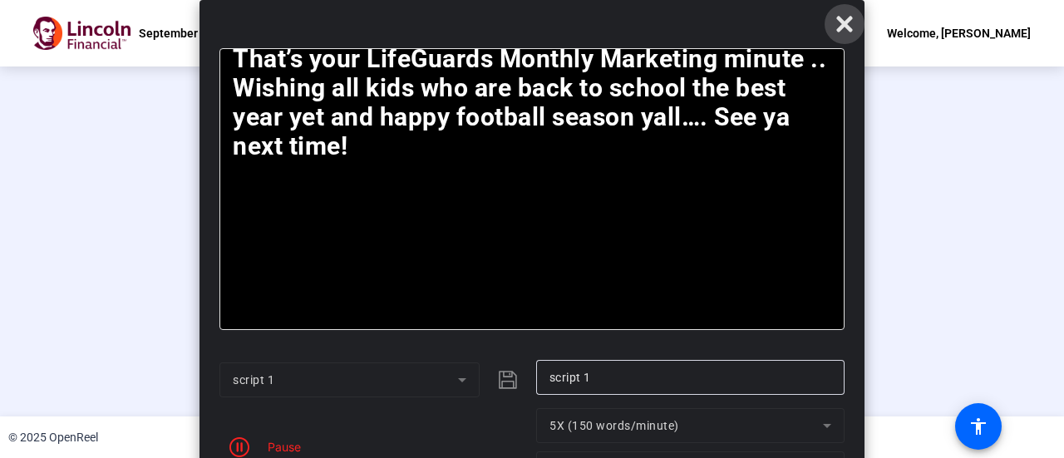
click at [838, 27] on icon at bounding box center [844, 25] width 16 height 16
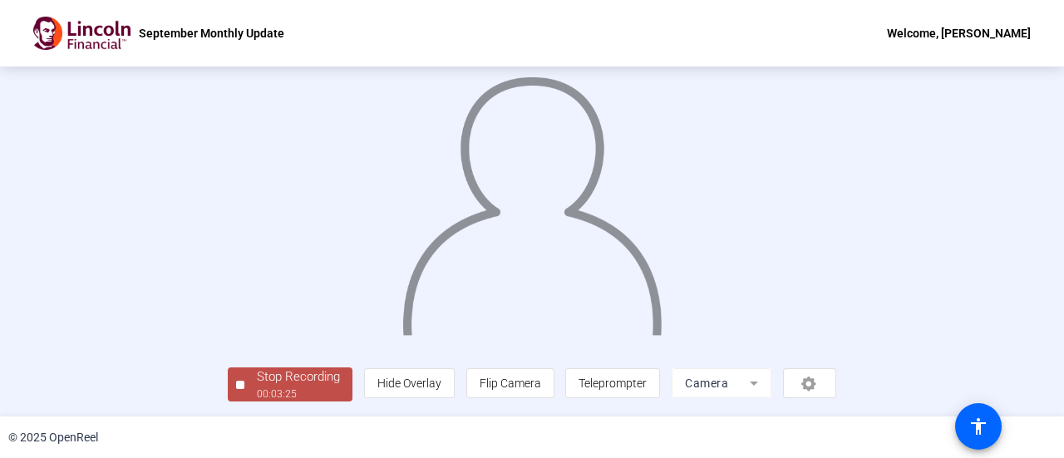
click at [257, 380] on div "Stop Recording" at bounding box center [298, 376] width 83 height 19
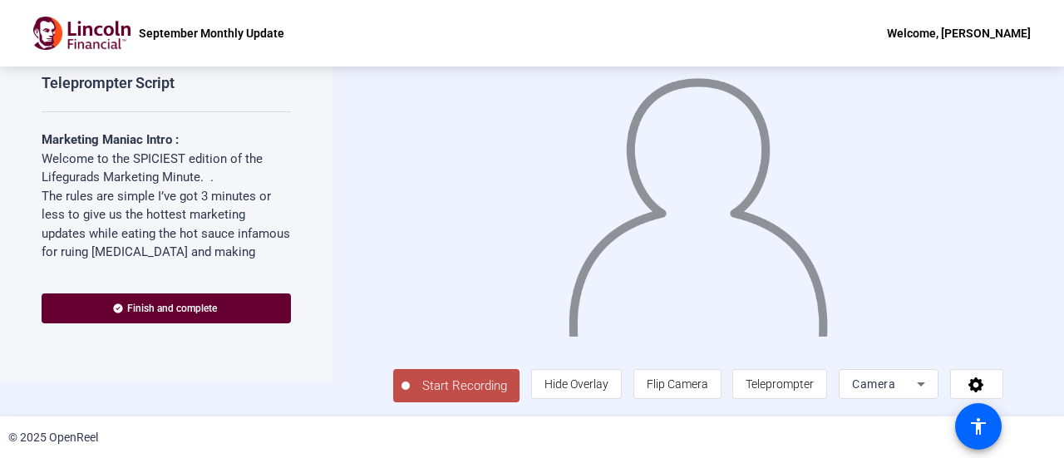
scroll to position [37, 0]
click at [477, 390] on span "Start Recording" at bounding box center [465, 385] width 110 height 19
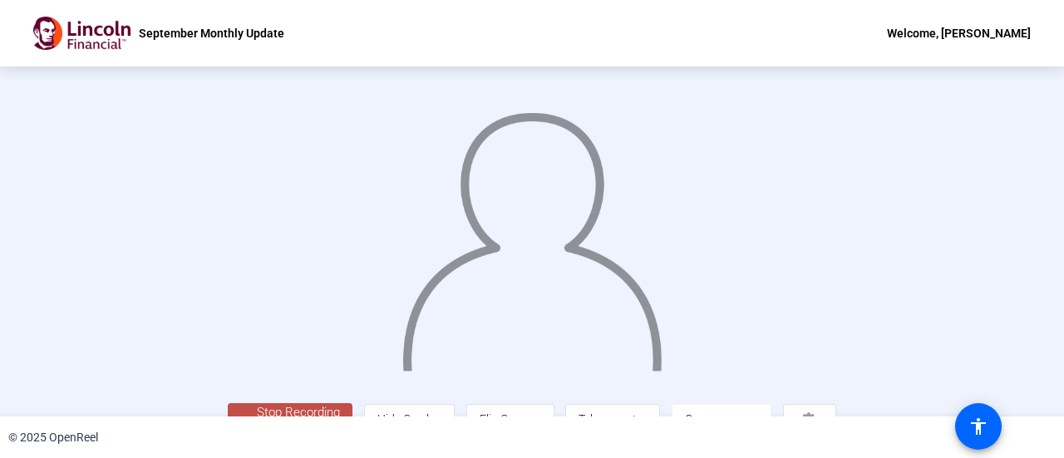
drag, startPoint x: 1060, startPoint y: 227, endPoint x: 728, endPoint y: 292, distance: 338.6
click at [728, 292] on div at bounding box center [532, 217] width 608 height 342
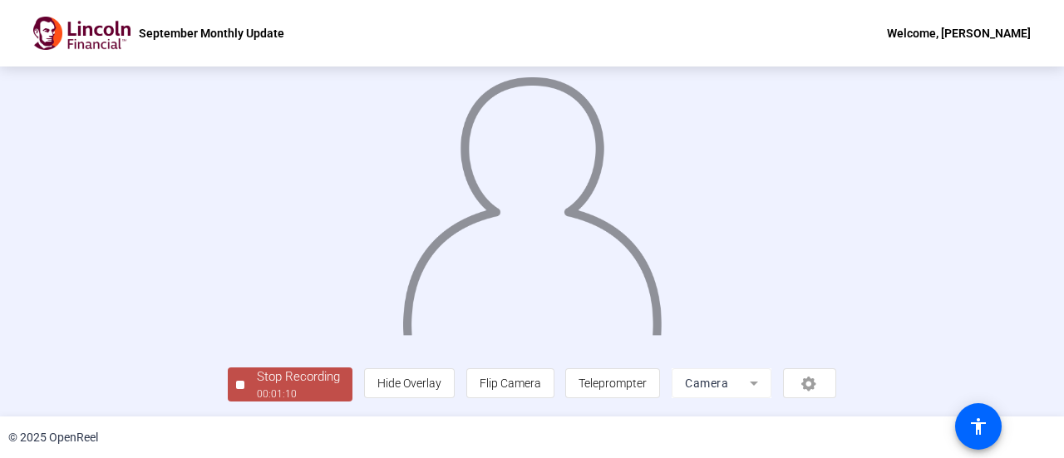
scroll to position [116, 0]
click at [257, 385] on div "Stop Recording" at bounding box center [298, 376] width 83 height 19
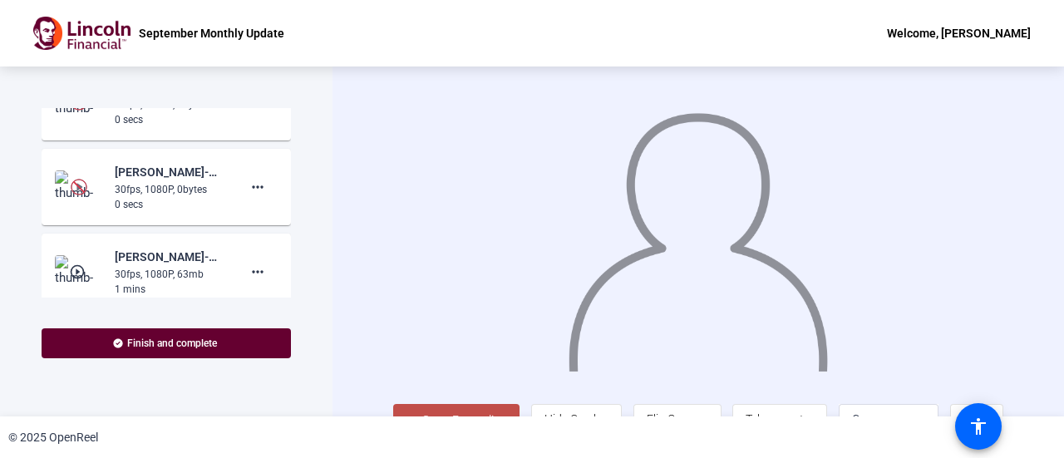
scroll to position [1465, 0]
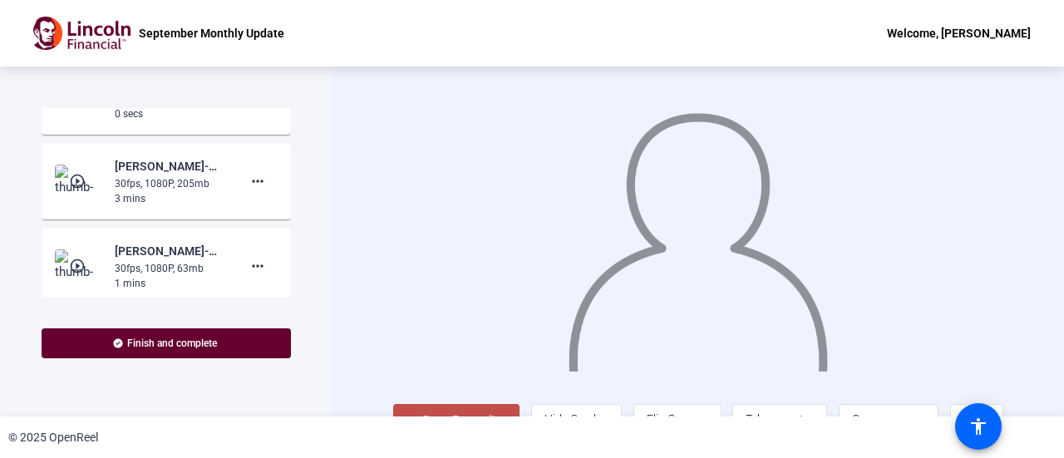
click at [74, 189] on mat-icon "play_circle_outline" at bounding box center [79, 181] width 20 height 17
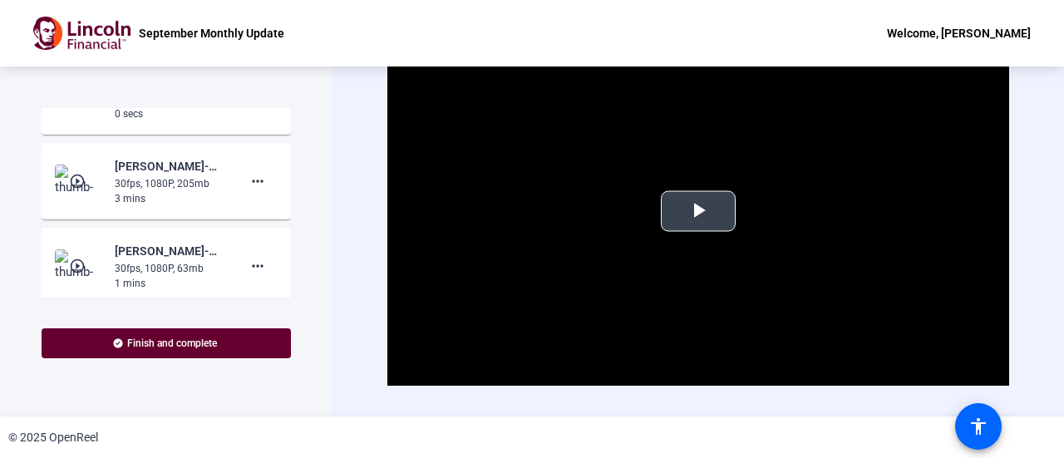
click at [698, 211] on span "Video Player" at bounding box center [698, 211] width 0 height 0
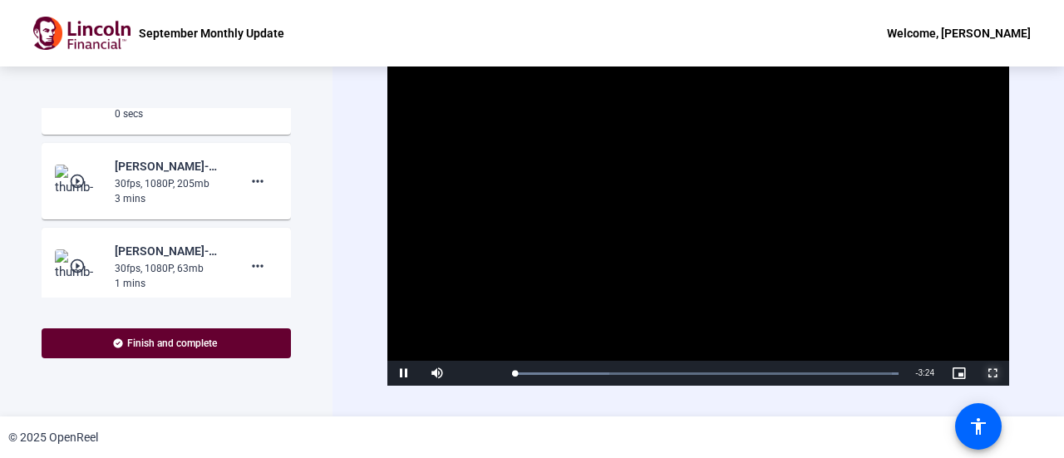
click at [981, 373] on span "Video Player" at bounding box center [991, 373] width 33 height 0
click at [248, 191] on mat-icon "more_horiz" at bounding box center [258, 181] width 20 height 20
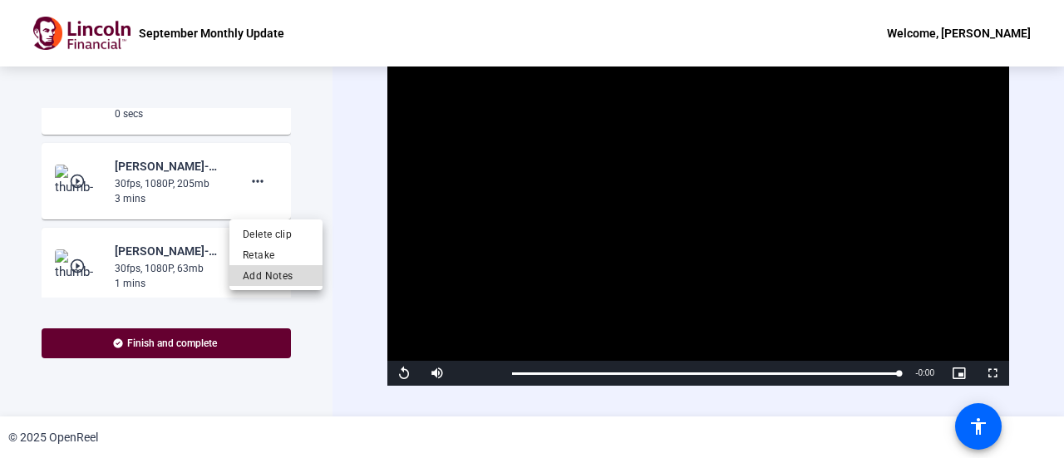
click at [265, 278] on span "Add Notes" at bounding box center [276, 275] width 66 height 20
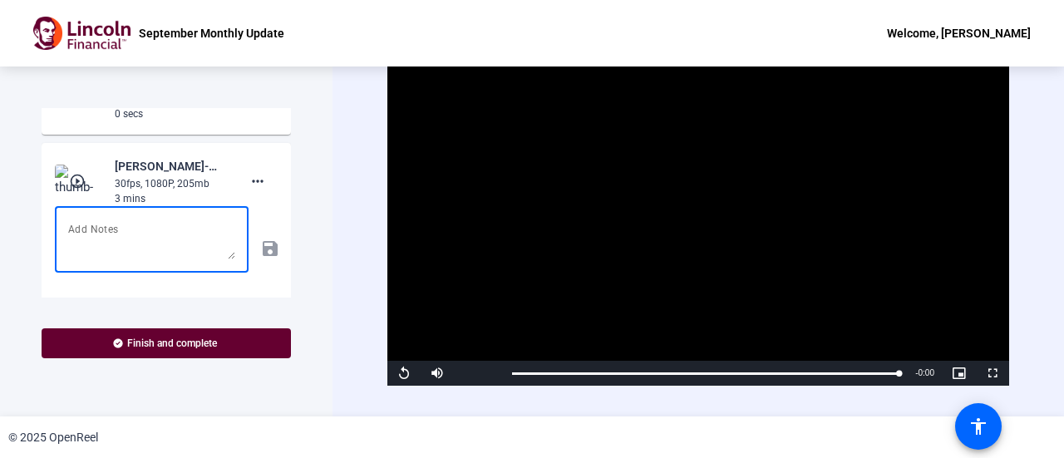
click at [99, 259] on textarea at bounding box center [151, 239] width 167 height 40
type textarea "full run through"
click at [260, 258] on mat-icon "save" at bounding box center [268, 248] width 17 height 20
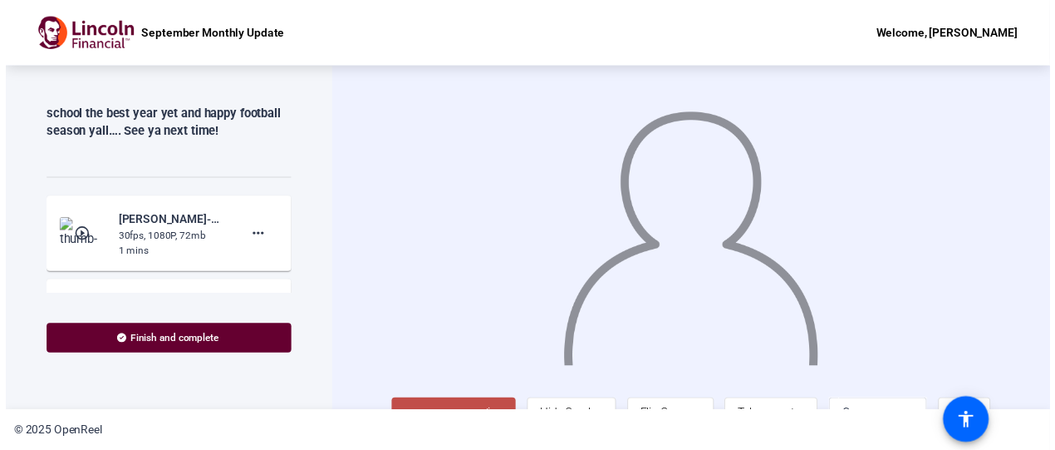
scroll to position [1349, 0]
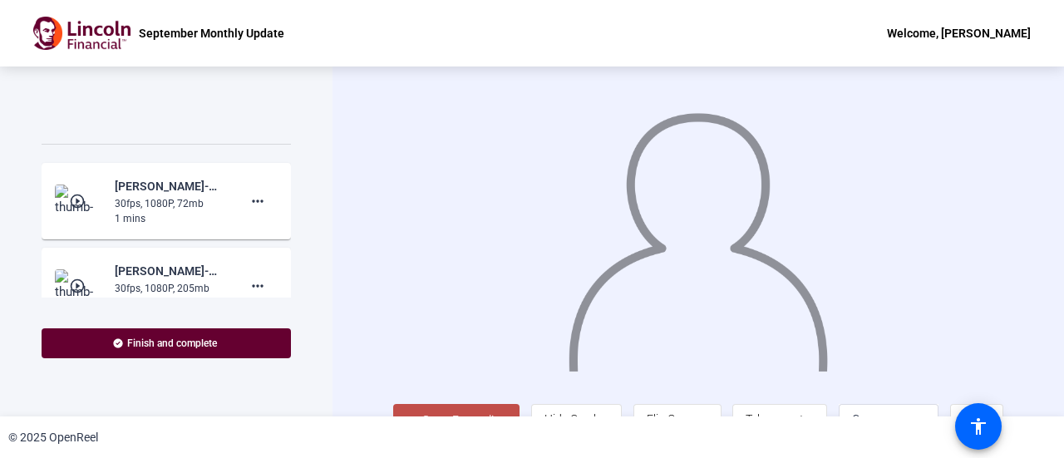
click at [74, 209] on mat-icon "play_circle_outline" at bounding box center [79, 201] width 20 height 17
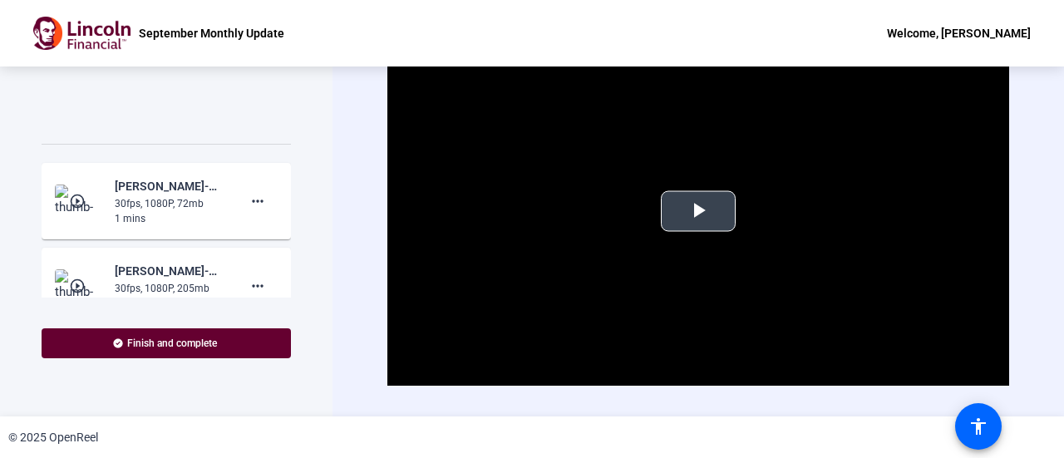
click at [698, 211] on span "Video Player" at bounding box center [698, 211] width 0 height 0
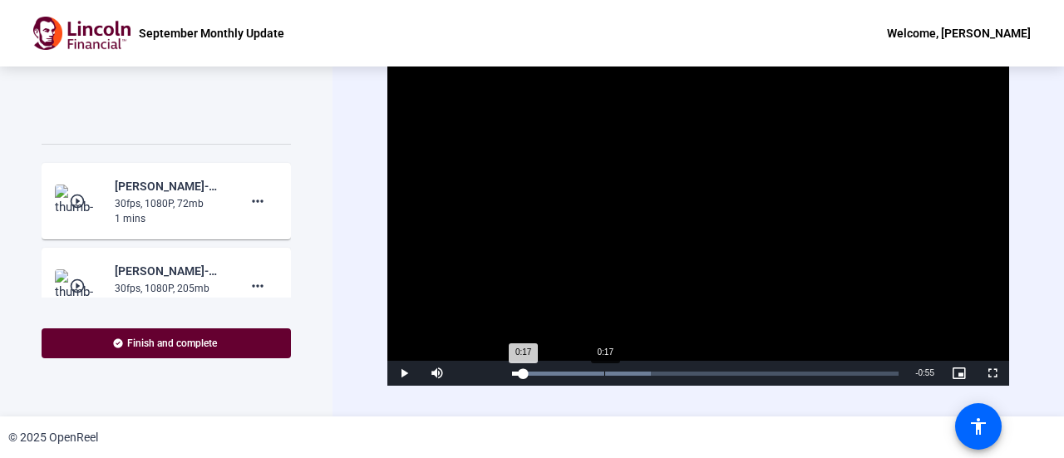
click at [603, 366] on div "Loaded : 35.98% 0:17 0:17" at bounding box center [705, 373] width 403 height 25
click at [989, 373] on span "Video Player" at bounding box center [991, 373] width 33 height 0
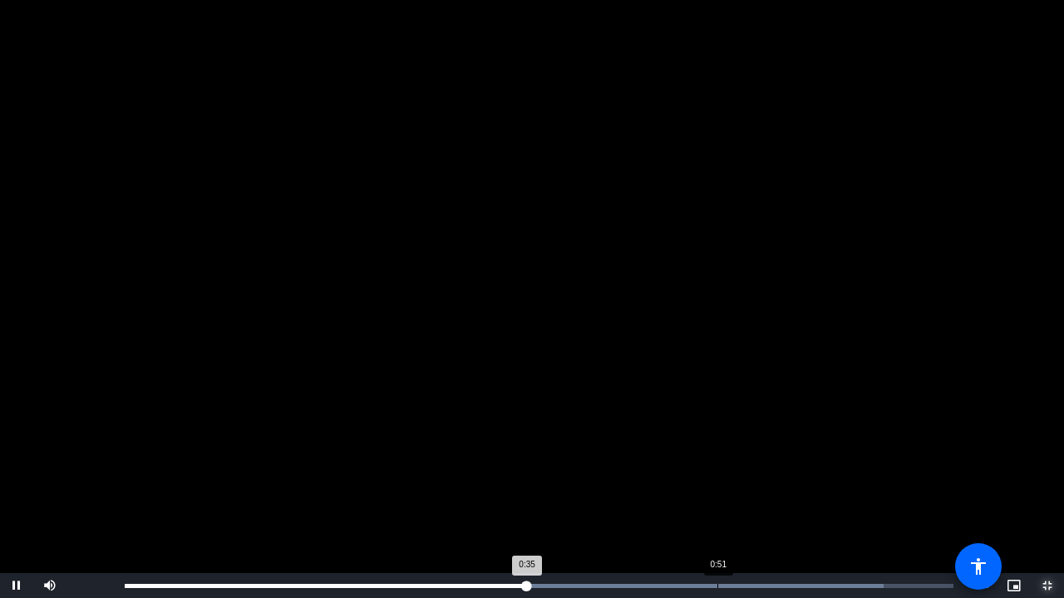
click at [717, 457] on div "Loaded : 91.54% 0:51 0:35" at bounding box center [539, 586] width 828 height 4
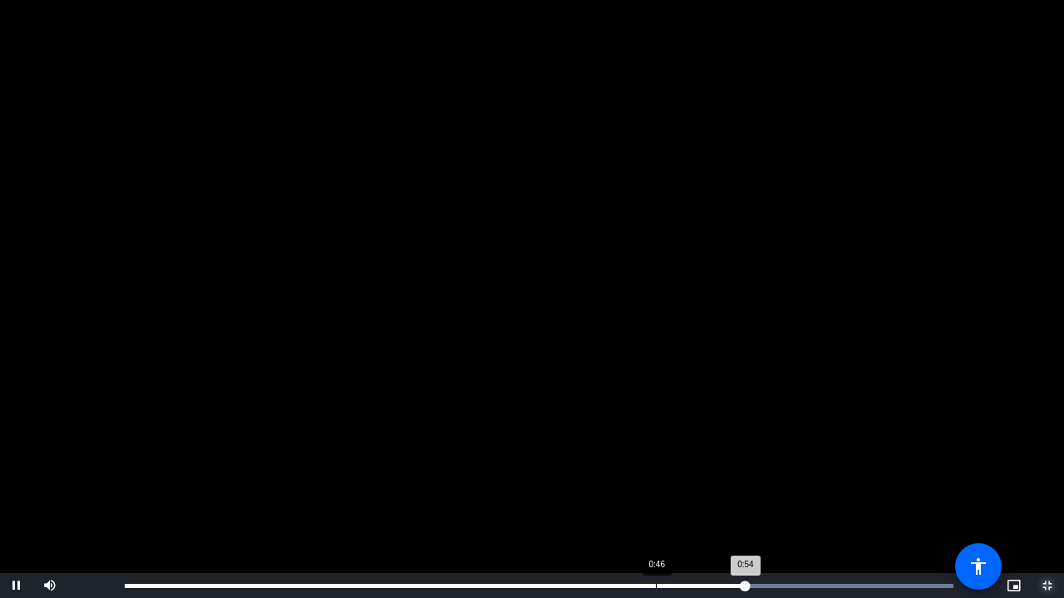
click at [657, 457] on div "Loaded : 100.00% 0:46 0:54" at bounding box center [539, 586] width 828 height 4
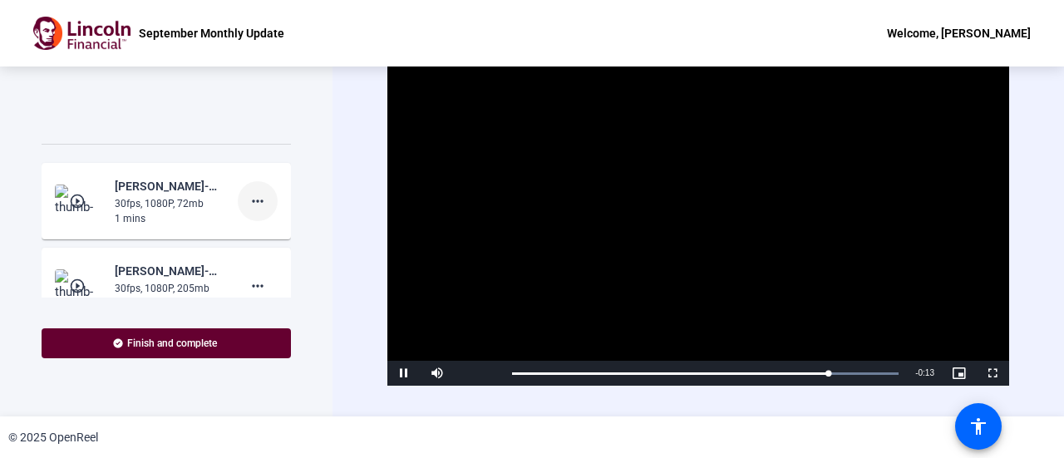
click at [258, 211] on mat-icon "more_horiz" at bounding box center [258, 201] width 20 height 20
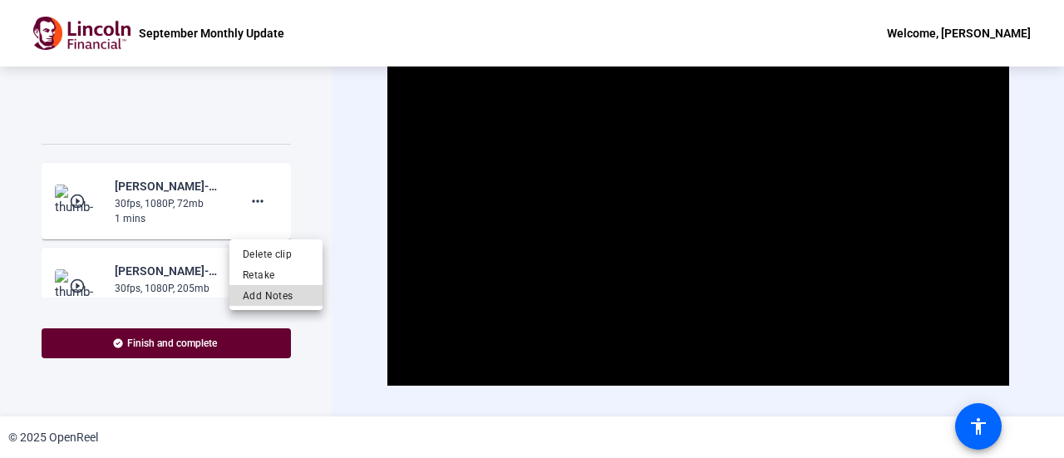
click at [269, 294] on span "Add Notes" at bounding box center [276, 295] width 66 height 20
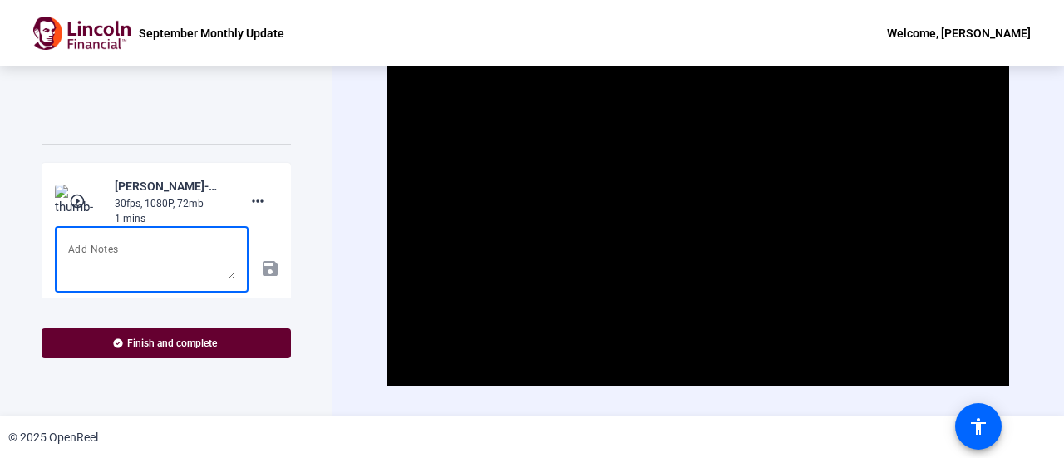
click at [149, 263] on textarea at bounding box center [151, 259] width 167 height 40
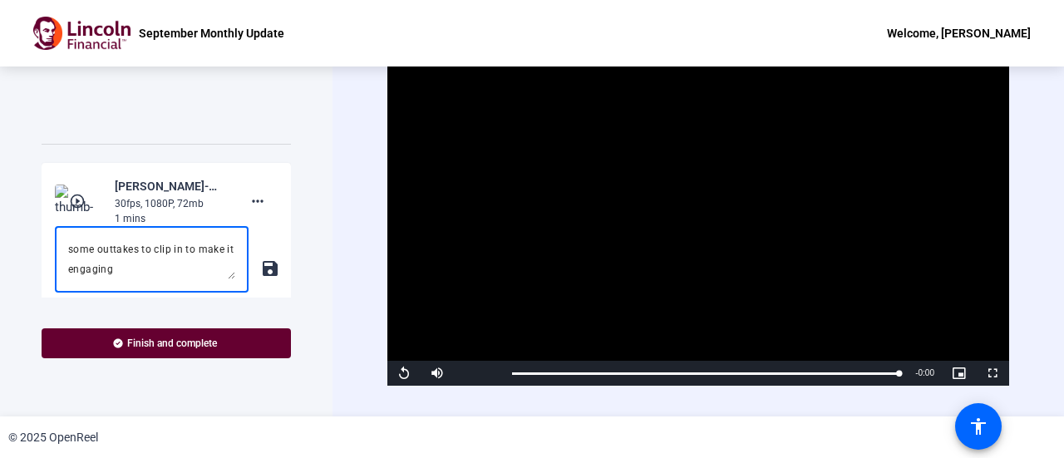
type textarea "some outtakes to clip in to make it engaging"
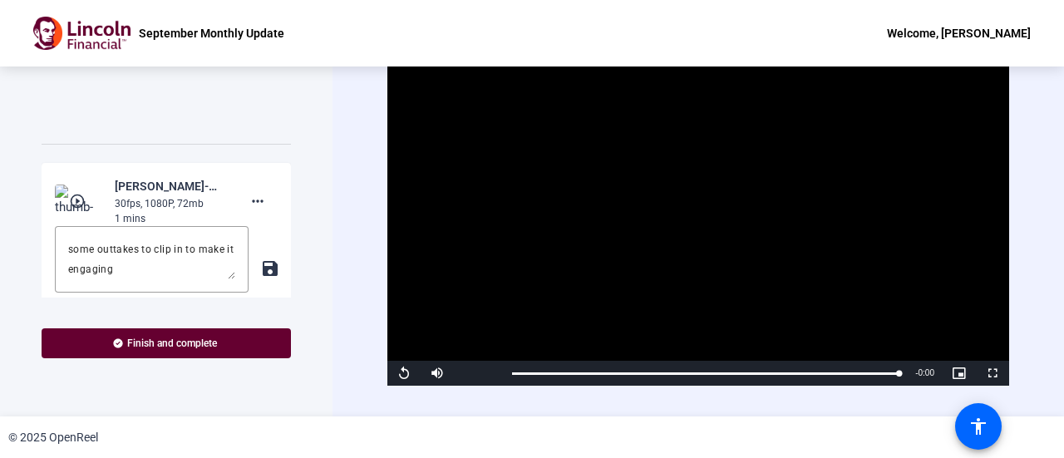
click at [260, 278] on mat-icon "save" at bounding box center [268, 268] width 17 height 20
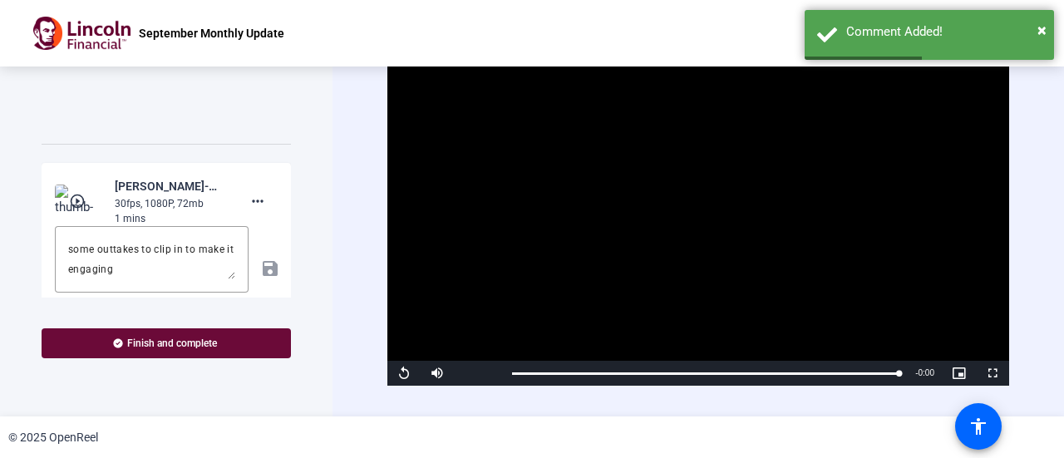
click at [179, 334] on span at bounding box center [166, 343] width 249 height 40
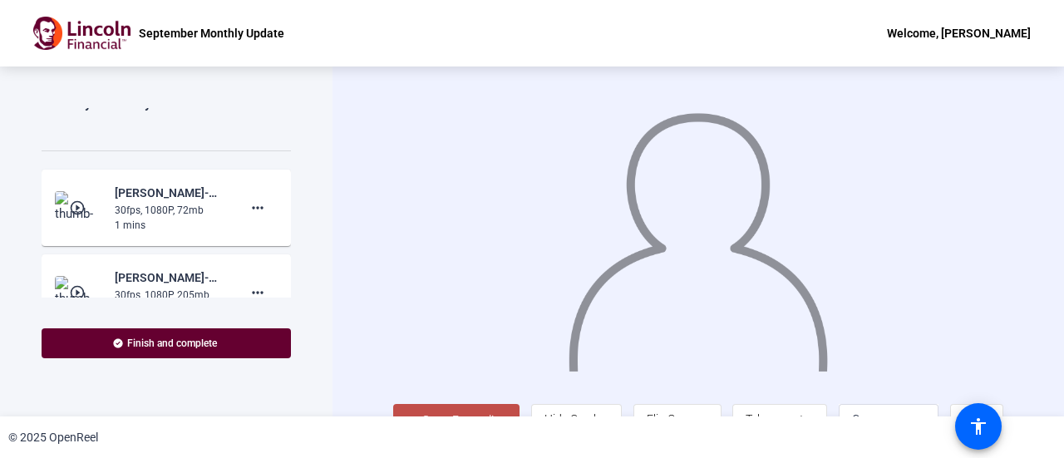
scroll to position [1331, 0]
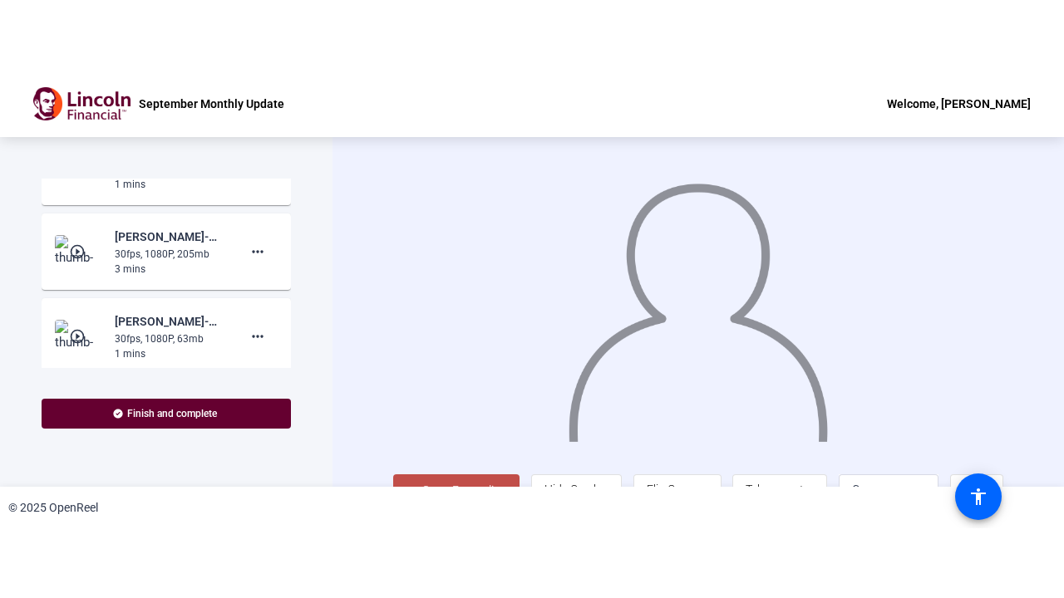
scroll to position [1466, 0]
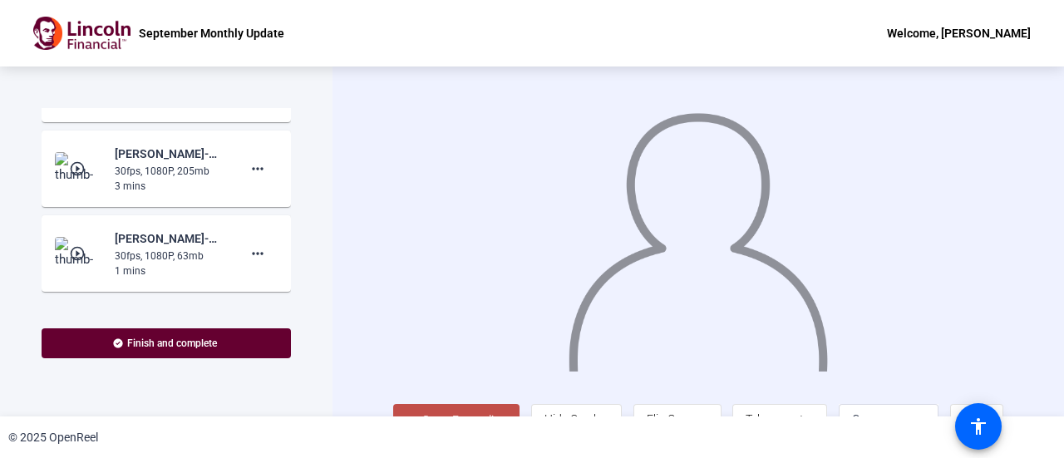
click at [83, 177] on mat-icon "play_circle_outline" at bounding box center [79, 168] width 20 height 17
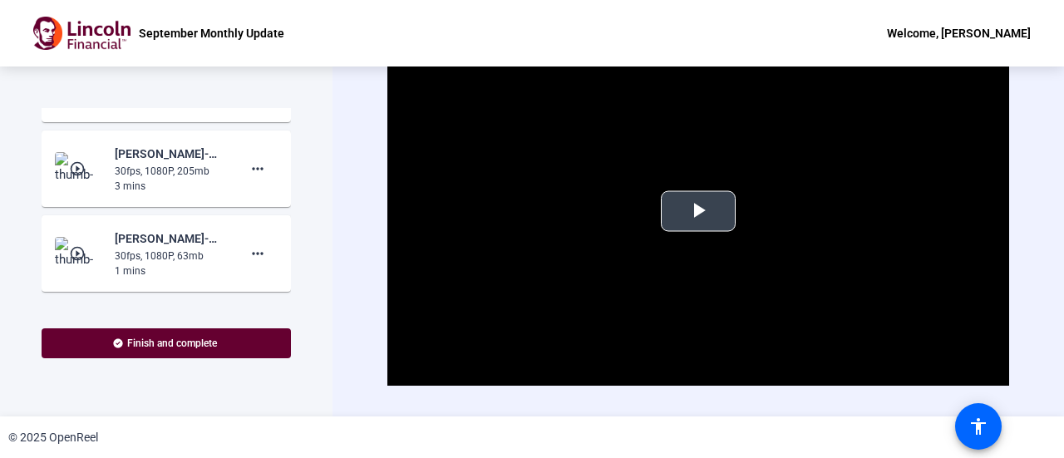
click at [698, 211] on span "Video Player" at bounding box center [698, 211] width 0 height 0
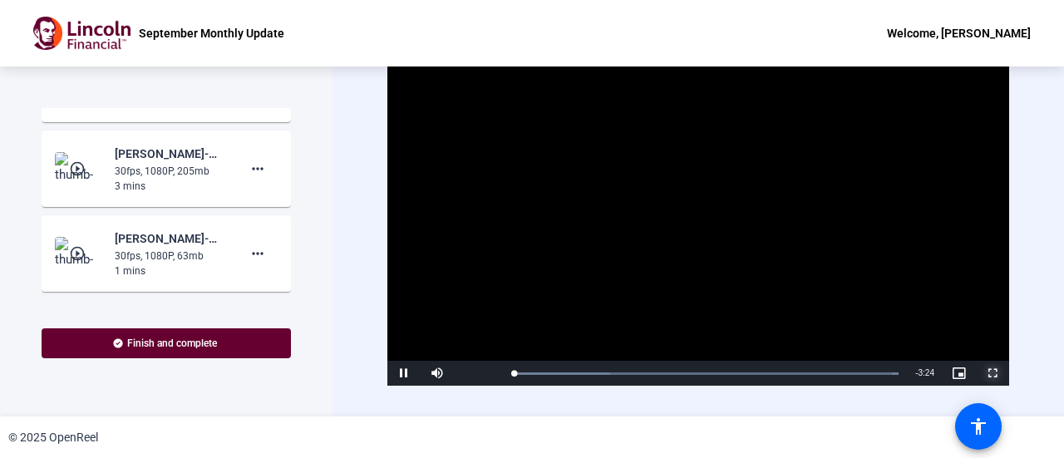
click at [986, 373] on span "Video Player" at bounding box center [991, 373] width 33 height 0
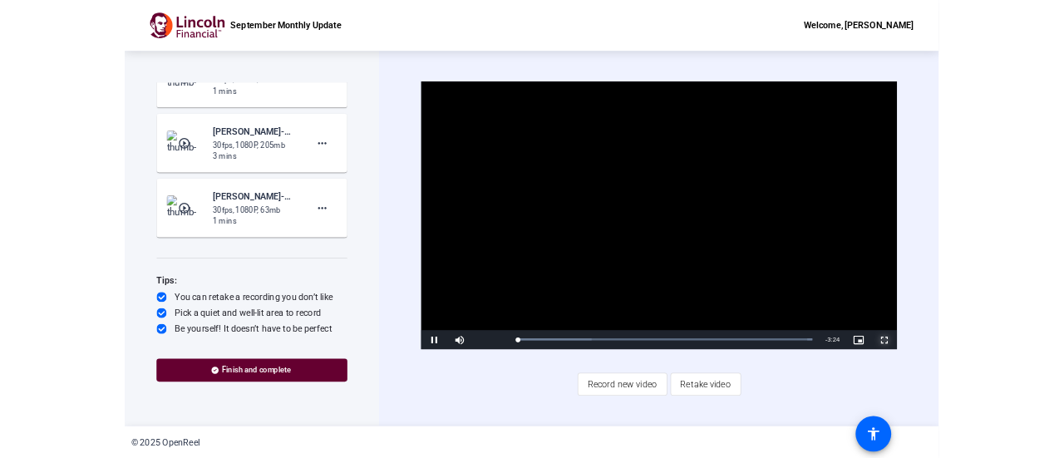
scroll to position [1465, 0]
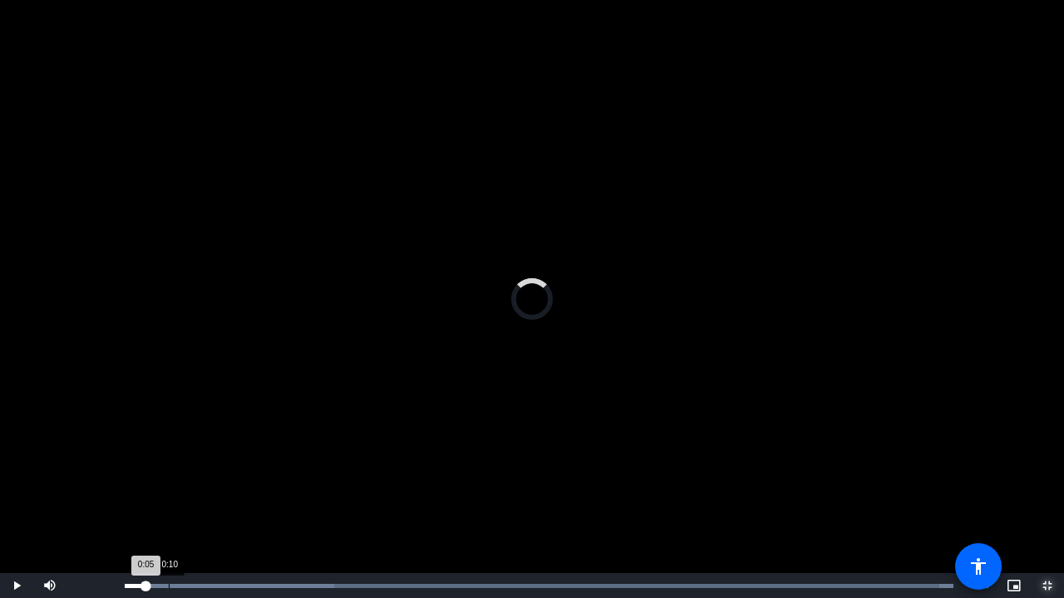
click at [169, 457] on div "Loaded : 100.00% 0:10 0:05" at bounding box center [538, 585] width 845 height 25
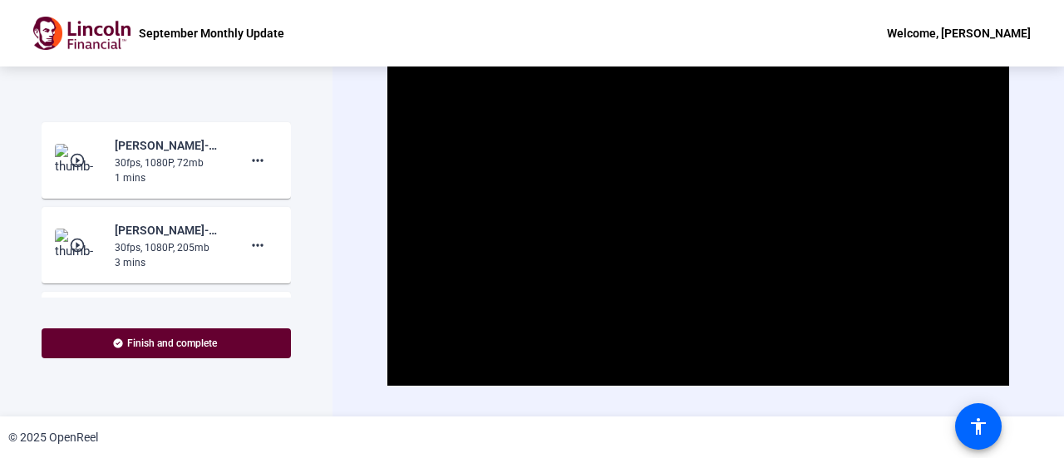
scroll to position [1401, 0]
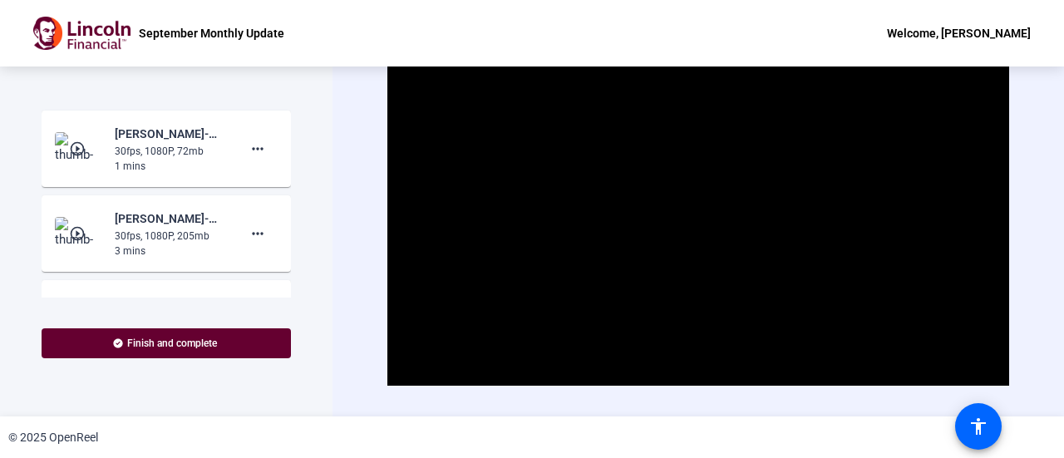
click at [76, 157] on mat-icon "play_circle_outline" at bounding box center [79, 148] width 20 height 17
click at [698, 211] on span "Video Player" at bounding box center [698, 211] width 0 height 0
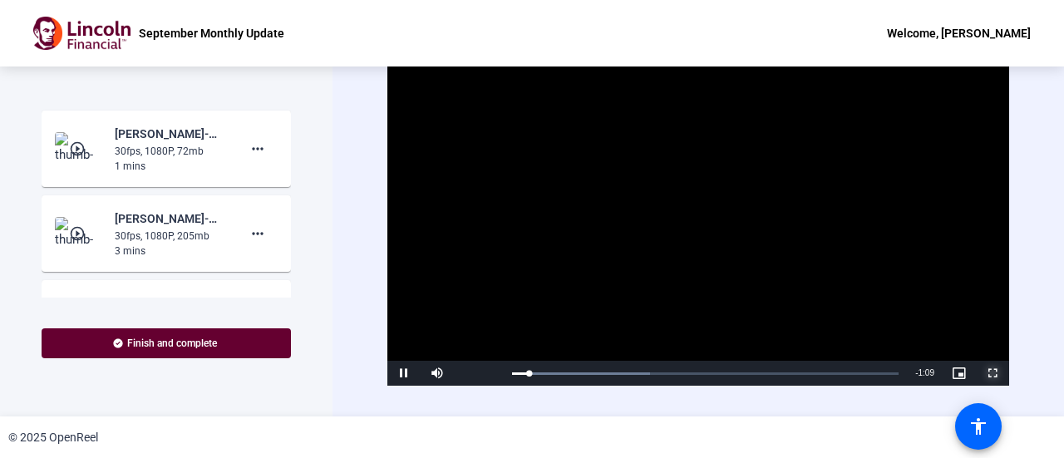
click at [982, 373] on span "Video Player" at bounding box center [991, 373] width 33 height 0
